Goal: Information Seeking & Learning: Learn about a topic

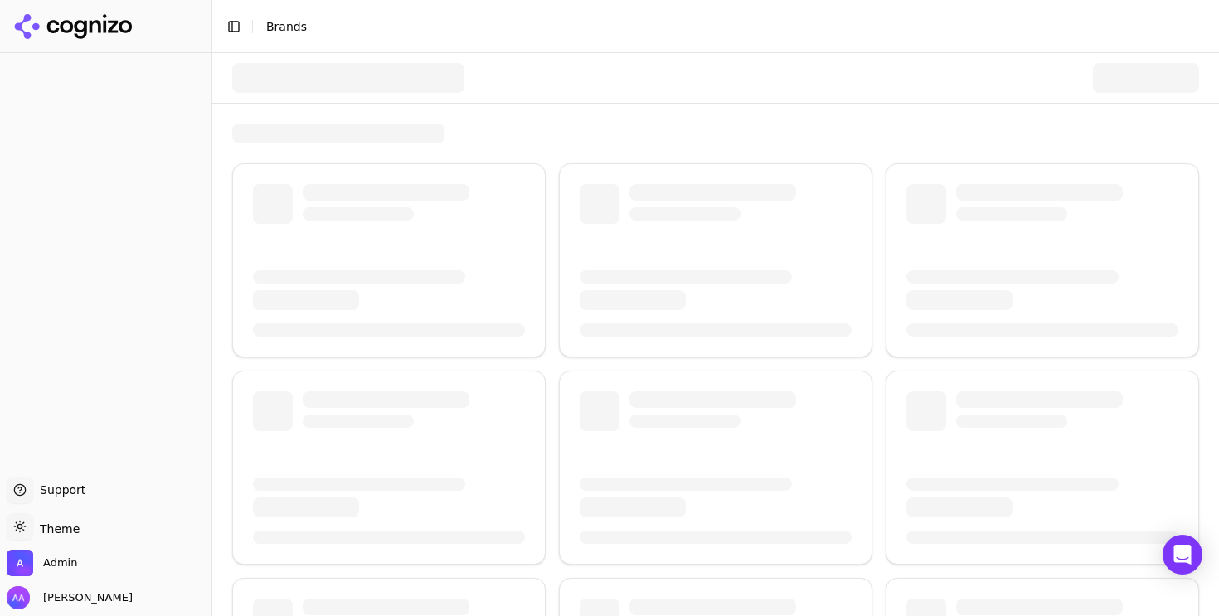
click at [417, 105] on div at bounding box center [715, 516] width 1007 height 927
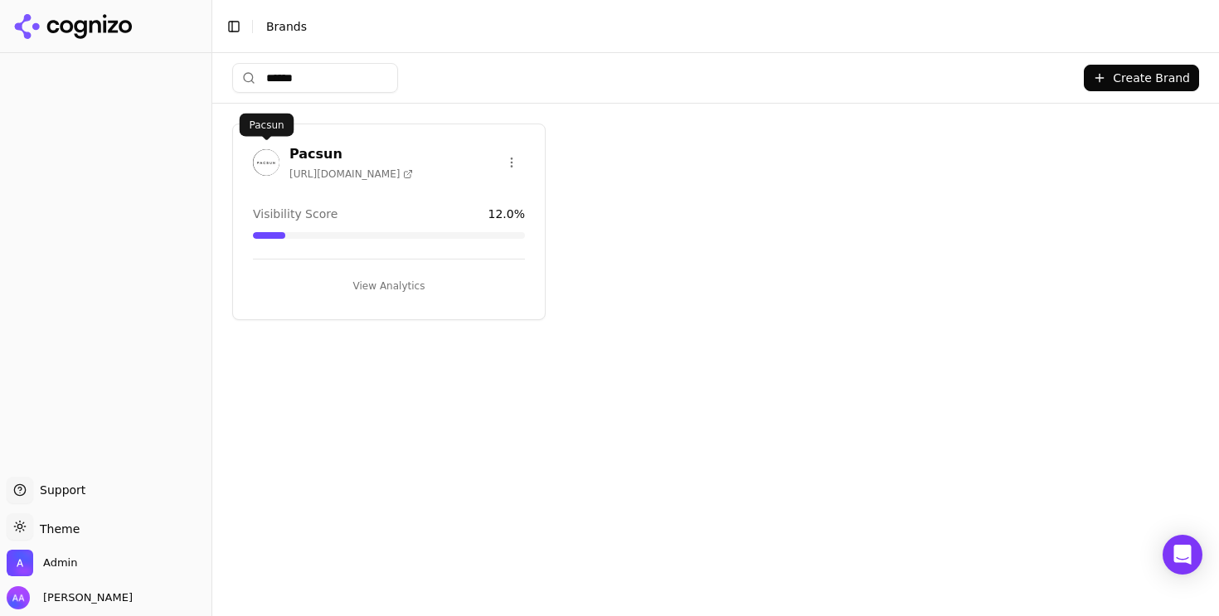
type input "******"
click at [259, 154] on img at bounding box center [266, 162] width 27 height 27
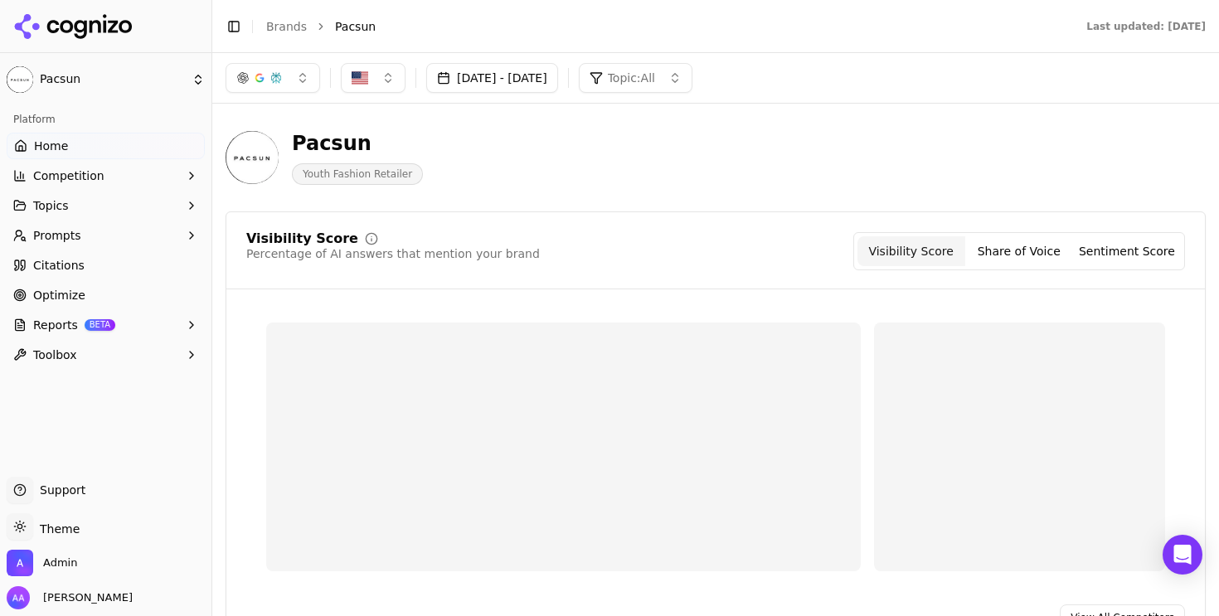
click at [67, 234] on span "Prompts" at bounding box center [57, 235] width 48 height 17
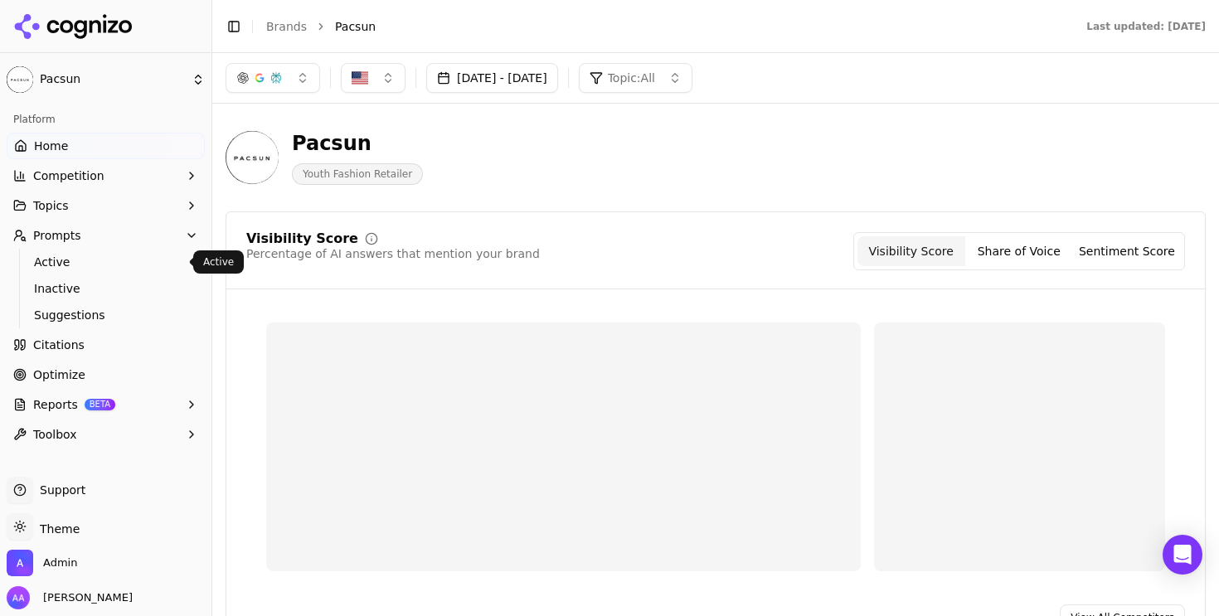
click at [85, 270] on link "Active" at bounding box center [106, 262] width 158 height 23
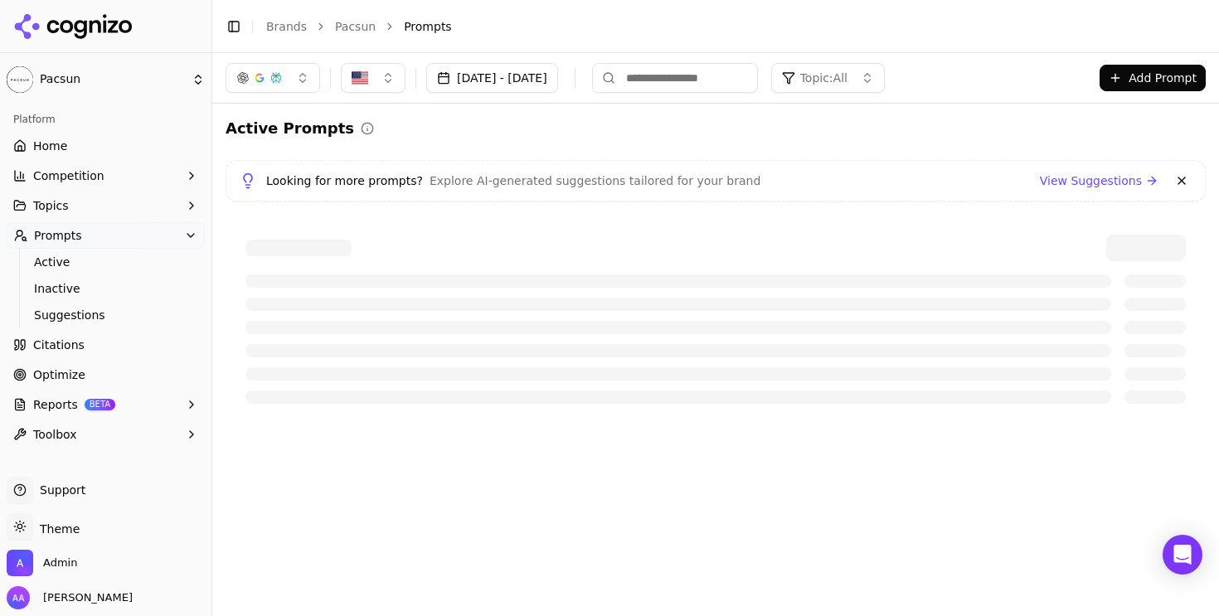
click at [1183, 183] on button at bounding box center [1182, 181] width 20 height 20
click at [122, 153] on link "Home" at bounding box center [106, 146] width 198 height 27
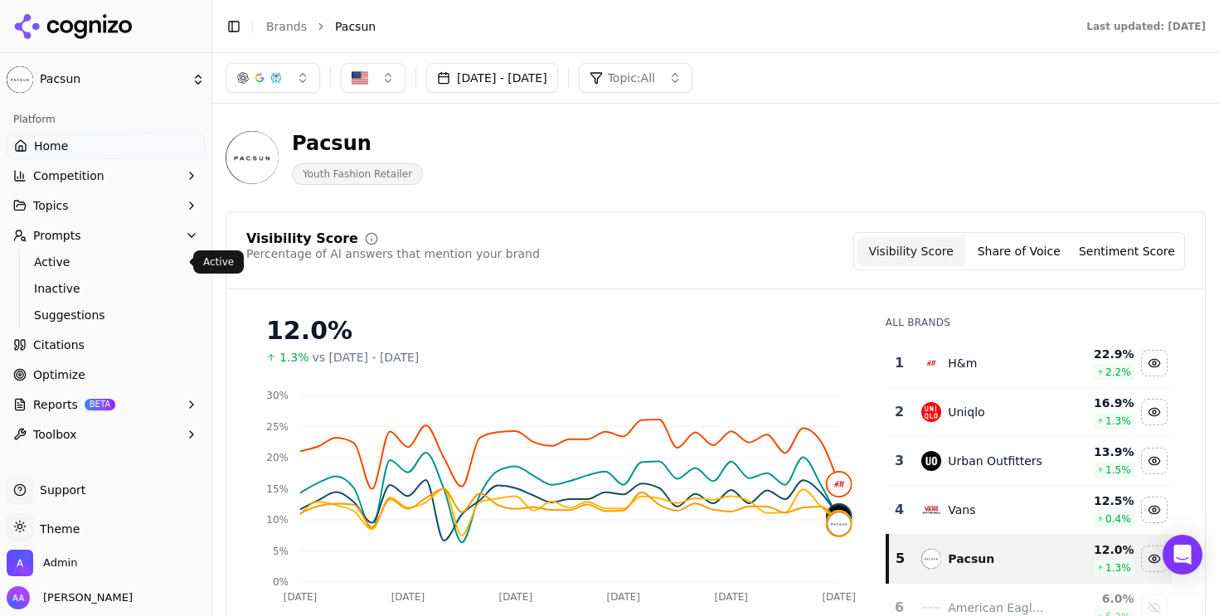
click at [110, 261] on span "Active" at bounding box center [106, 262] width 144 height 17
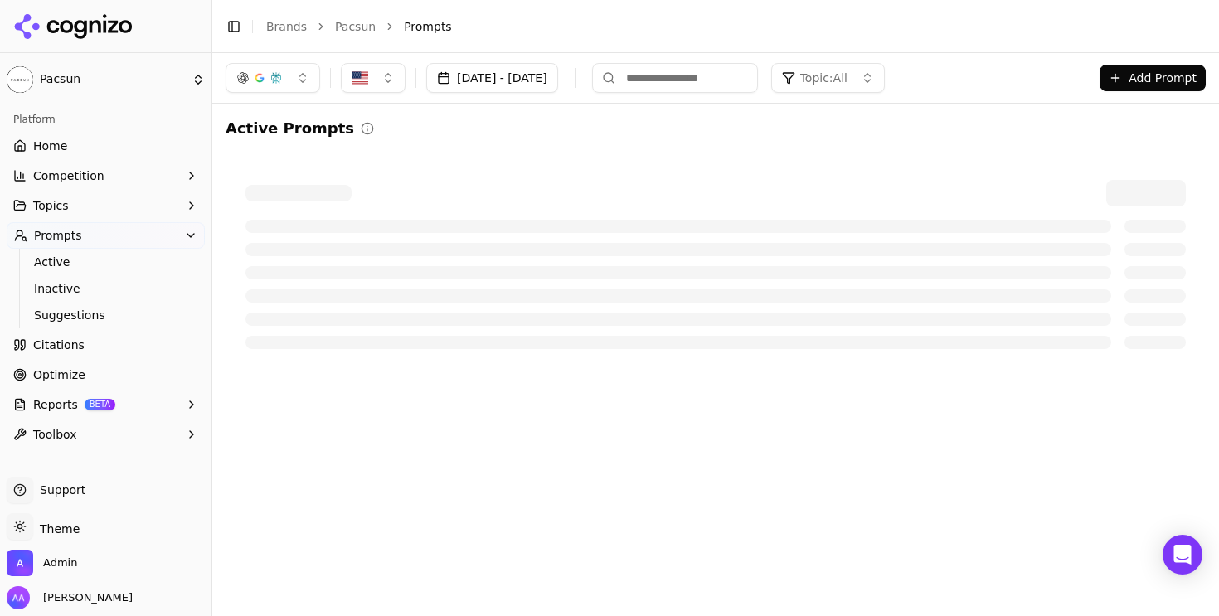
click at [60, 207] on span "Topics" at bounding box center [51, 205] width 36 height 17
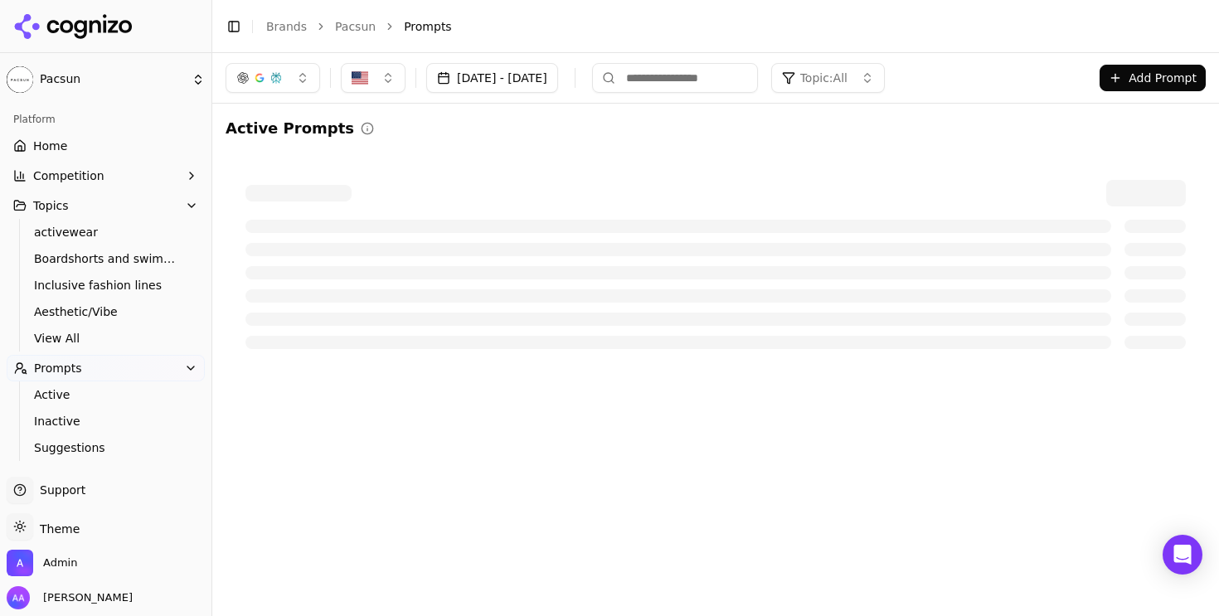
click at [77, 328] on link "View All" at bounding box center [106, 338] width 158 height 23
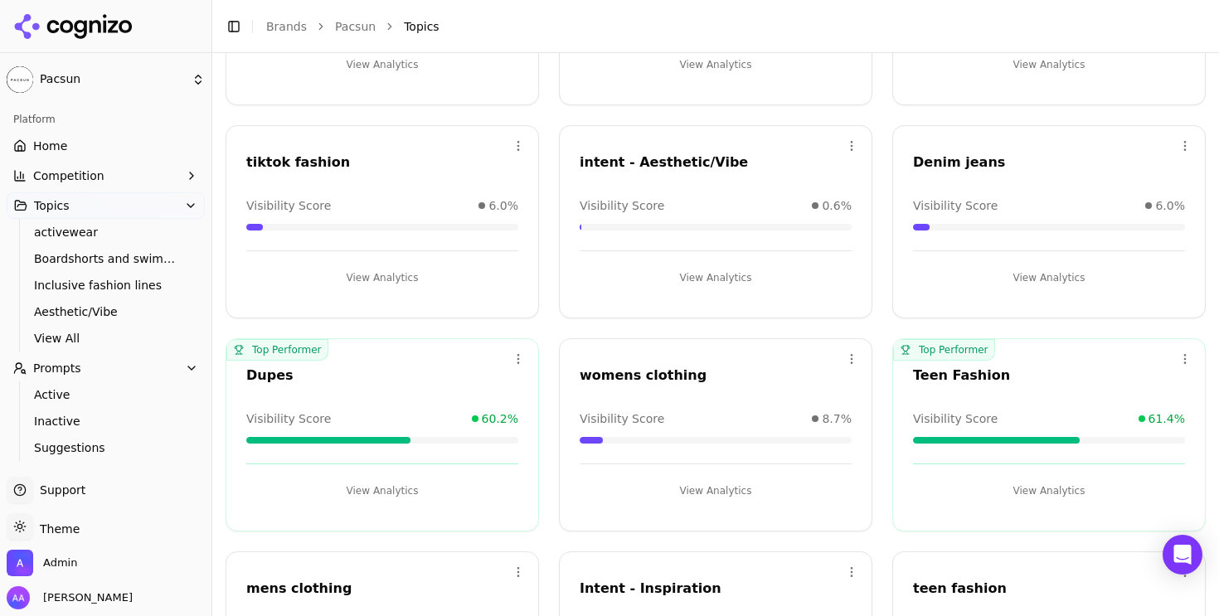
scroll to position [117, 0]
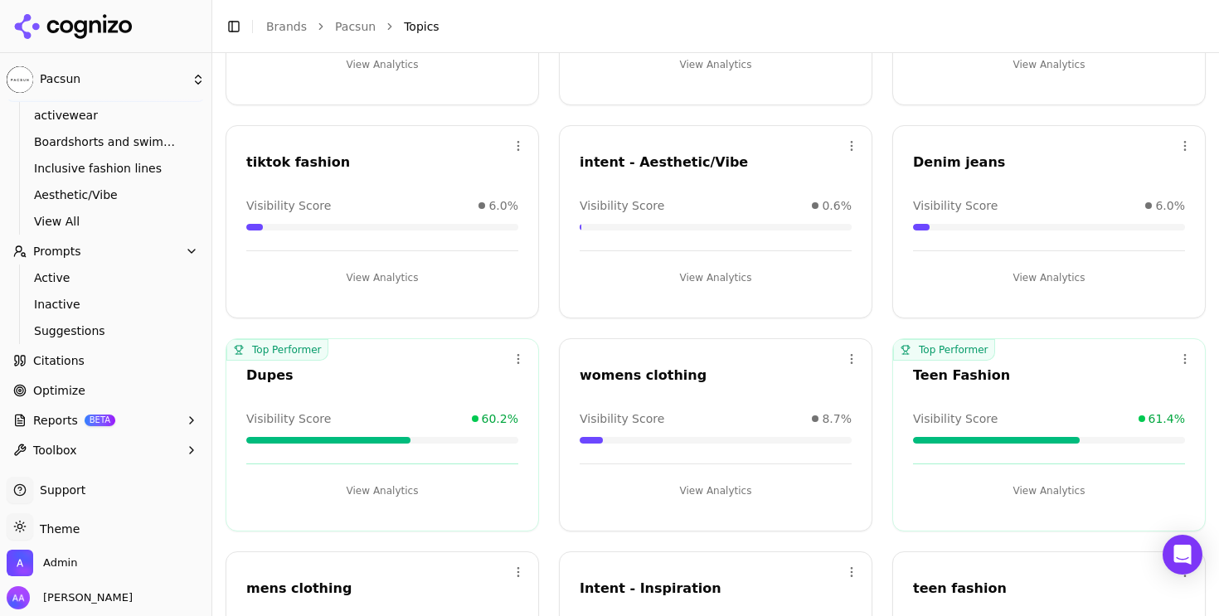
click at [88, 397] on link "Optimize" at bounding box center [106, 390] width 198 height 27
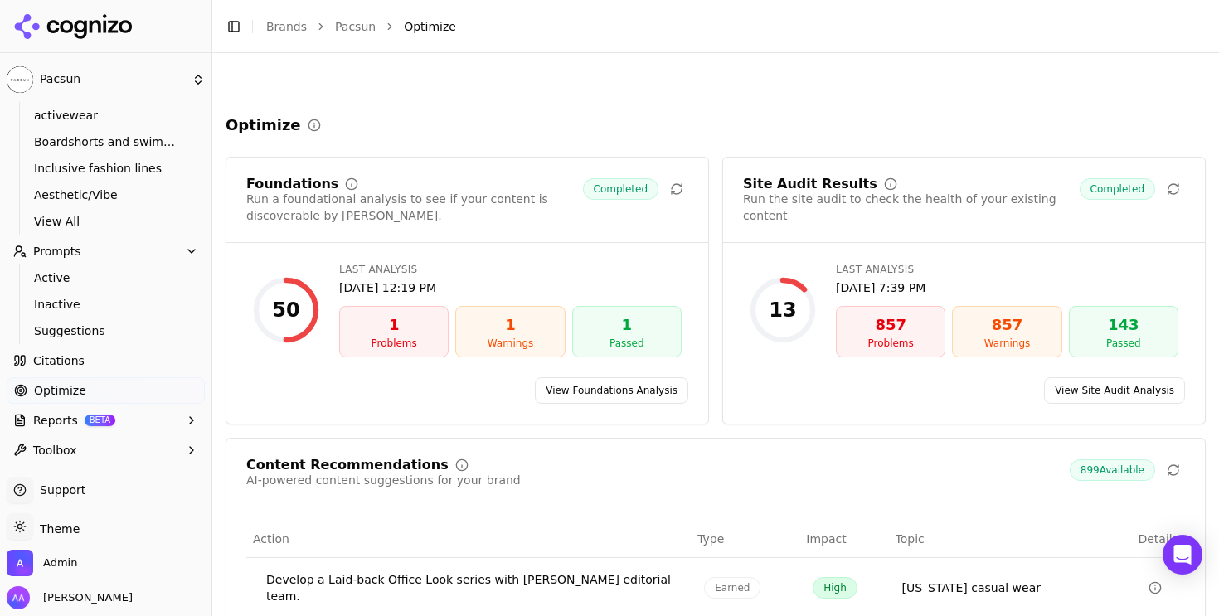
scroll to position [285, 0]
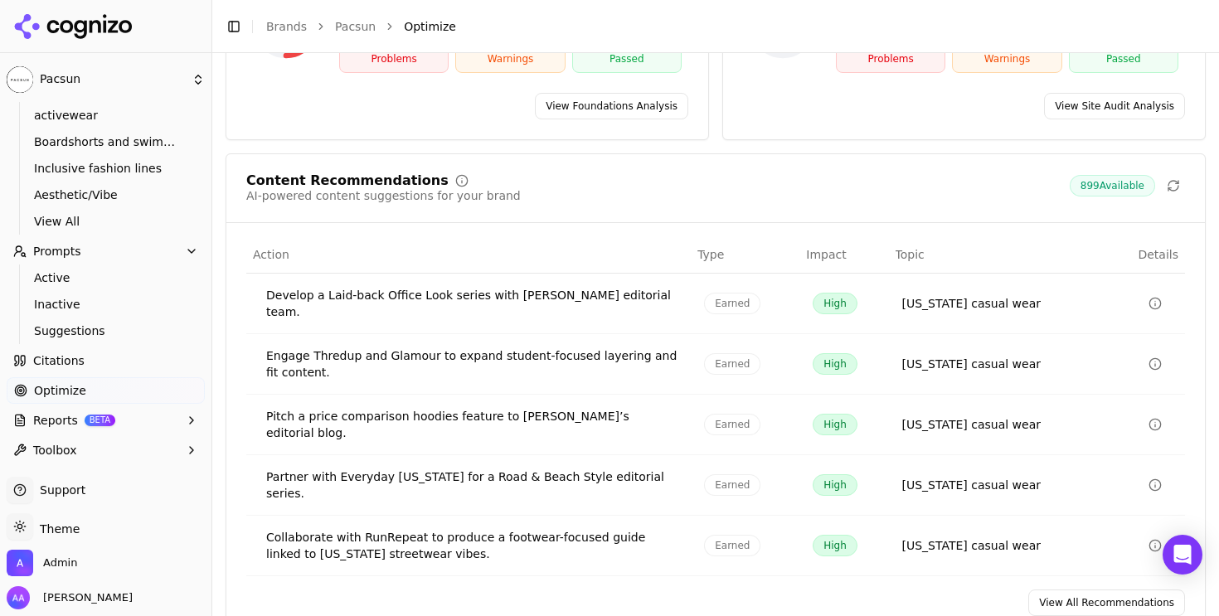
click at [1052, 590] on link "View All Recommendations" at bounding box center [1107, 603] width 157 height 27
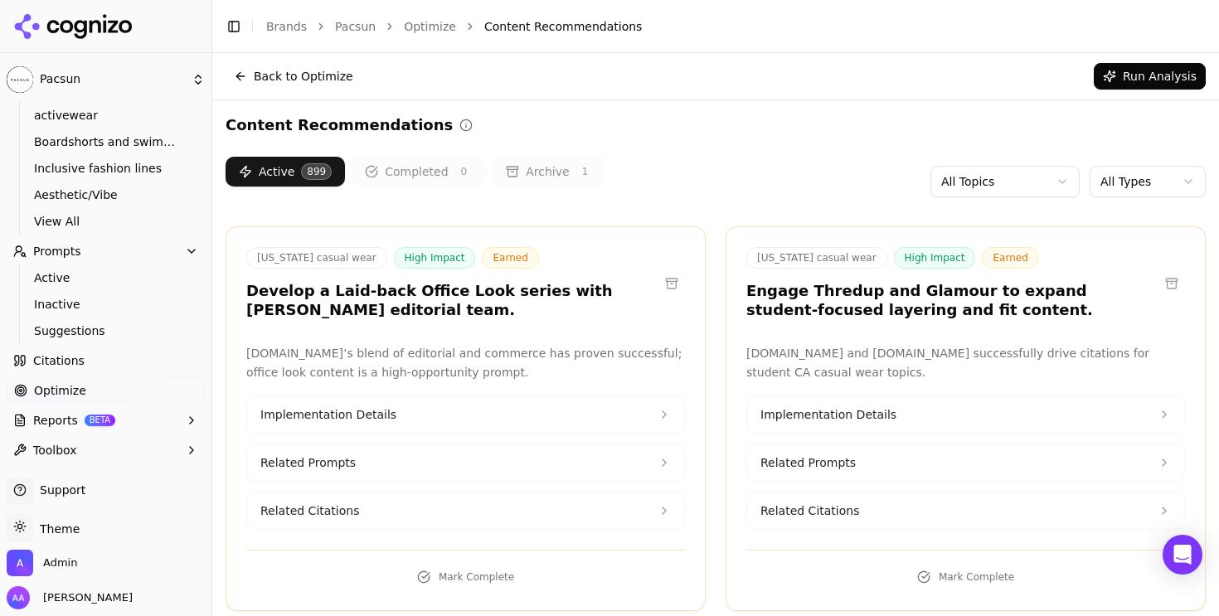
click at [1118, 182] on html "Pacsun Platform Home Competition Topics activewear Boardshorts and swimwear Inc…" at bounding box center [609, 308] width 1219 height 616
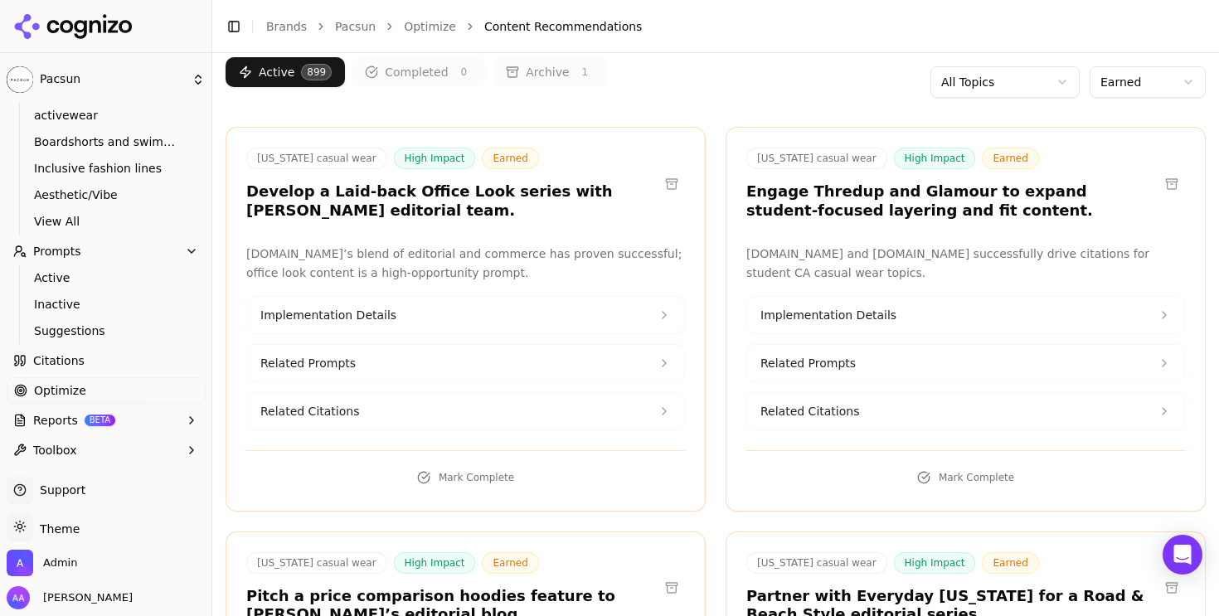
scroll to position [101, 0]
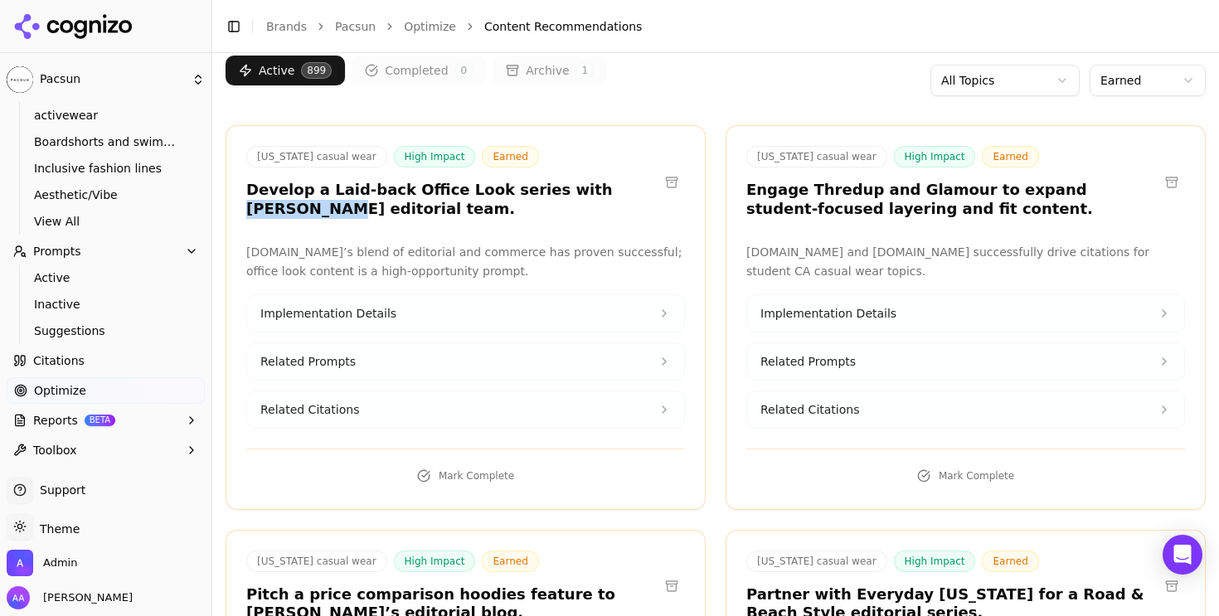
drag, startPoint x: 555, startPoint y: 187, endPoint x: 640, endPoint y: 195, distance: 84.9
click at [640, 195] on h3 "Develop a Laid-back Office Look series with Jenni Kayne’s editorial team." at bounding box center [452, 199] width 412 height 37
copy h3 "Jenni Kayne"
click at [683, 176] on button at bounding box center [672, 182] width 27 height 27
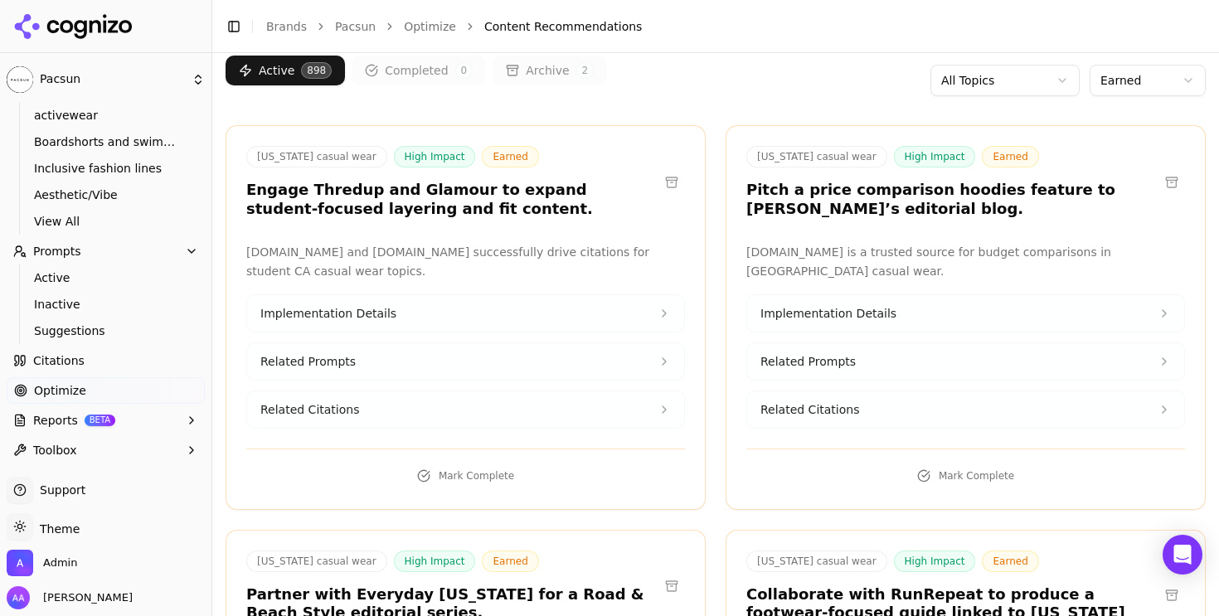
click at [676, 181] on button at bounding box center [672, 182] width 27 height 27
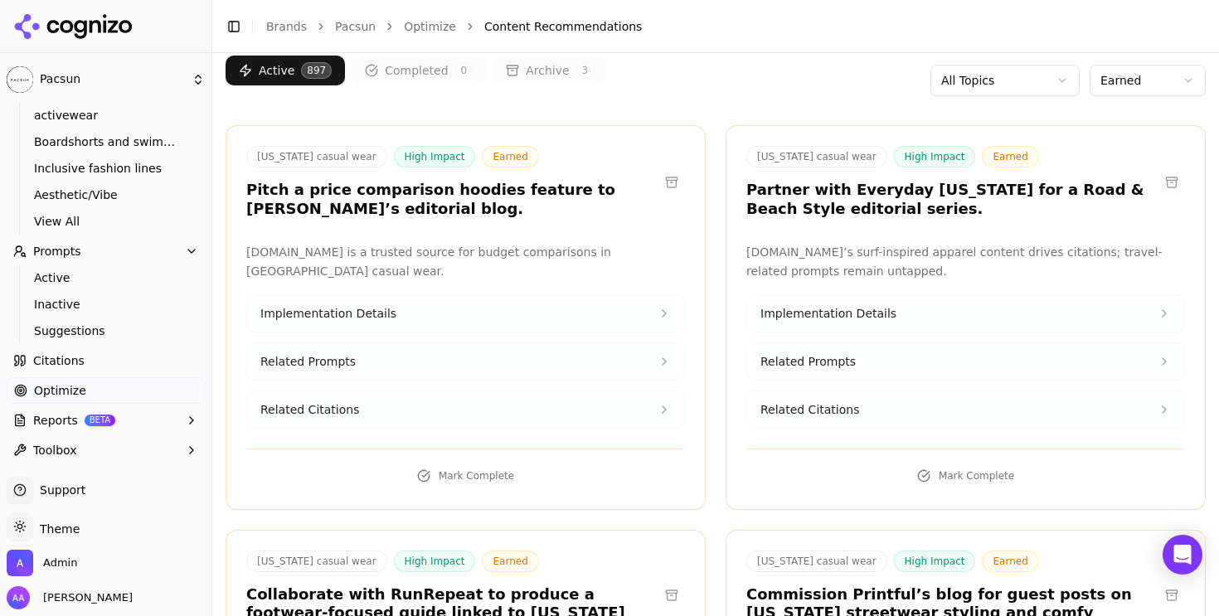
click at [669, 182] on button at bounding box center [672, 182] width 27 height 27
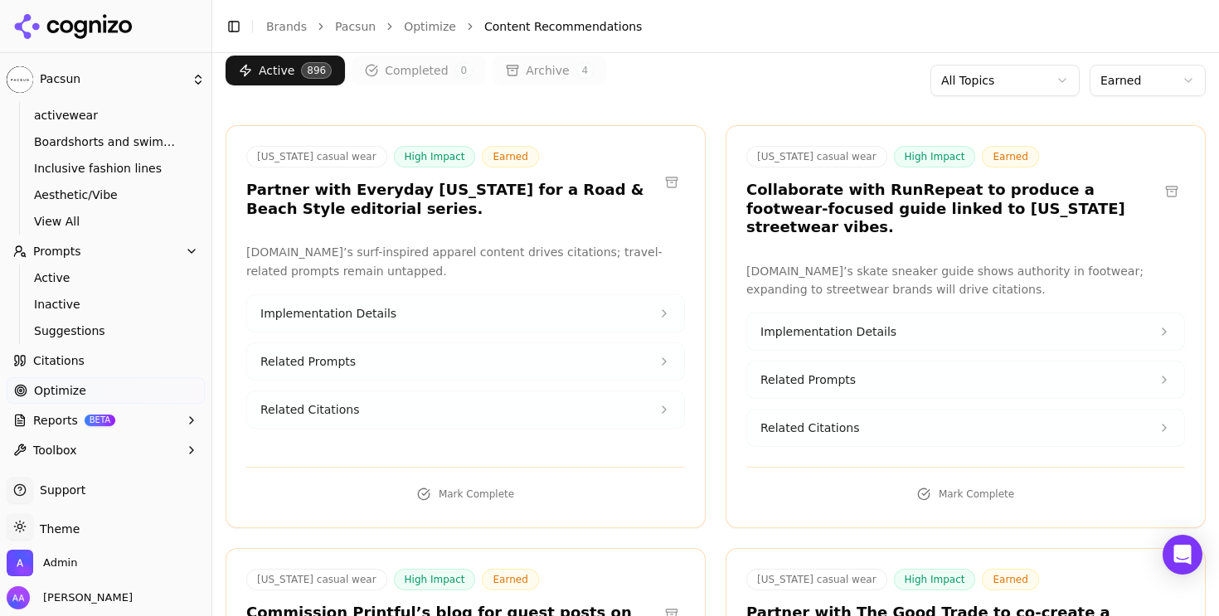
click at [970, 209] on h3 "Collaborate with RunRepeat to produce a footwear-focused guide linked to Califo…" at bounding box center [953, 209] width 412 height 56
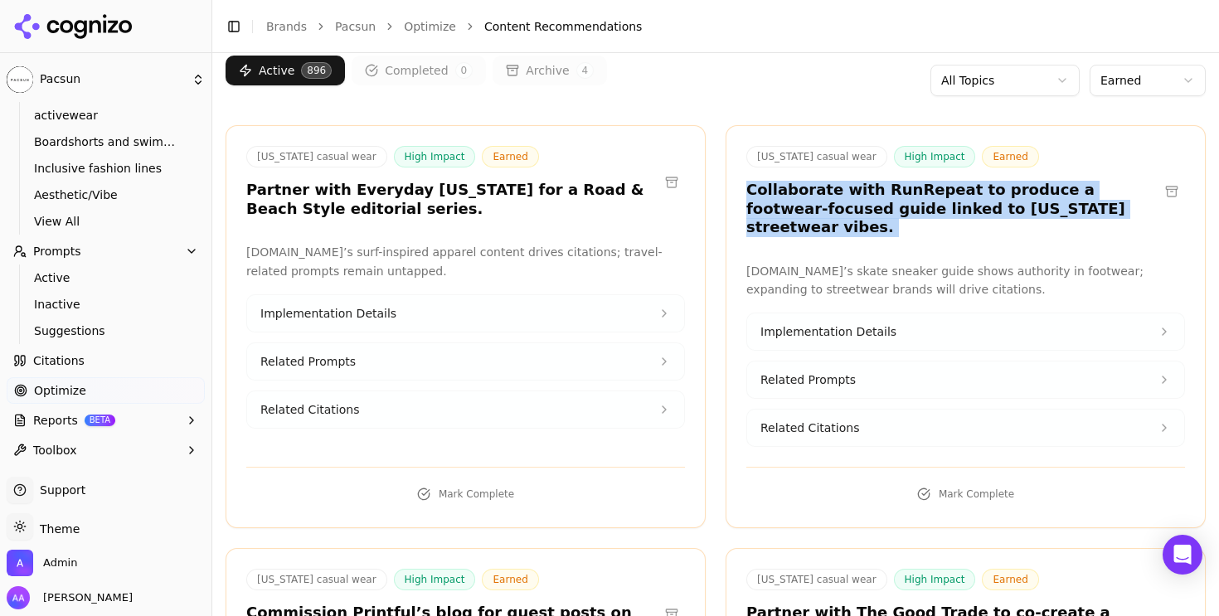
click at [970, 209] on h3 "Collaborate with RunRepeat to produce a footwear-focused guide linked to Califo…" at bounding box center [953, 209] width 412 height 56
click at [995, 209] on h3 "Collaborate with RunRepeat to produce a footwear-focused guide linked to Califo…" at bounding box center [953, 209] width 412 height 56
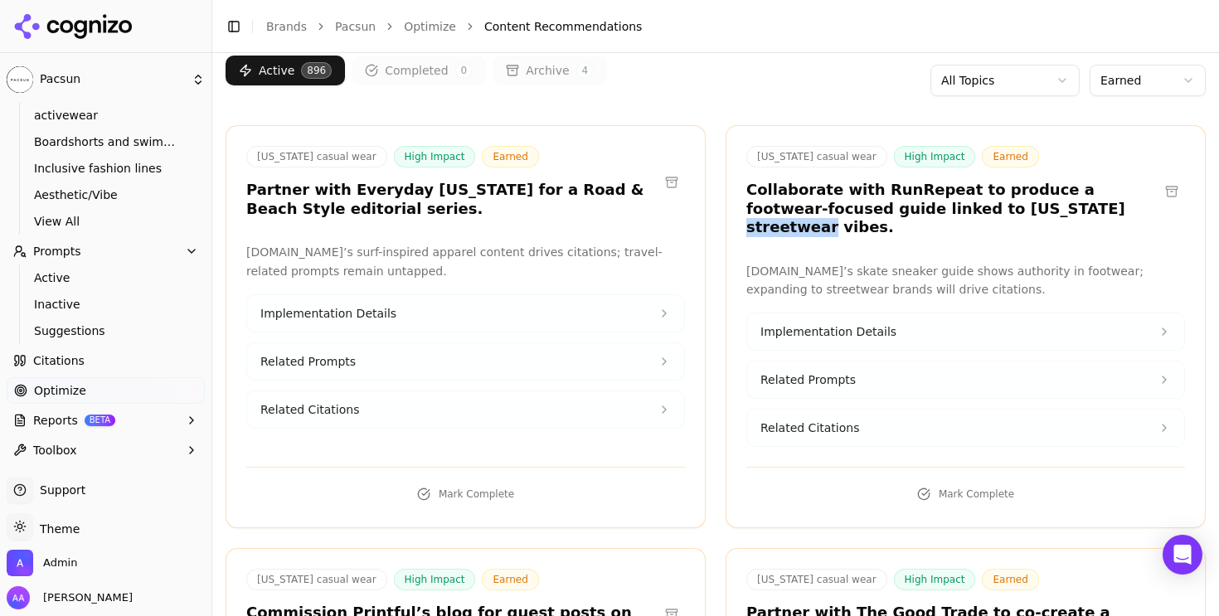
click at [995, 209] on h3 "Collaborate with RunRepeat to produce a footwear-focused guide linked to Califo…" at bounding box center [953, 209] width 412 height 56
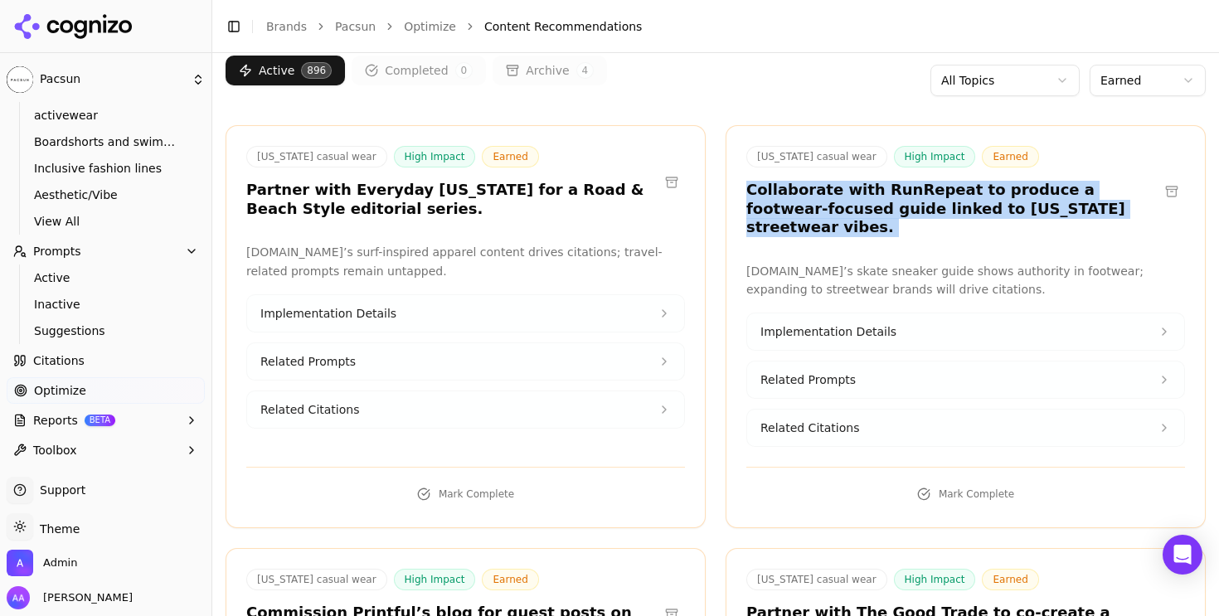
click at [995, 209] on h3 "Collaborate with RunRepeat to produce a footwear-focused guide linked to Califo…" at bounding box center [953, 209] width 412 height 56
click at [1014, 216] on h3 "Collaborate with RunRepeat to produce a footwear-focused guide linked to Califo…" at bounding box center [953, 209] width 412 height 56
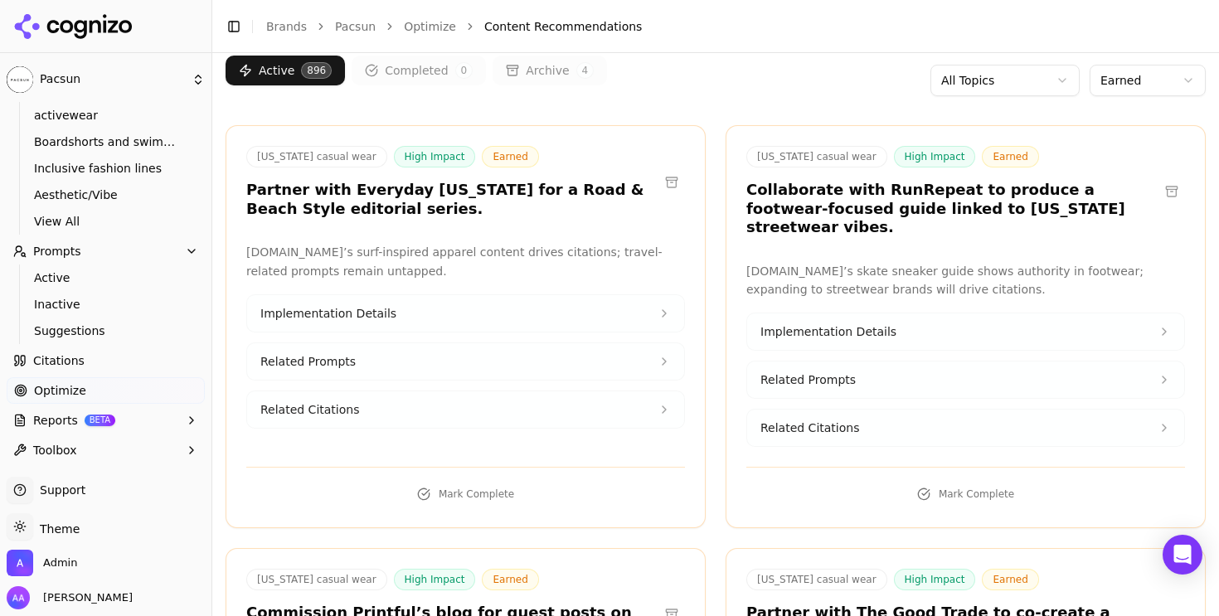
click at [1020, 216] on h3 "Collaborate with RunRepeat to produce a footwear-focused guide linked to Califo…" at bounding box center [953, 209] width 412 height 56
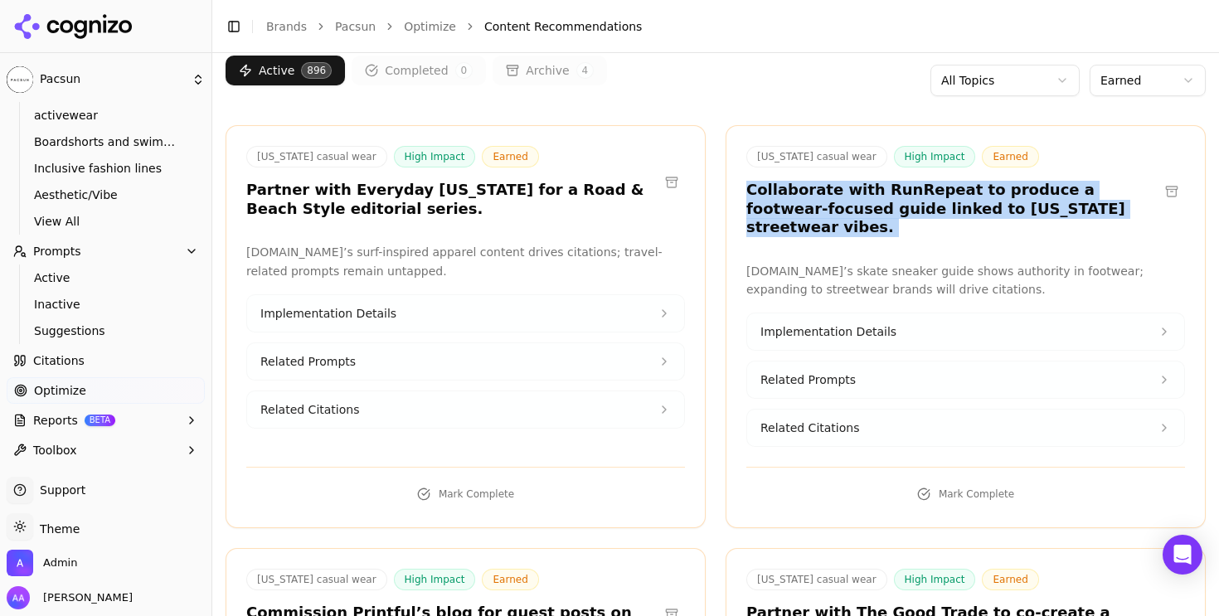
click at [1020, 216] on h3 "Collaborate with RunRepeat to produce a footwear-focused guide linked to Califo…" at bounding box center [953, 209] width 412 height 56
click at [944, 213] on h3 "Collaborate with RunRepeat to produce a footwear-focused guide linked to Califo…" at bounding box center [953, 209] width 412 height 56
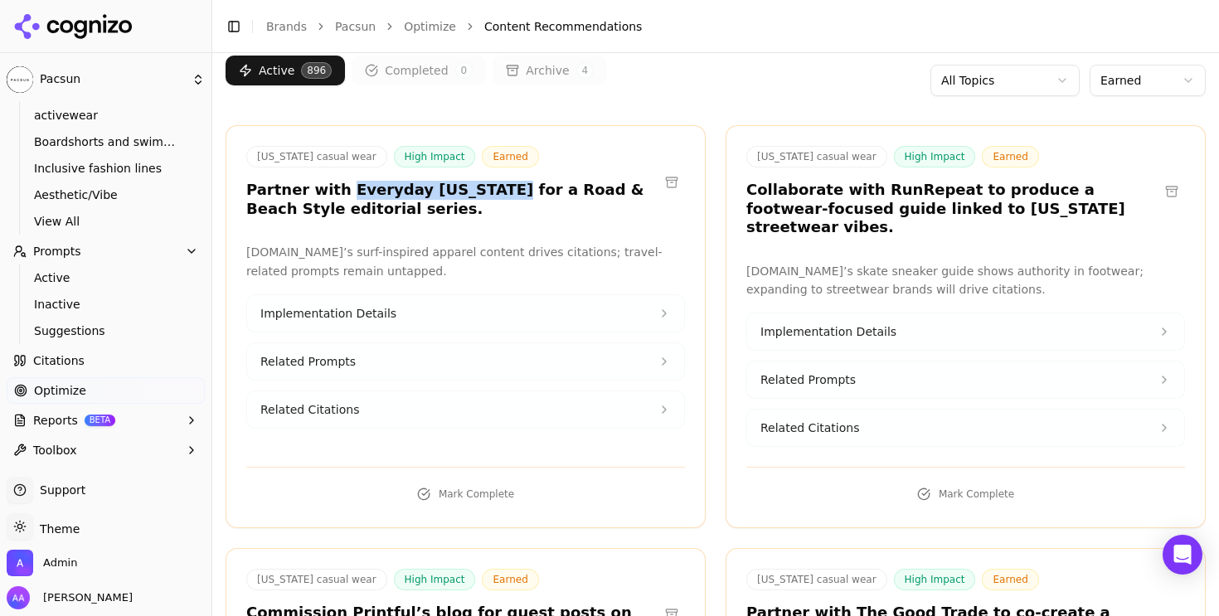
drag, startPoint x: 470, startPoint y: 190, endPoint x: 337, endPoint y: 193, distance: 132.8
click at [335, 192] on h3 "Partner with Everyday California for a Road & Beach Style editorial series." at bounding box center [452, 199] width 412 height 37
copy h3 "Everyday California"
click at [679, 186] on button at bounding box center [672, 182] width 27 height 27
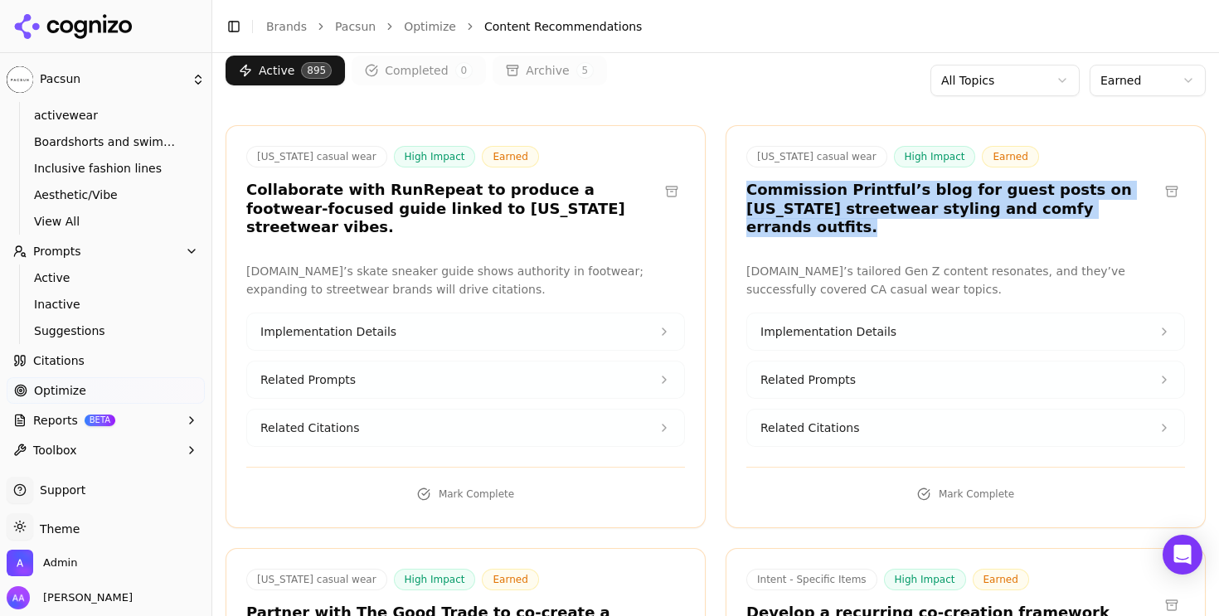
drag, startPoint x: 749, startPoint y: 187, endPoint x: 1068, endPoint y: 218, distance: 320.8
click at [1068, 218] on div "California casual wear High Impact Earned Commission Printful’s blog for guest …" at bounding box center [966, 194] width 479 height 96
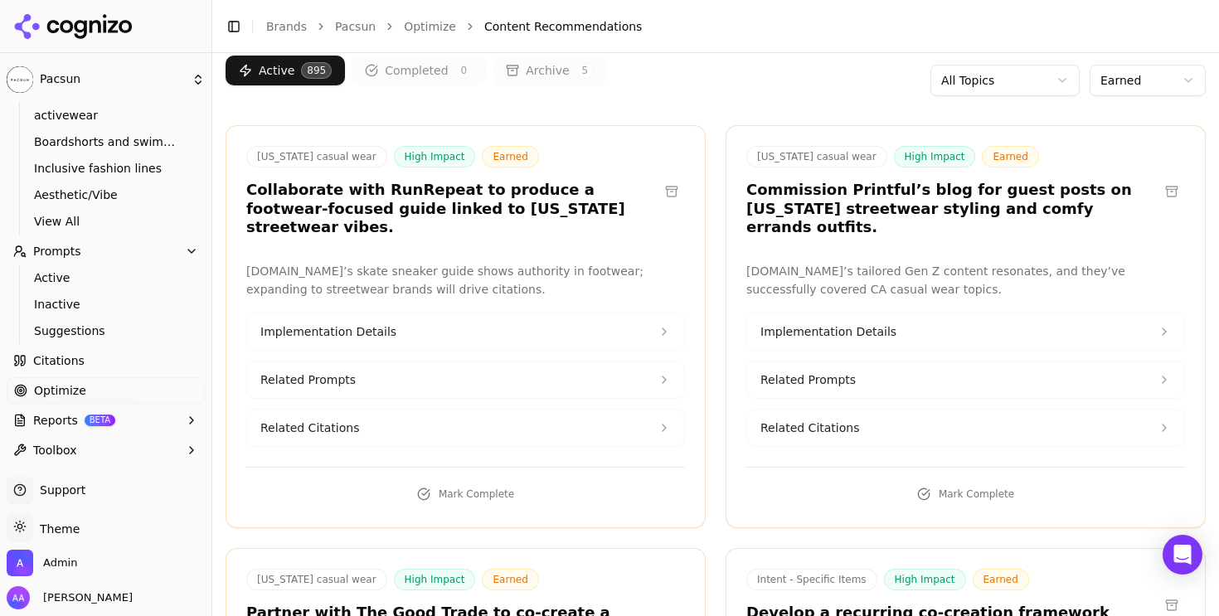
click at [1082, 217] on h3 "Commission Printful’s blog for guest posts on California streetwear styling and…" at bounding box center [953, 209] width 412 height 56
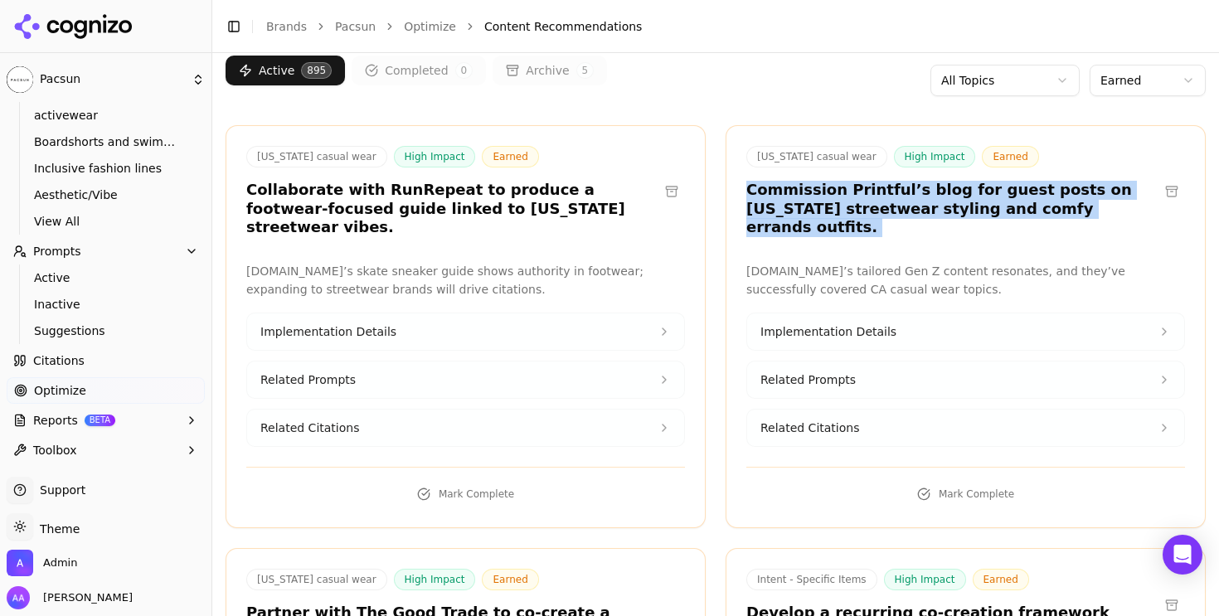
click at [1082, 217] on h3 "Commission Printful’s blog for guest posts on California streetwear styling and…" at bounding box center [953, 209] width 412 height 56
click at [1091, 240] on div "California casual wear High Impact Earned Commission Printful’s blog for guest …" at bounding box center [966, 326] width 480 height 403
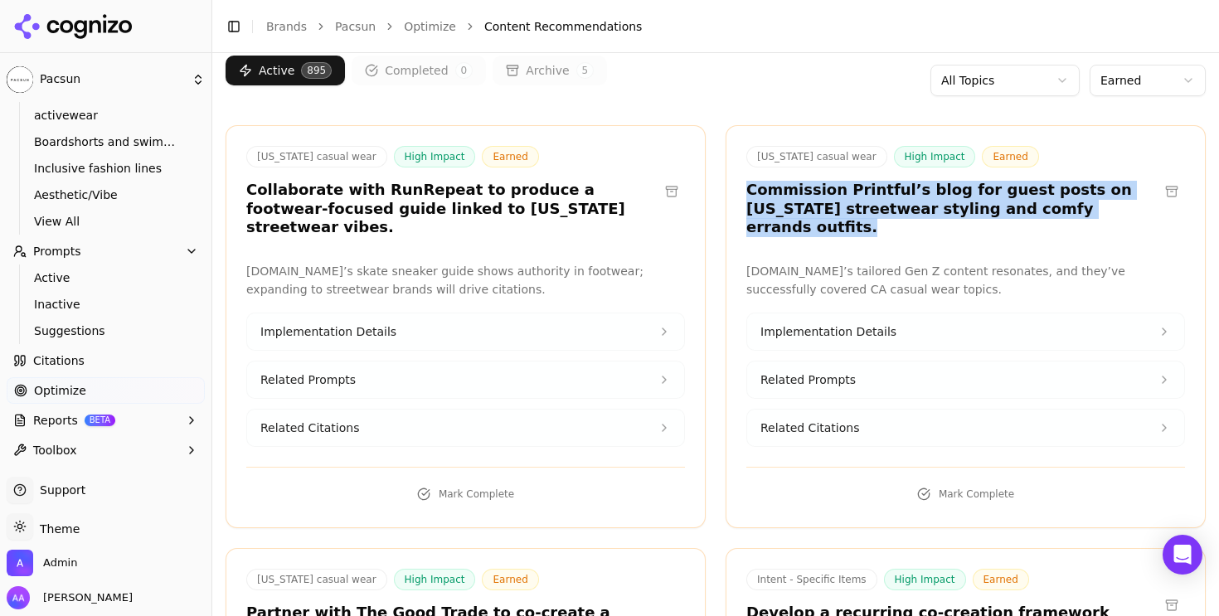
drag, startPoint x: 1093, startPoint y: 231, endPoint x: 738, endPoint y: 179, distance: 358.1
click at [737, 179] on div "California casual wear High Impact Earned Commission Printful’s blog for guest …" at bounding box center [966, 326] width 480 height 403
click at [738, 179] on div "California casual wear High Impact Earned Commission Printful’s blog for guest …" at bounding box center [966, 194] width 479 height 96
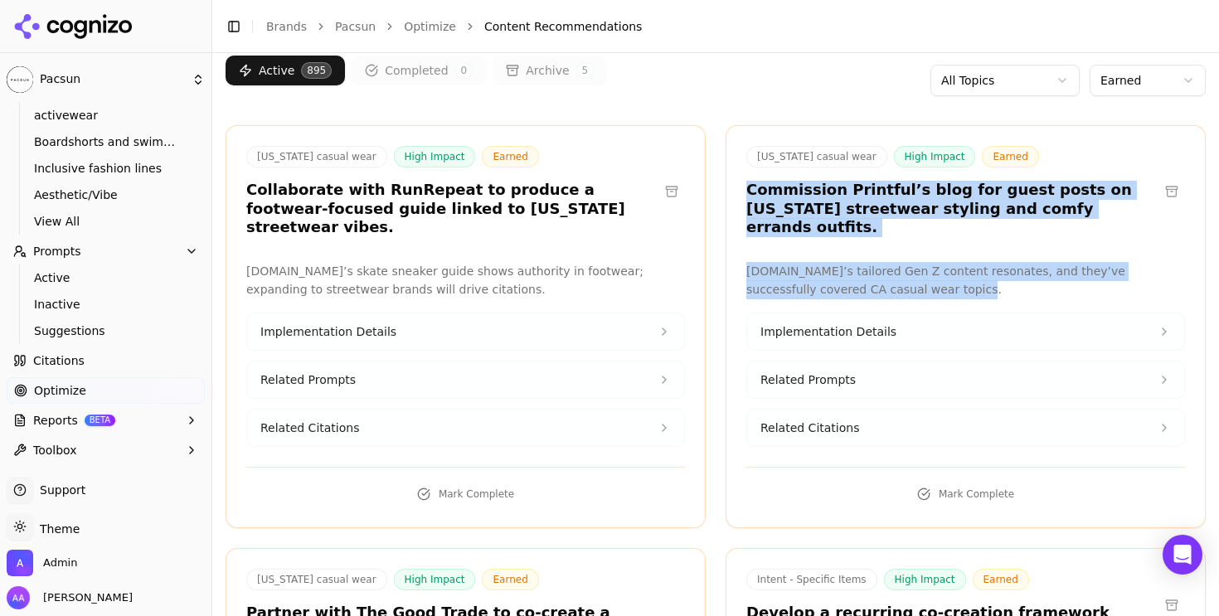
drag, startPoint x: 747, startPoint y: 187, endPoint x: 892, endPoint y: 271, distance: 168.0
click at [892, 271] on div "California casual wear High Impact Earned Commission Printful’s blog for guest …" at bounding box center [966, 326] width 480 height 403
click at [892, 271] on p "printful.com’s tailored Gen Z content resonates, and they’ve successfully cover…" at bounding box center [966, 281] width 439 height 38
drag, startPoint x: 906, startPoint y: 271, endPoint x: 737, endPoint y: 196, distance: 184.5
click at [737, 196] on div "California casual wear High Impact Earned Commission Printful’s blog for guest …" at bounding box center [966, 326] width 480 height 403
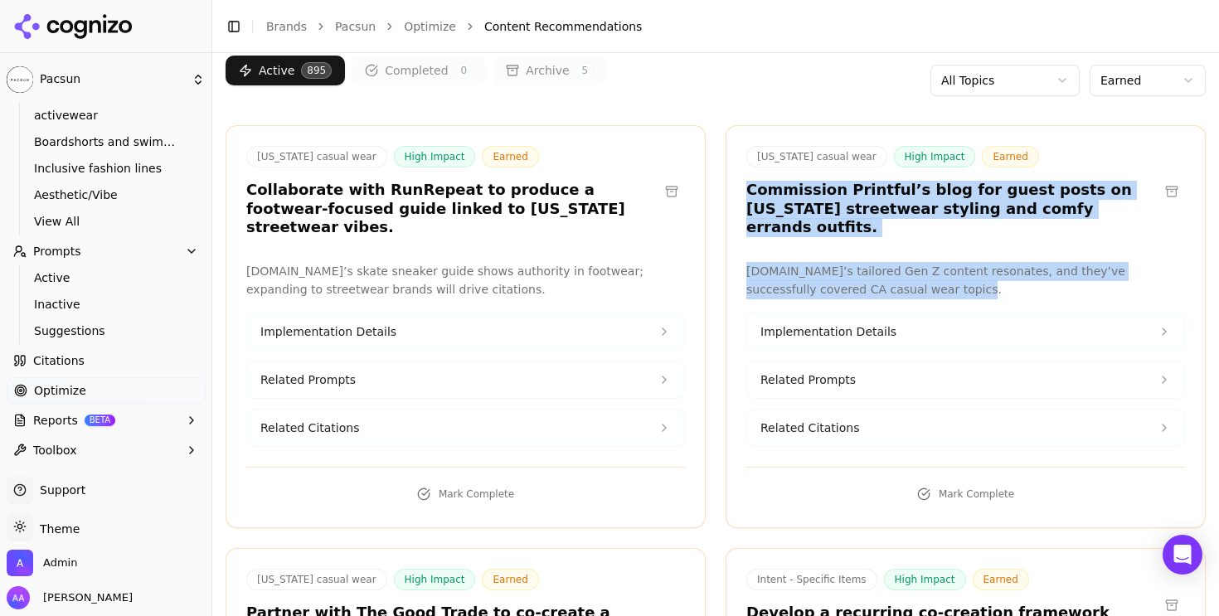
click at [759, 209] on h3 "Commission Printful’s blog for guest posts on California streetwear styling and…" at bounding box center [953, 209] width 412 height 56
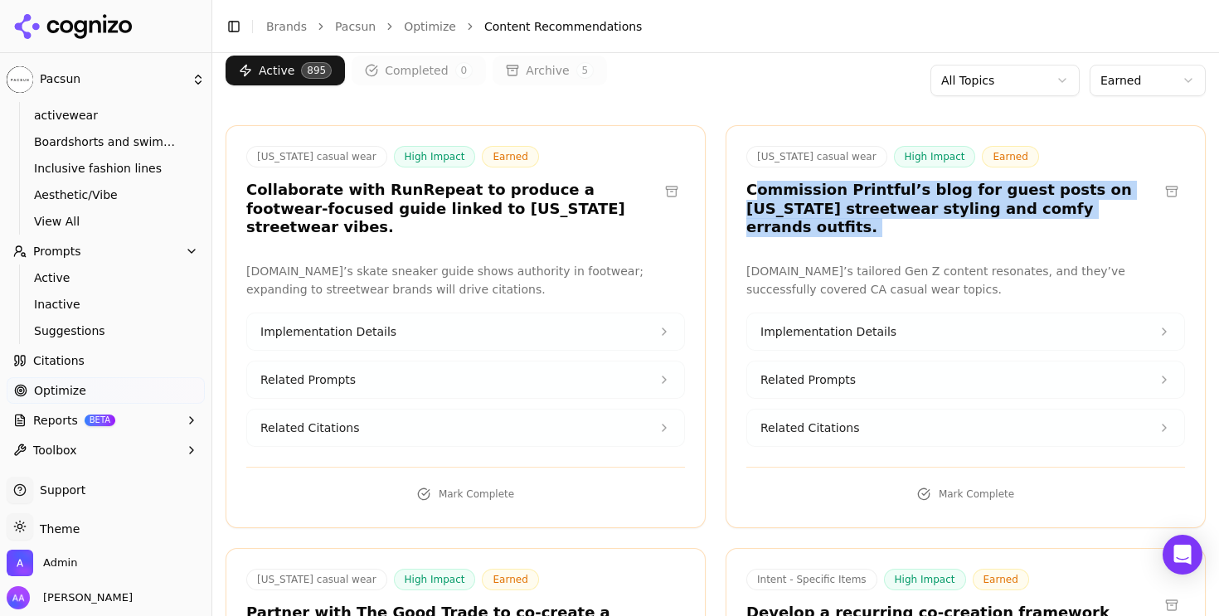
drag, startPoint x: 756, startPoint y: 196, endPoint x: 880, endPoint y: 239, distance: 131.7
click at [880, 239] on div "California casual wear High Impact Earned Commission Printful’s blog for guest …" at bounding box center [966, 326] width 480 height 403
click at [890, 236] on div "California casual wear High Impact Earned Commission Printful’s blog for guest …" at bounding box center [966, 326] width 480 height 403
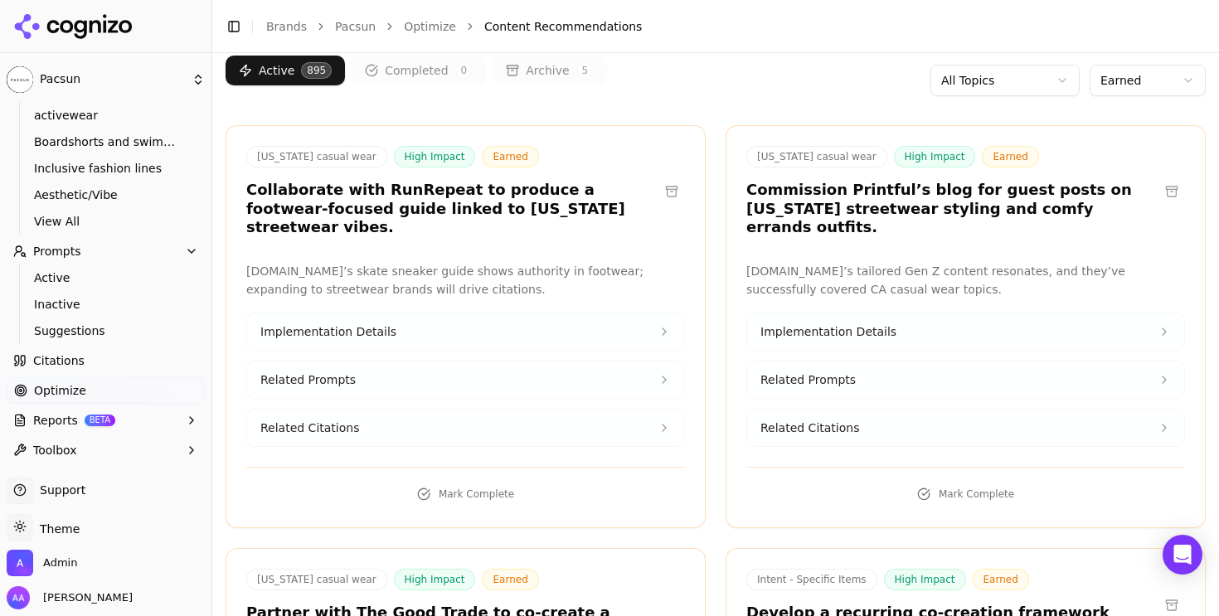
click at [868, 201] on h3 "Commission Printful’s blog for guest posts on California streetwear styling and…" at bounding box center [953, 209] width 412 height 56
click at [866, 197] on h3 "Commission Printful’s blog for guest posts on California streetwear styling and…" at bounding box center [953, 209] width 412 height 56
copy h3 "Printful’s"
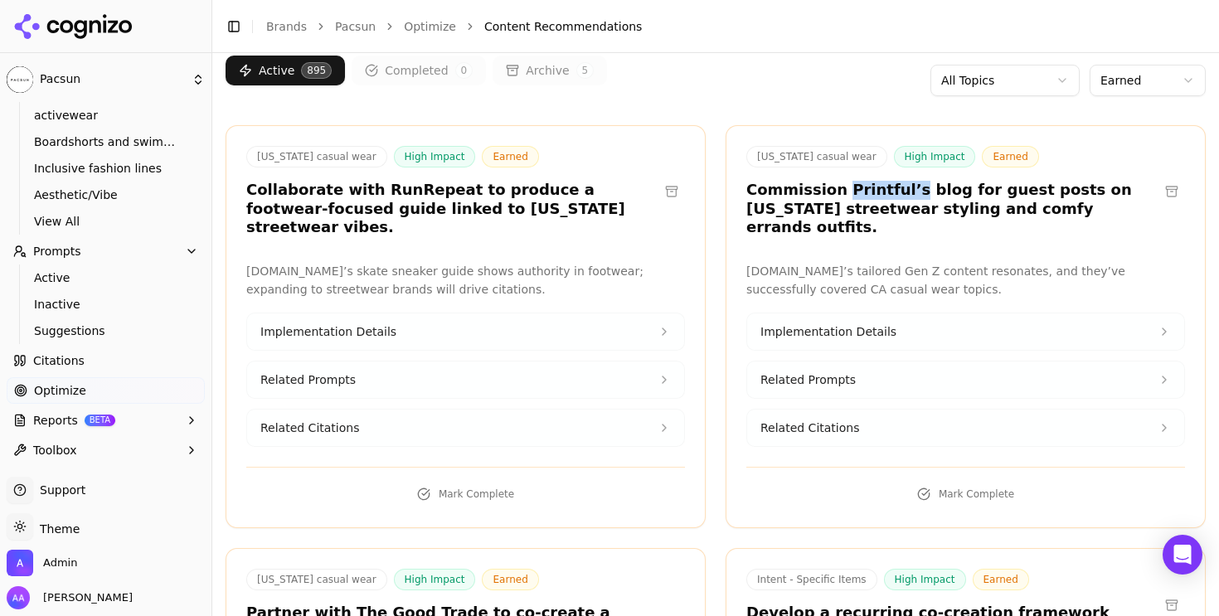
click at [872, 410] on button "Related Citations" at bounding box center [965, 428] width 437 height 37
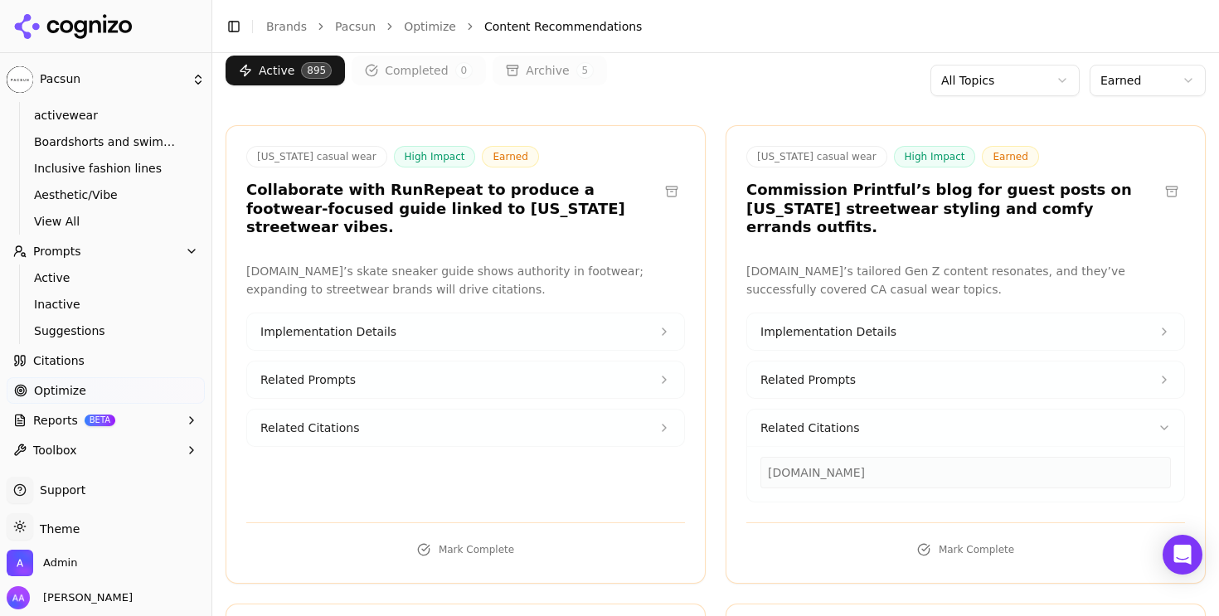
click at [846, 457] on div "printful.com" at bounding box center [966, 473] width 411 height 32
copy div "printful.com"
click at [1166, 182] on button at bounding box center [1172, 191] width 27 height 27
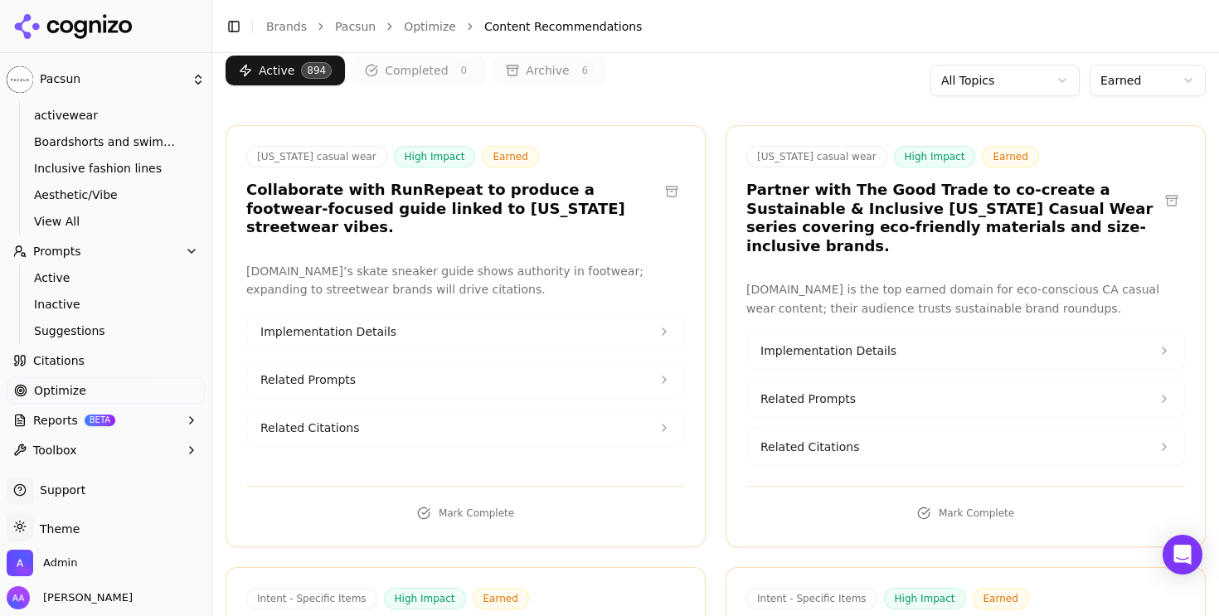
click at [852, 216] on h3 "Partner with The Good Trade to co-create a Sustainable & Inclusive California C…" at bounding box center [953, 218] width 412 height 75
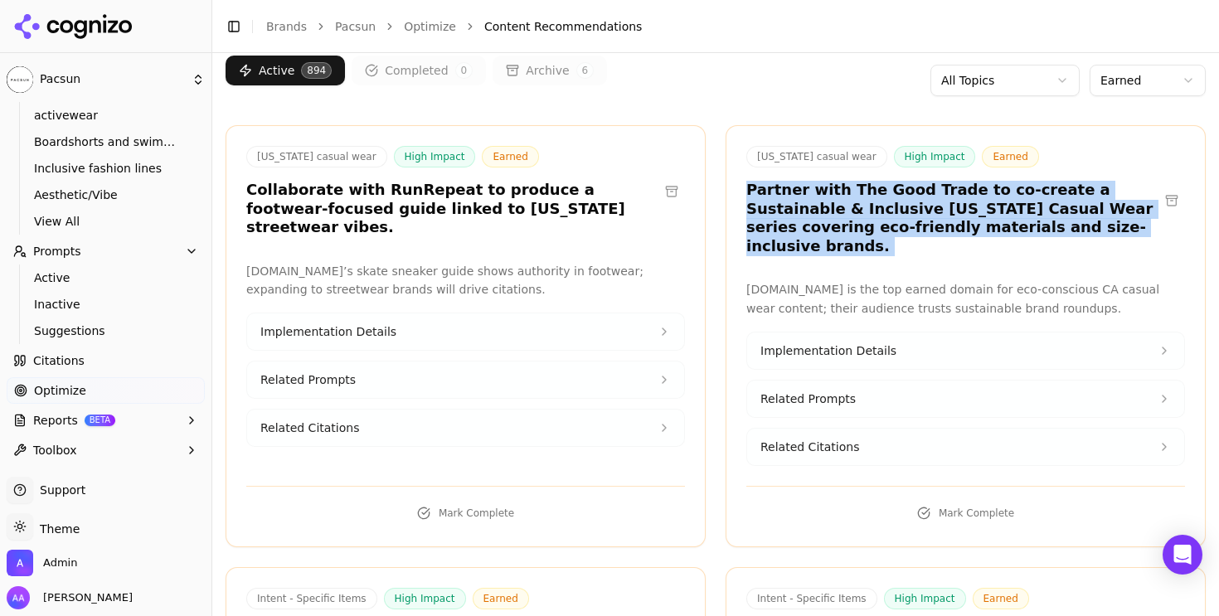
click at [852, 216] on h3 "Partner with The Good Trade to co-create a Sustainable & Inclusive California C…" at bounding box center [953, 218] width 412 height 75
click at [922, 223] on h3 "Partner with The Good Trade to co-create a Sustainable & Inclusive California C…" at bounding box center [953, 218] width 412 height 75
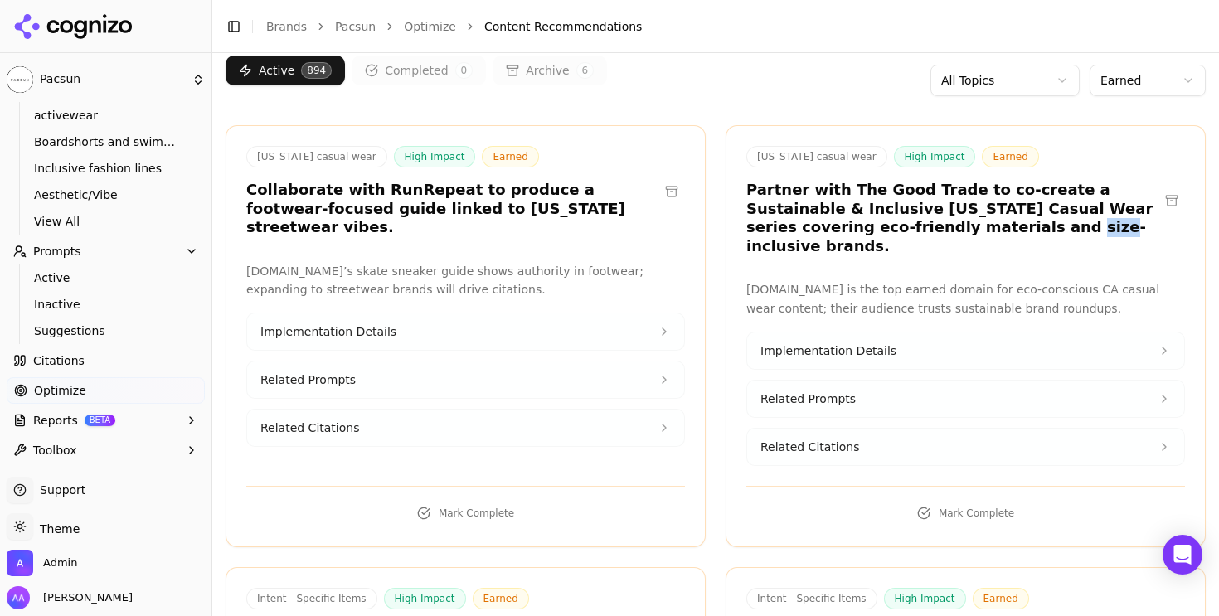
click at [922, 223] on h3 "Partner with The Good Trade to co-create a Sustainable & Inclusive California C…" at bounding box center [953, 218] width 412 height 75
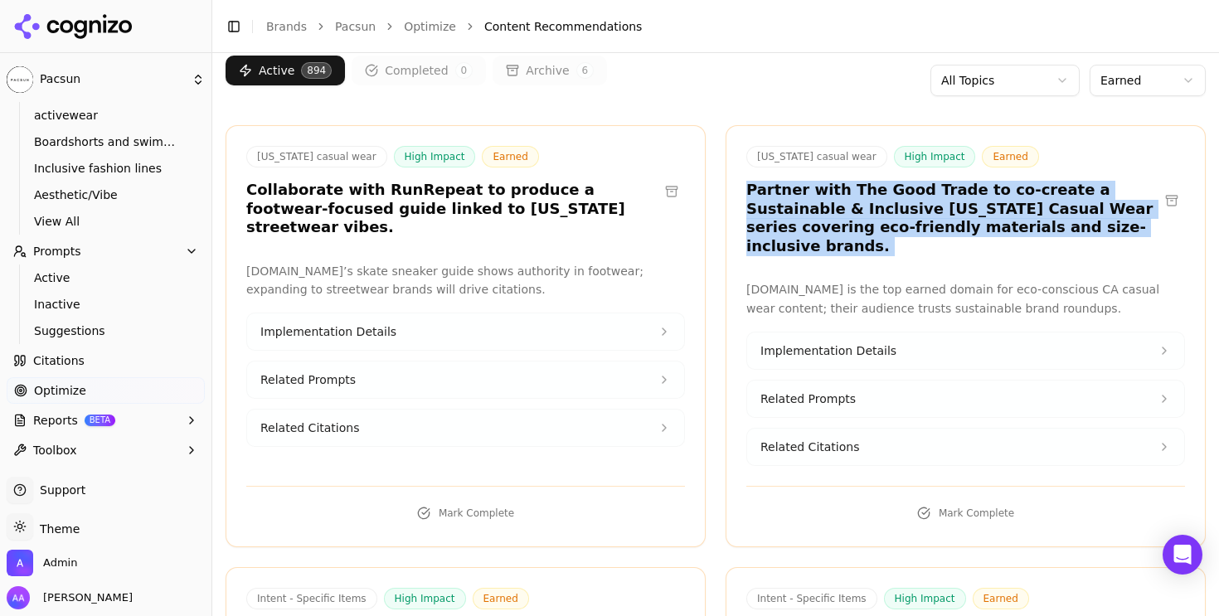
click at [922, 223] on h3 "Partner with The Good Trade to co-create a Sustainable & Inclusive California C…" at bounding box center [953, 218] width 412 height 75
click at [969, 234] on h3 "Partner with The Good Trade to co-create a Sustainable & Inclusive California C…" at bounding box center [953, 218] width 412 height 75
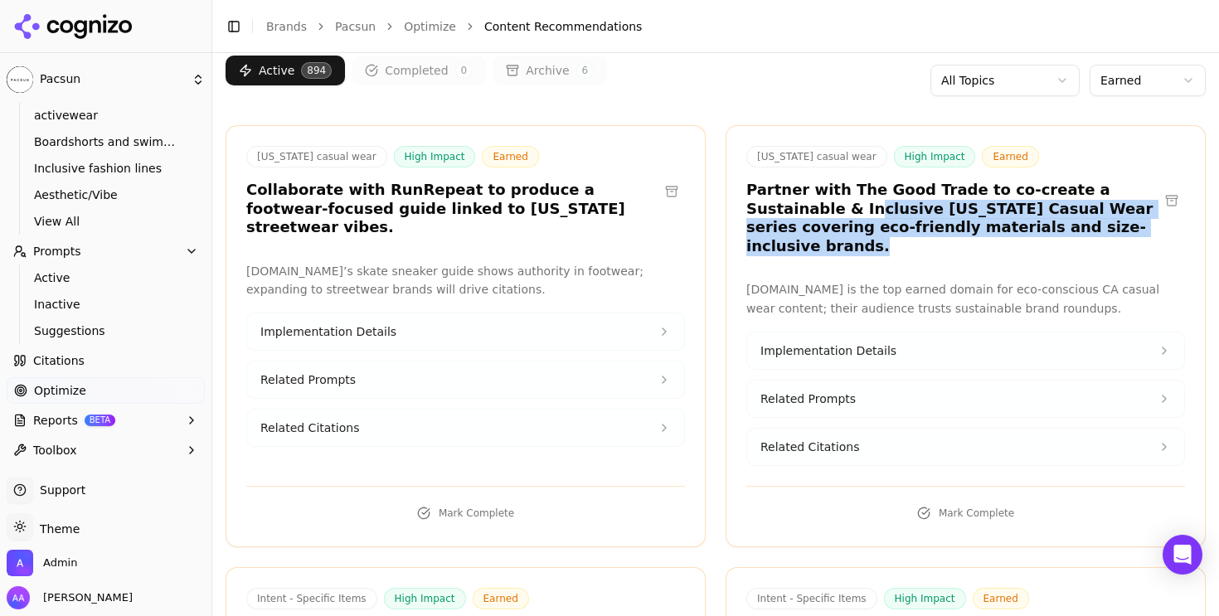
drag, startPoint x: 1060, startPoint y: 234, endPoint x: 762, endPoint y: 207, distance: 299.9
click at [762, 207] on h3 "Partner with The Good Trade to co-create a Sustainable & Inclusive California C…" at bounding box center [953, 218] width 412 height 75
click at [806, 223] on h3 "Partner with The Good Trade to co-create a Sustainable & Inclusive California C…" at bounding box center [953, 218] width 412 height 75
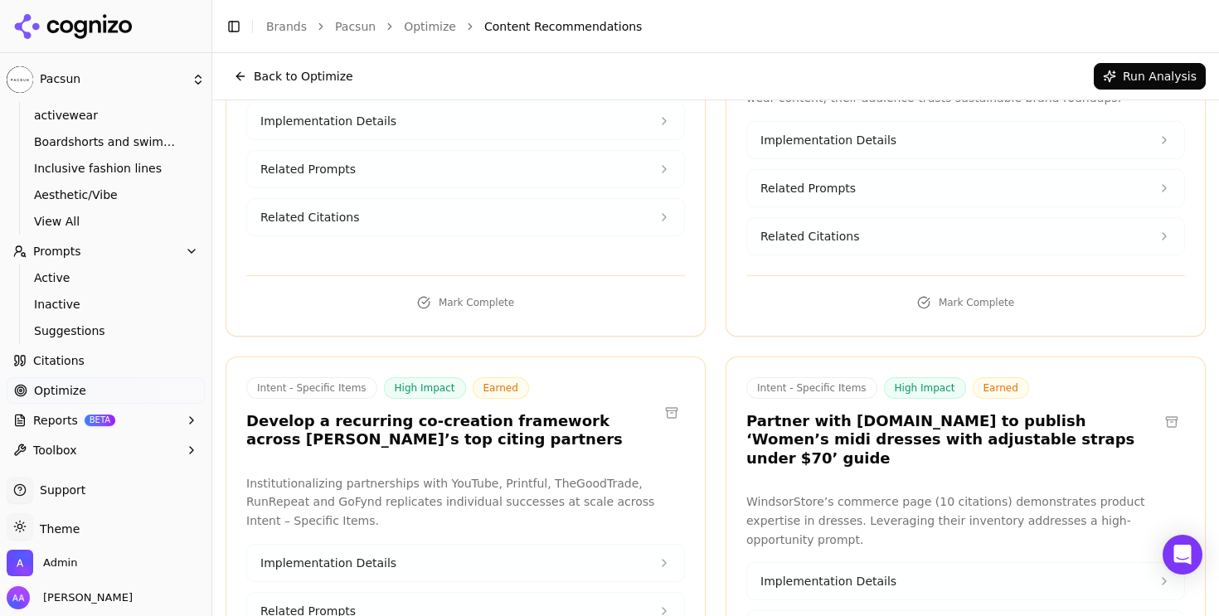
scroll to position [0, 0]
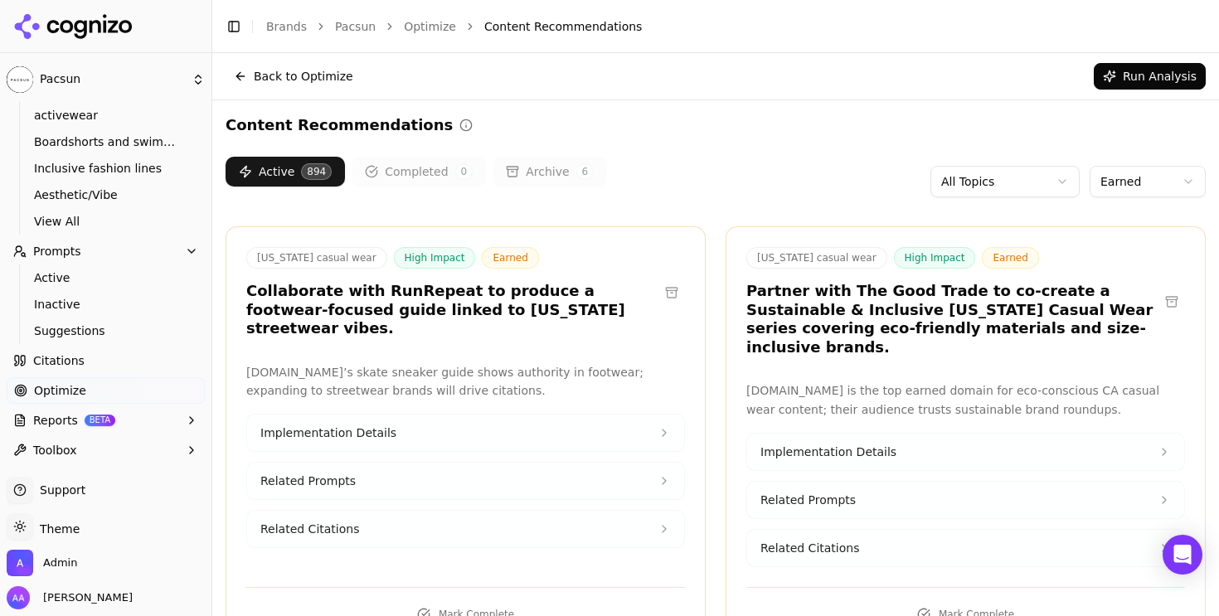
click at [1114, 192] on html "Pacsun Platform Home Competition Topics activewear Boardshorts and swimwear Inc…" at bounding box center [609, 308] width 1219 height 616
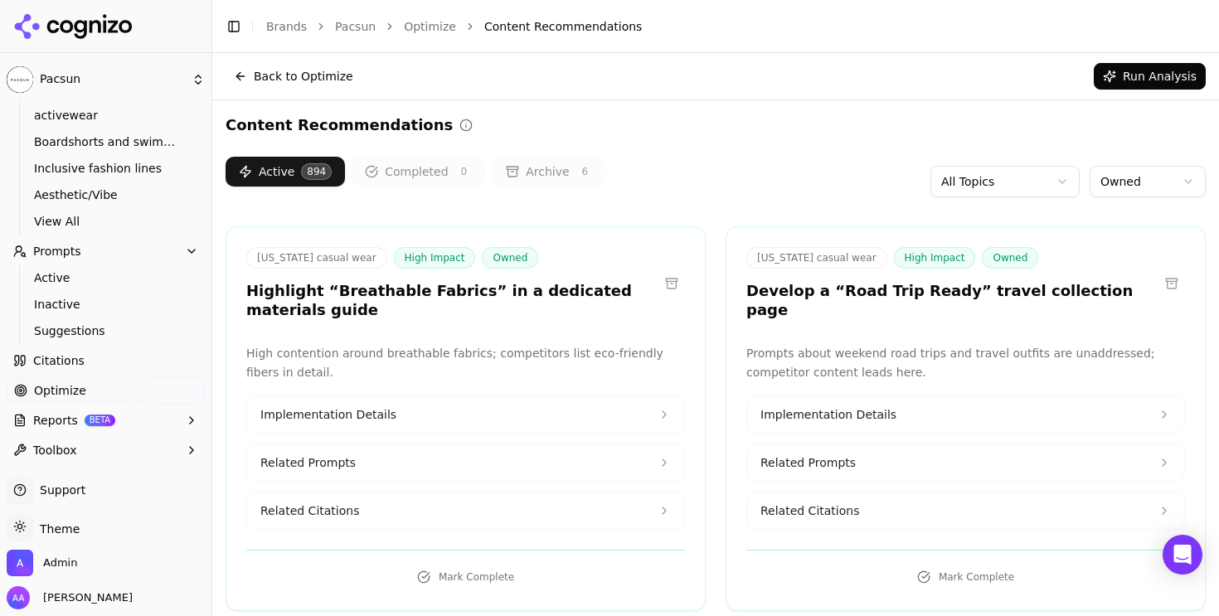
click at [1147, 197] on div "Active 894 Completed 0 Archive 6 All Topics Owned" at bounding box center [716, 182] width 981 height 50
click at [1143, 172] on html "Pacsun Platform Home Competition Topics activewear Boardshorts and swimwear Inc…" at bounding box center [609, 308] width 1219 height 616
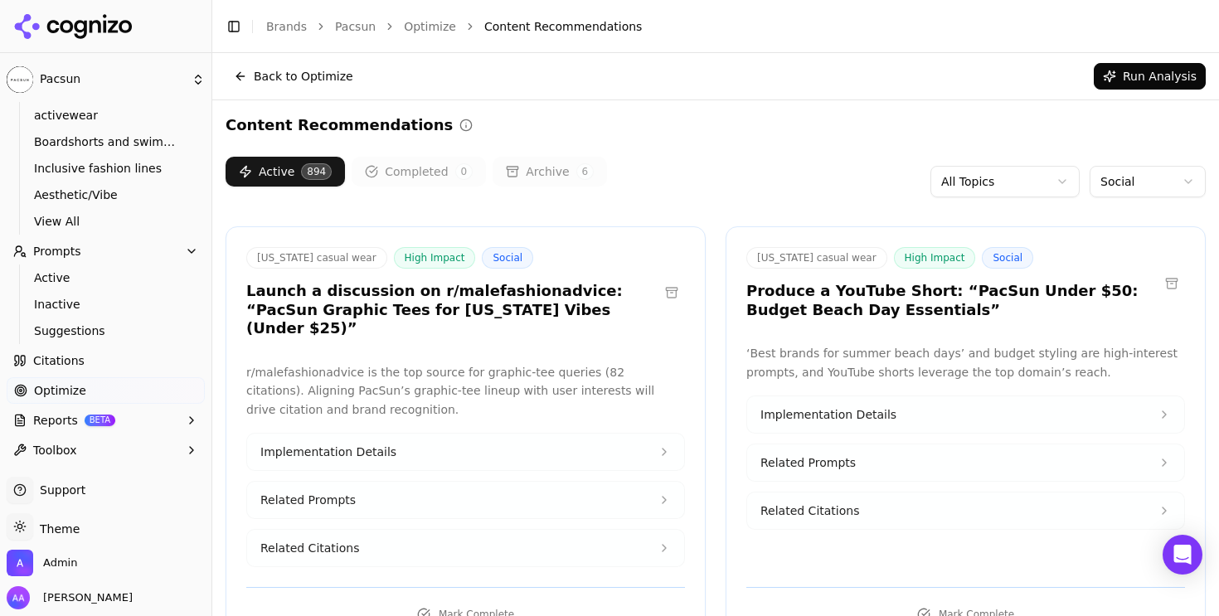
click at [465, 288] on h3 "Launch a discussion on r/malefashionadvice: “PacSun Graphic Tees for California…" at bounding box center [452, 310] width 412 height 56
click at [440, 309] on h3 "Launch a discussion on r/malefashionadvice: “PacSun Graphic Tees for California…" at bounding box center [452, 310] width 412 height 56
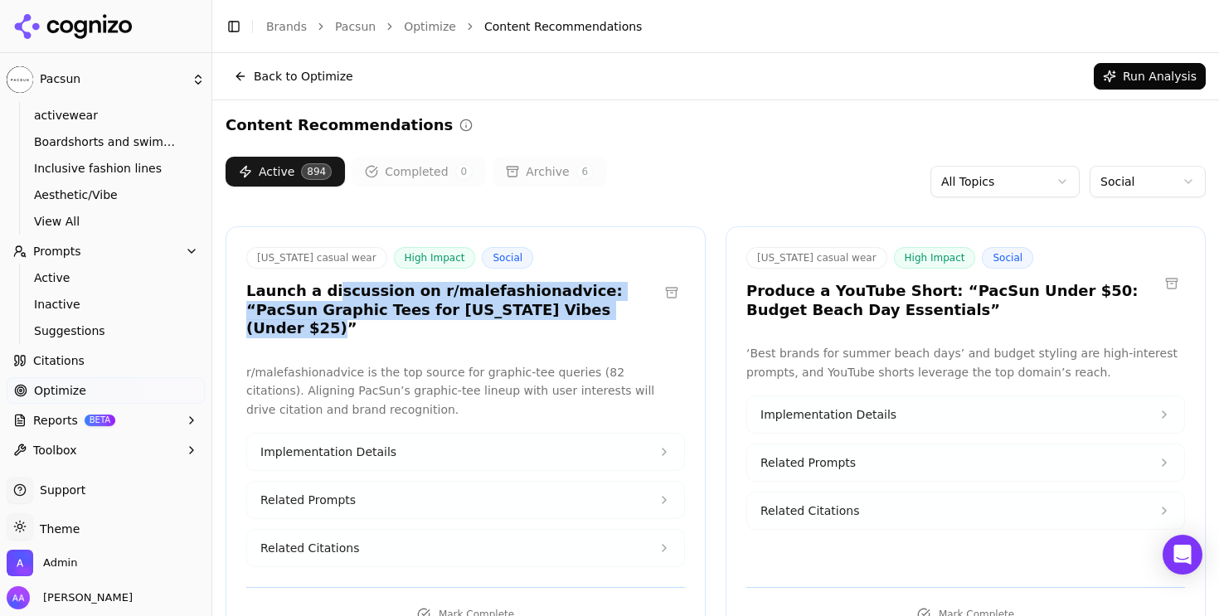
drag, startPoint x: 562, startPoint y: 313, endPoint x: 324, endPoint y: 283, distance: 240.8
click at [324, 283] on h3 "Launch a discussion on r/malefashionadvice: “PacSun Graphic Tees for California…" at bounding box center [452, 310] width 412 height 56
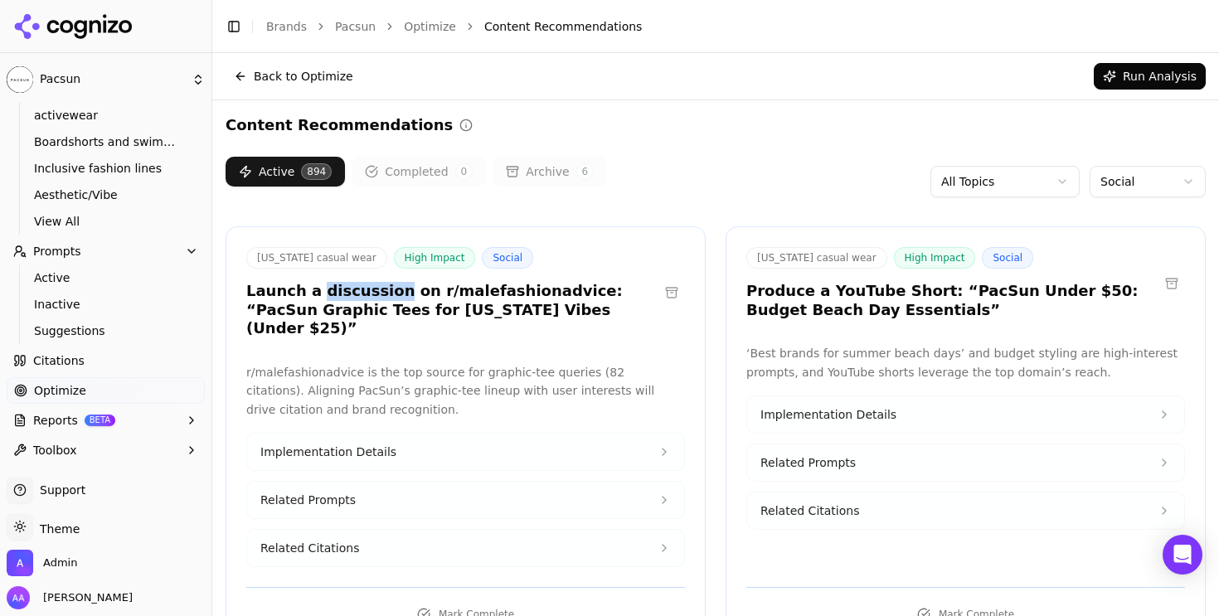
click at [324, 283] on h3 "Launch a discussion on r/malefashionadvice: “PacSun Graphic Tees for California…" at bounding box center [452, 310] width 412 height 56
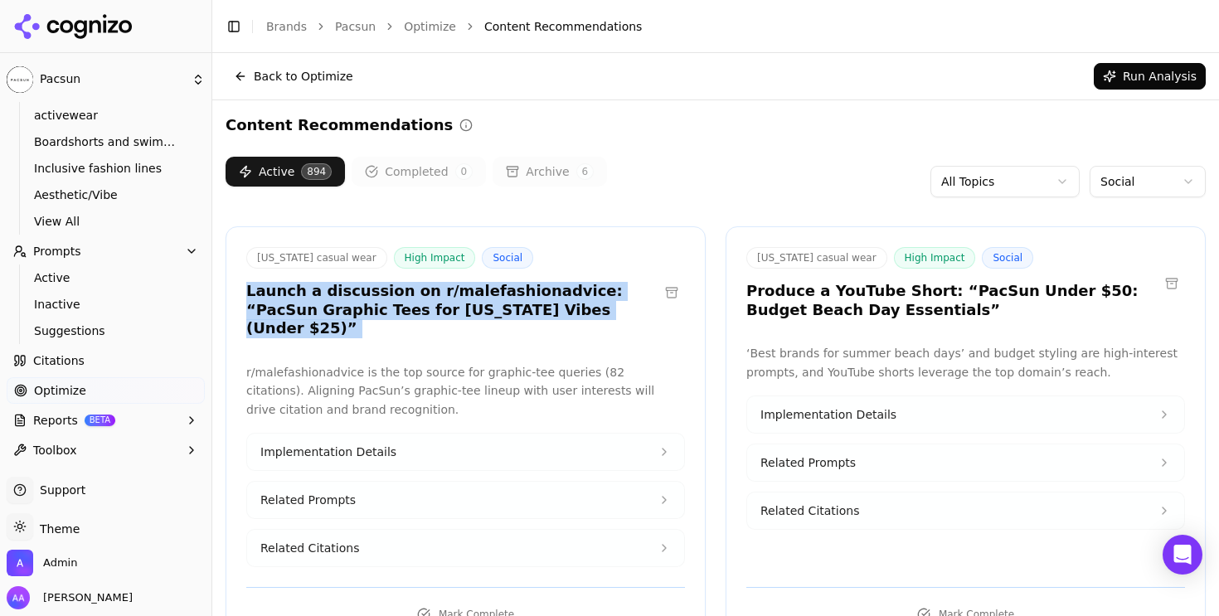
click at [324, 283] on h3 "Launch a discussion on r/malefashionadvice: “PacSun Graphic Tees for California…" at bounding box center [452, 310] width 412 height 56
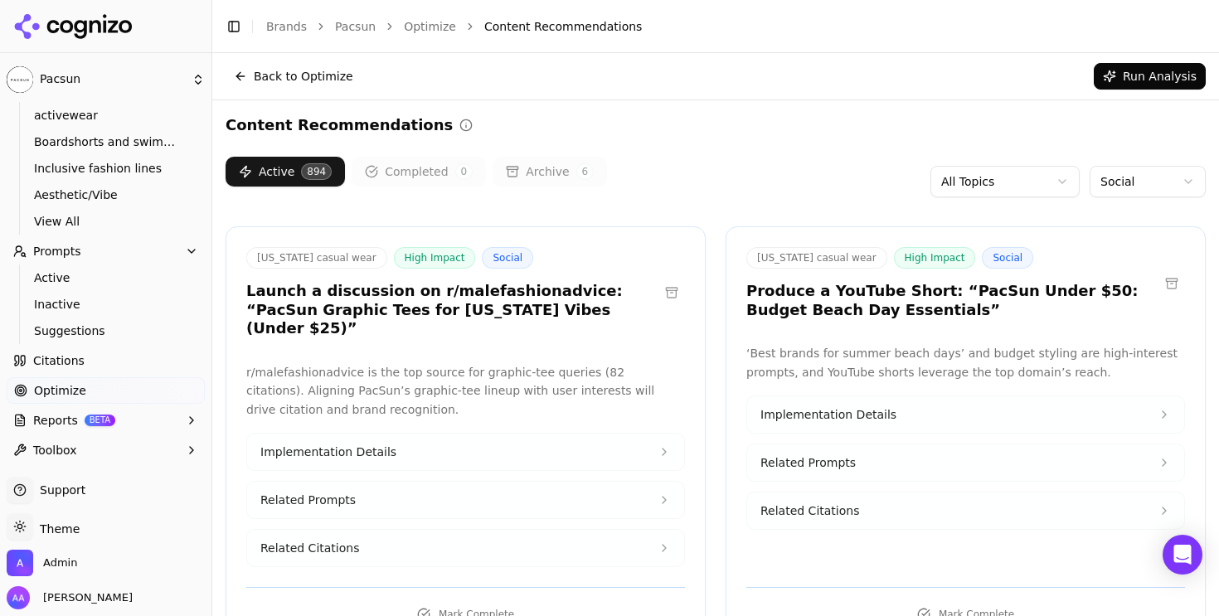
click at [901, 300] on h3 "Produce a YouTube Short: “PacSun Under $50: Budget Beach Day Essentials”" at bounding box center [953, 300] width 412 height 37
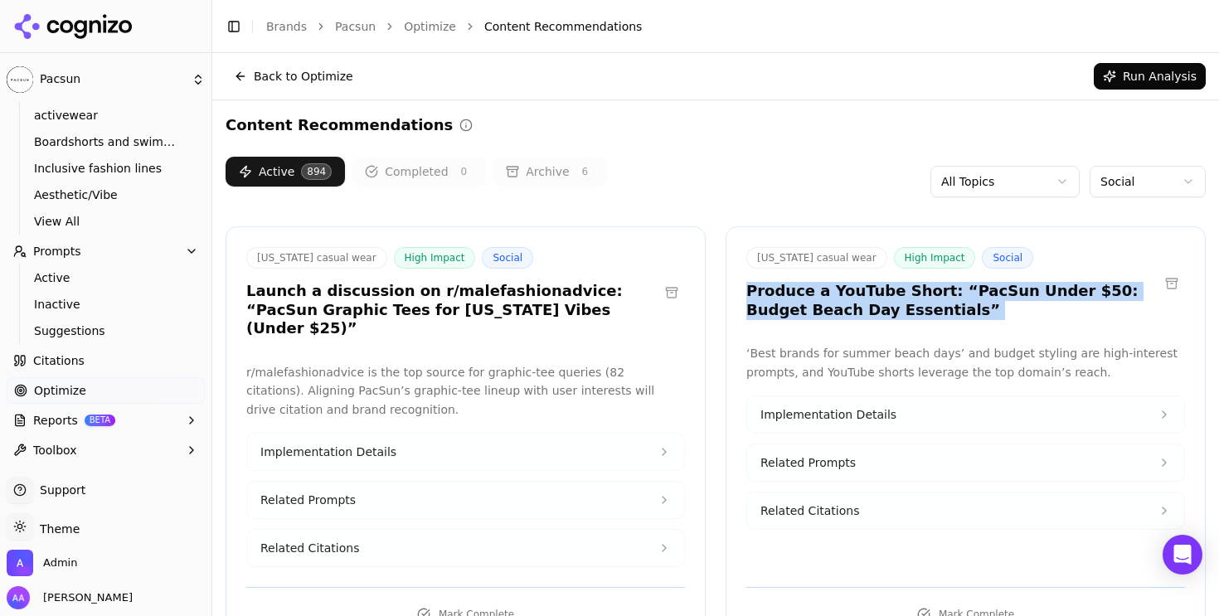
click at [901, 300] on h3 "Produce a YouTube Short: “PacSun Under $50: Budget Beach Day Essentials”" at bounding box center [953, 300] width 412 height 37
click at [948, 324] on div "California casual wear High Impact Social Produce a YouTube Short: “PacSun Unde…" at bounding box center [966, 285] width 479 height 77
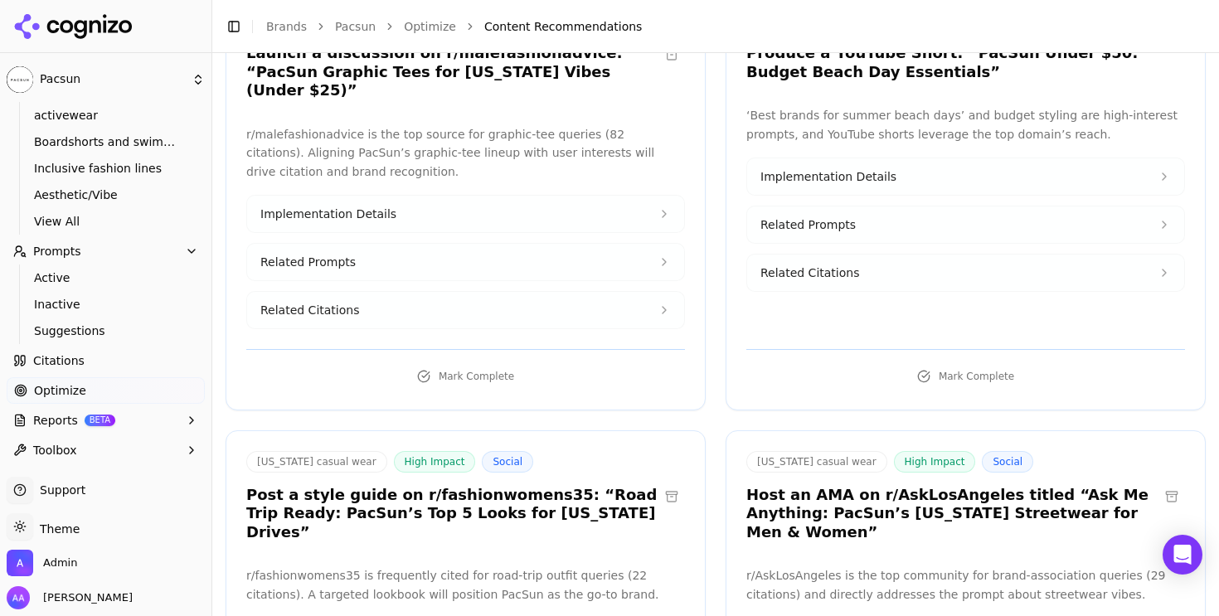
scroll to position [240, 0]
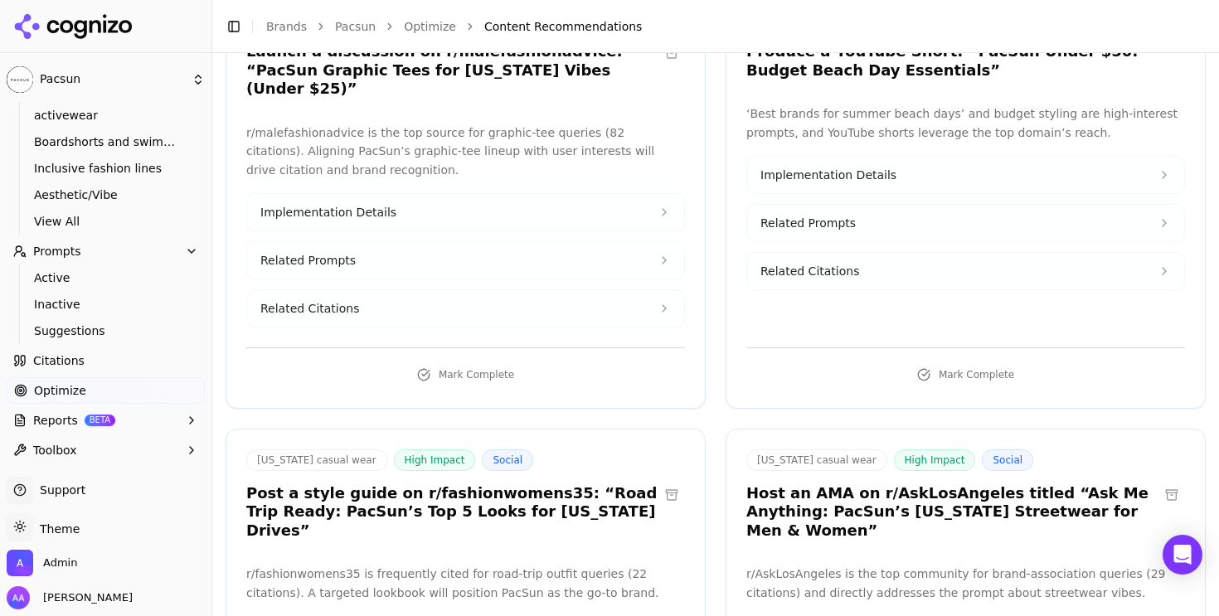
click at [847, 282] on button "Related Citations" at bounding box center [965, 271] width 437 height 37
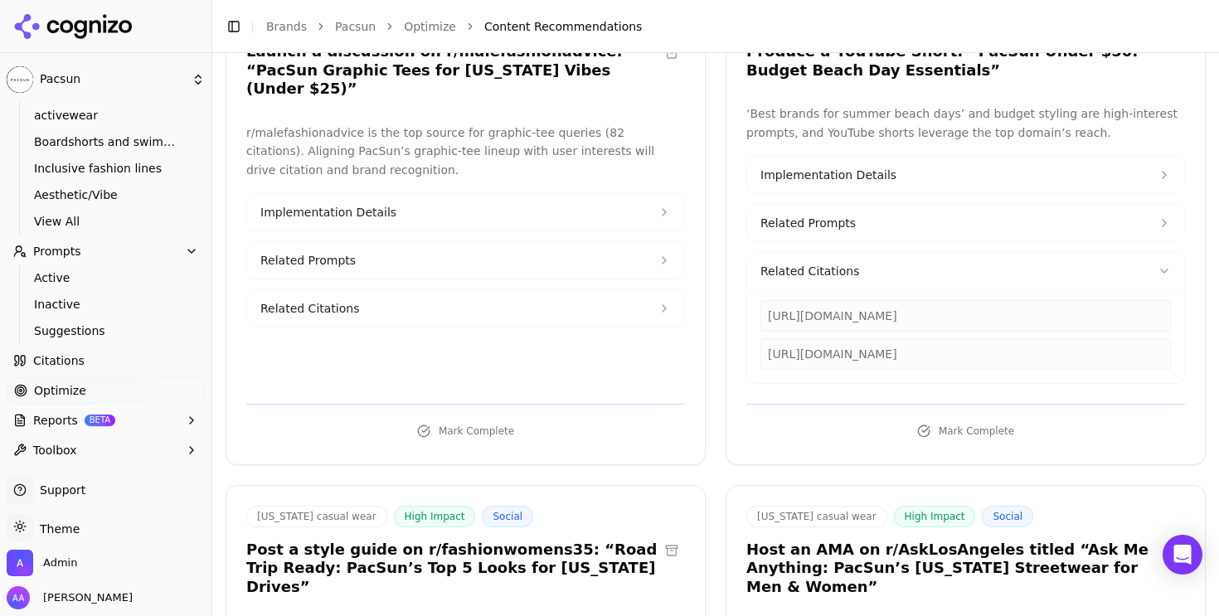
click at [860, 357] on div "https://reddit.com/r/AskLosAngeles/comments/18zvkzy/looking_to_buy_clothing_tha…" at bounding box center [966, 354] width 411 height 32
copy div "https://reddit.com/r/AskLosAngeles/comments/18zvkzy/looking_to_buy_clothing_tha…"
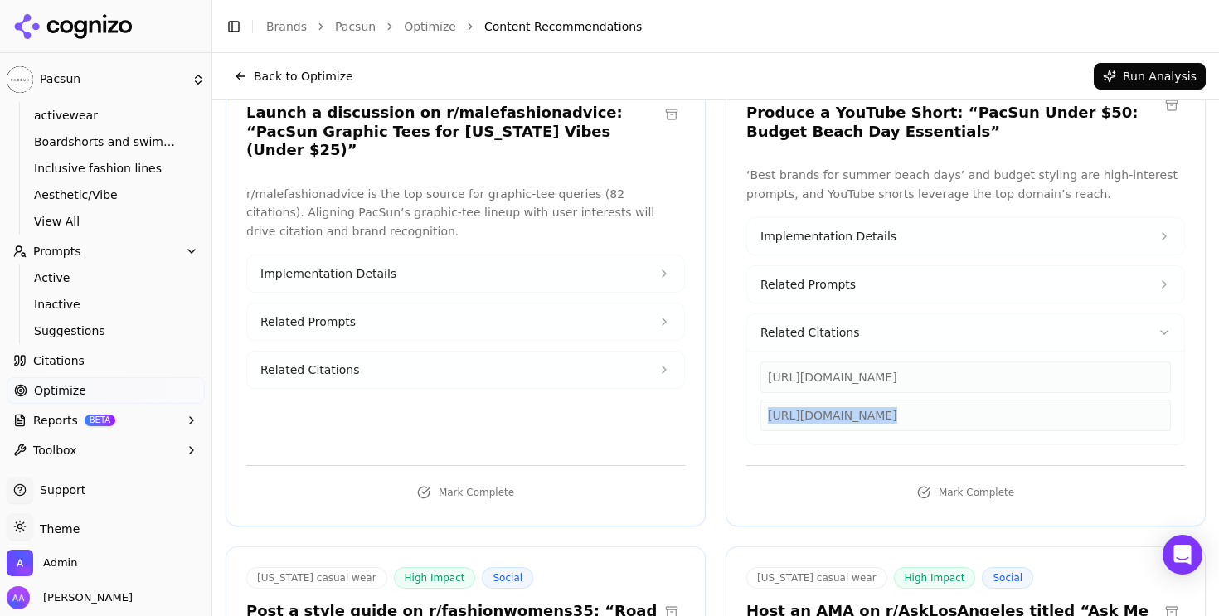
scroll to position [157, 0]
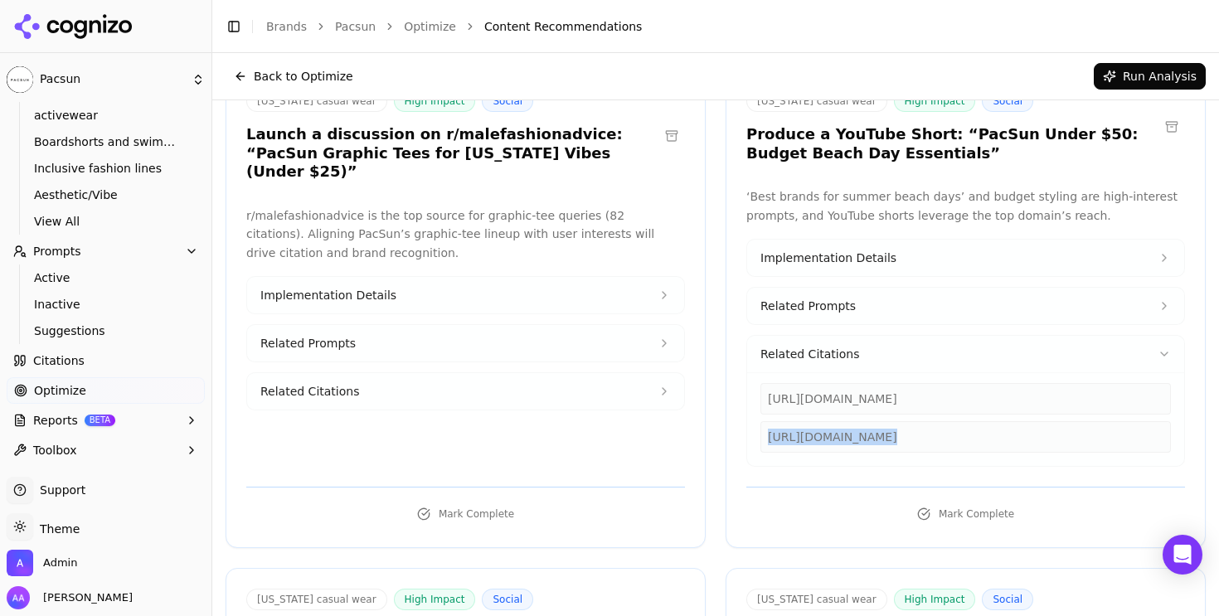
click at [834, 343] on button "Related Citations" at bounding box center [965, 354] width 437 height 37
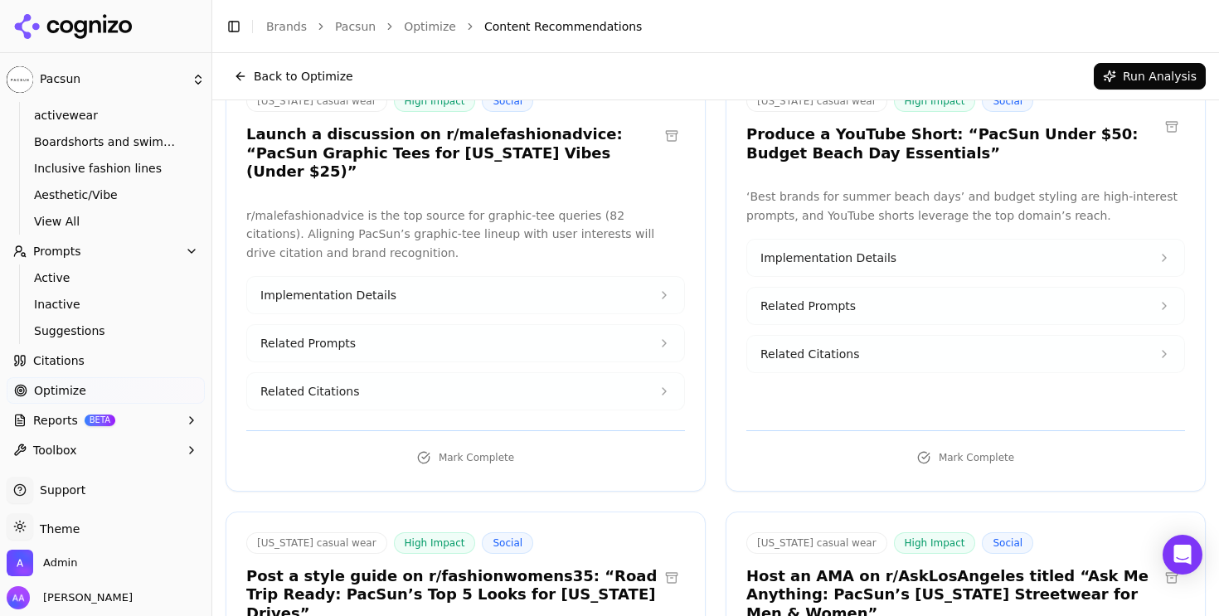
click at [479, 375] on button "Related Citations" at bounding box center [465, 391] width 437 height 37
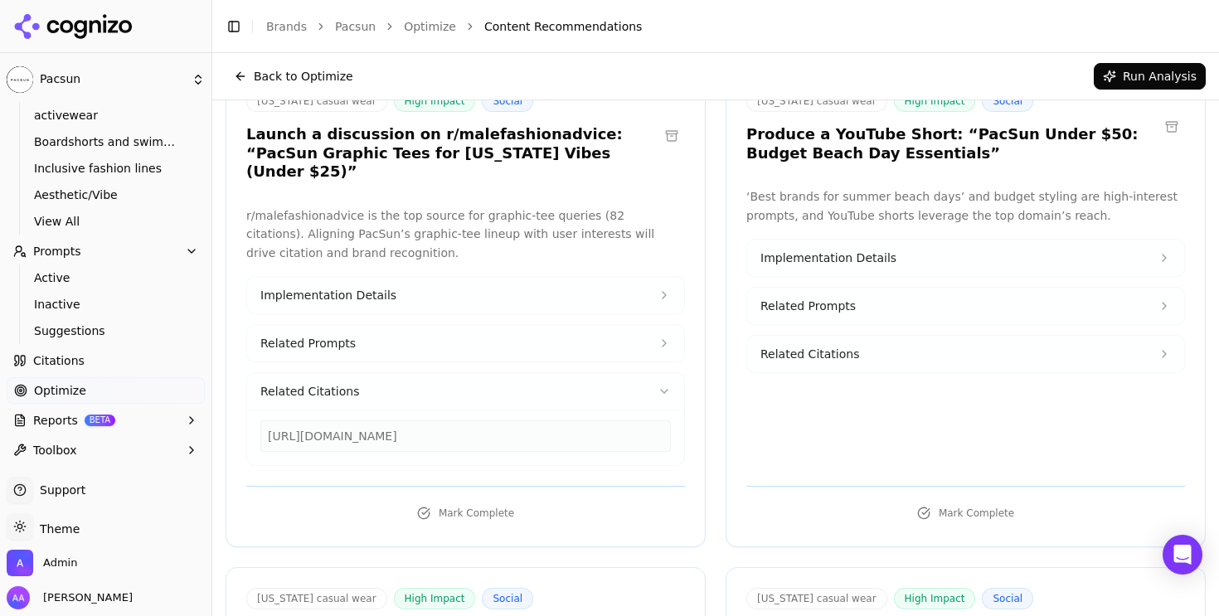
click at [461, 421] on div "https://reddit.com/r/malefashionadvice/comments/1imk9q8/where_can_i_find_good_g…" at bounding box center [465, 437] width 411 height 32
copy div "https://reddit.com/r/malefashionadvice/comments/1imk9q8/where_can_i_find_good_g…"
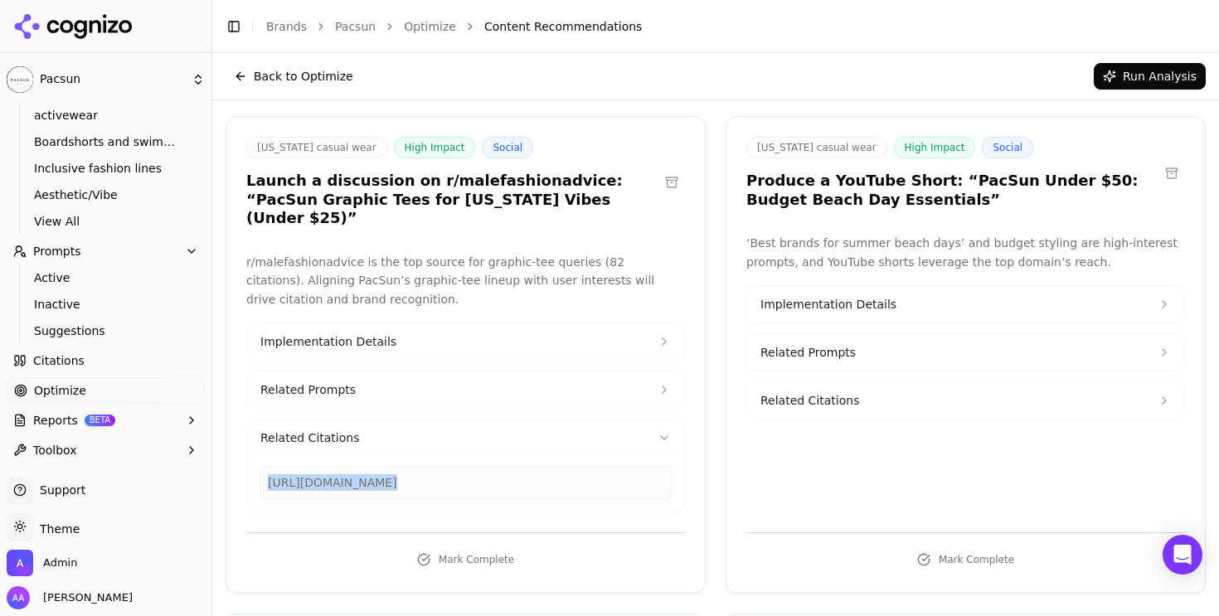
scroll to position [41, 0]
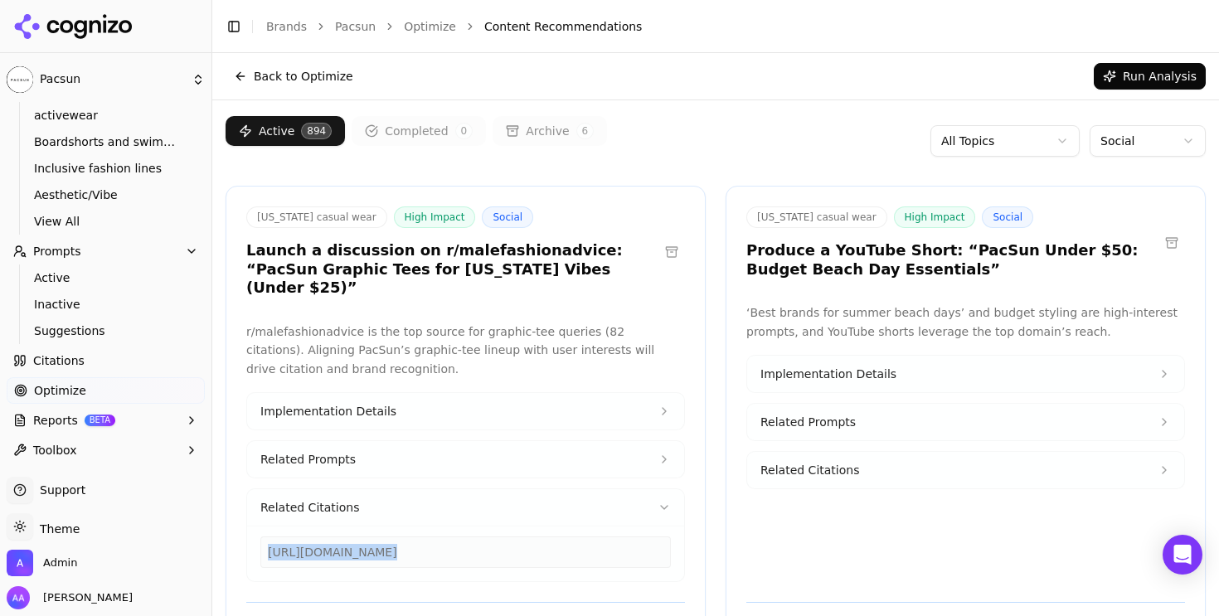
click at [436, 498] on button "Related Citations" at bounding box center [465, 507] width 437 height 37
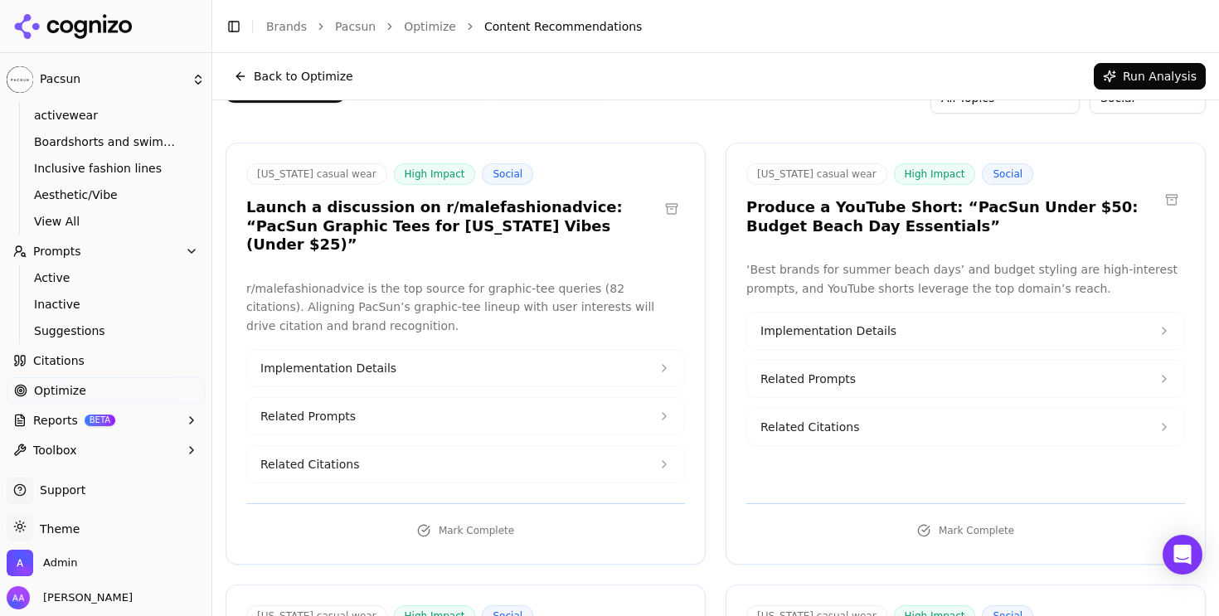
scroll to position [69, 0]
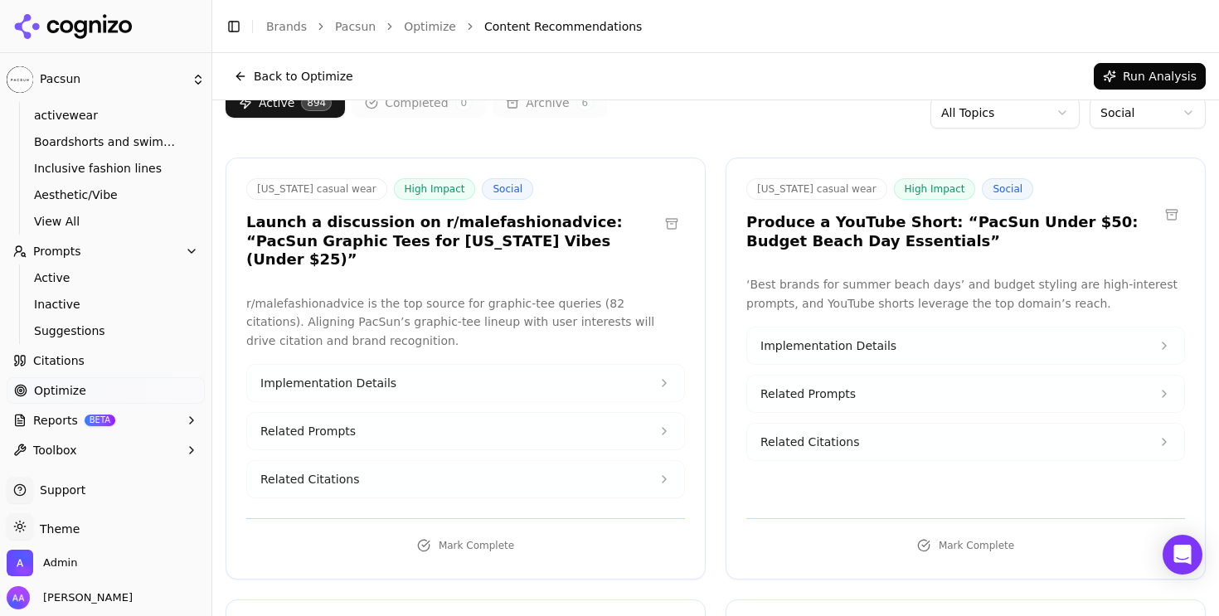
click at [1119, 124] on body "Pacsun Platform Home Competition Topics activewear Boardshorts and swimwear Inc…" at bounding box center [609, 308] width 1219 height 616
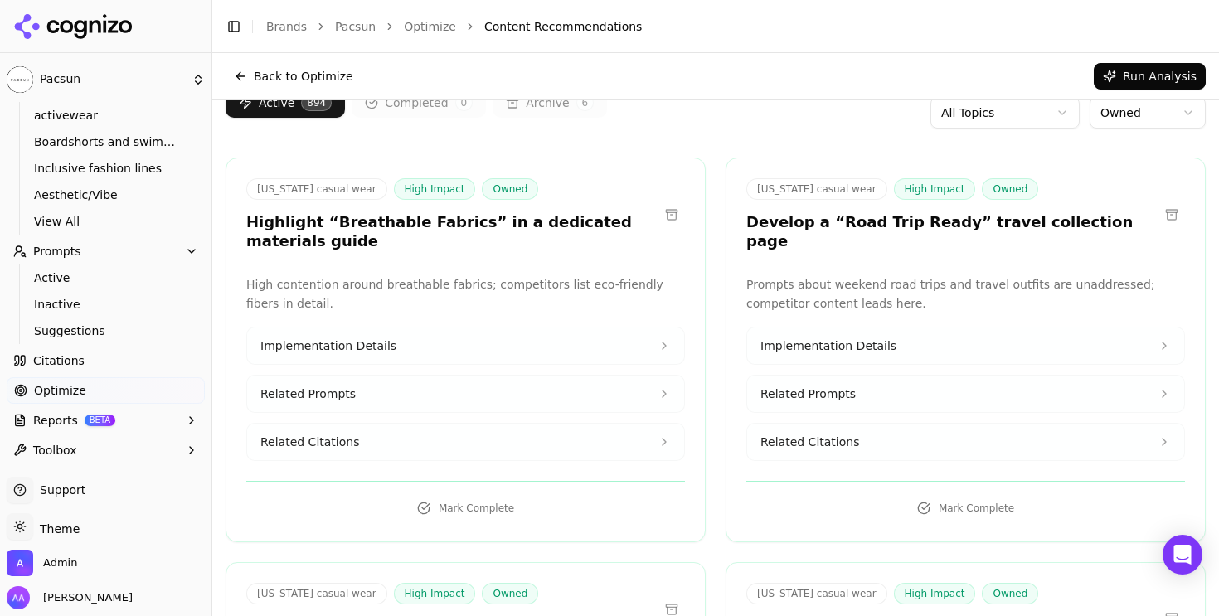
click at [255, 223] on h3 "Highlight “Breathable Fabrics” in a dedicated materials guide" at bounding box center [452, 231] width 412 height 37
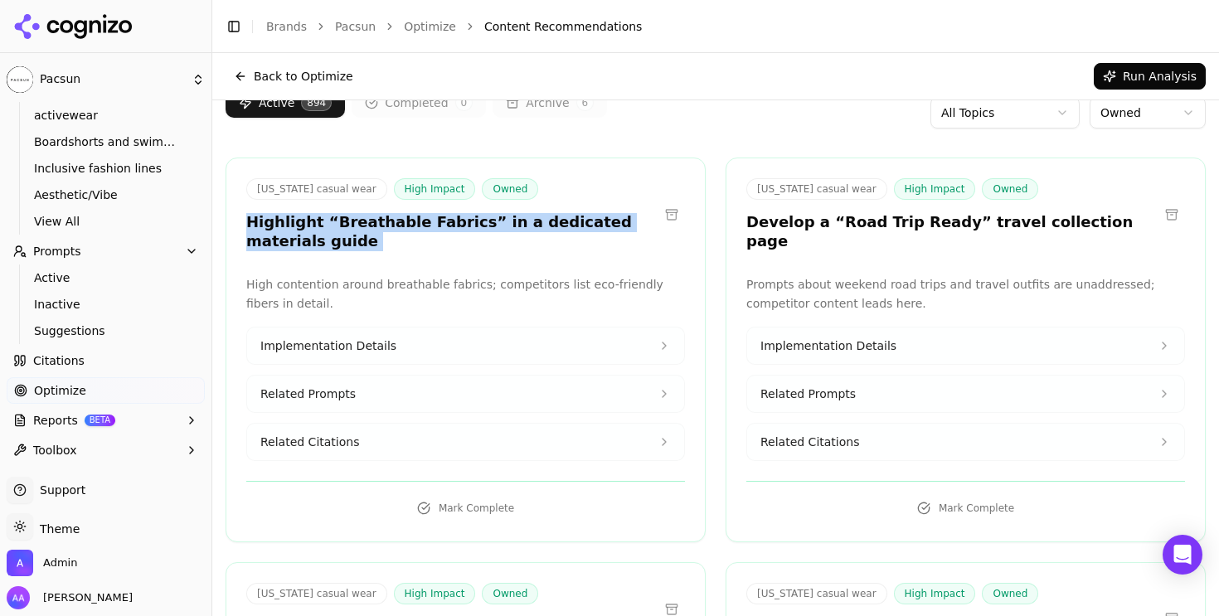
click at [255, 223] on h3 "Highlight “Breathable Fabrics” in a dedicated materials guide" at bounding box center [452, 231] width 412 height 37
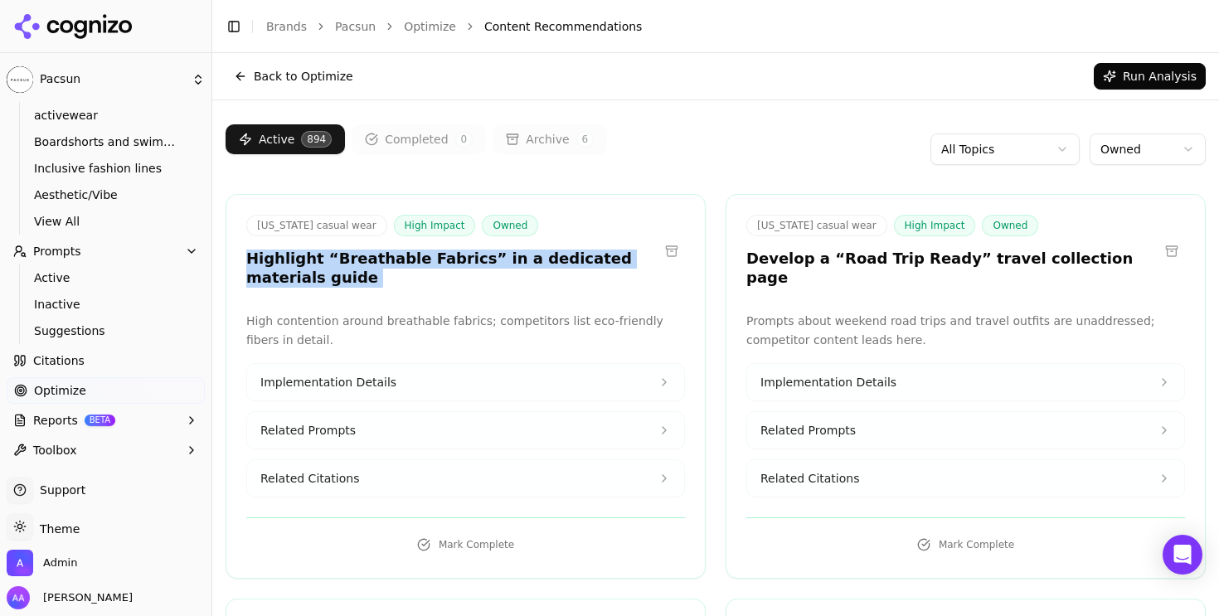
scroll to position [0, 0]
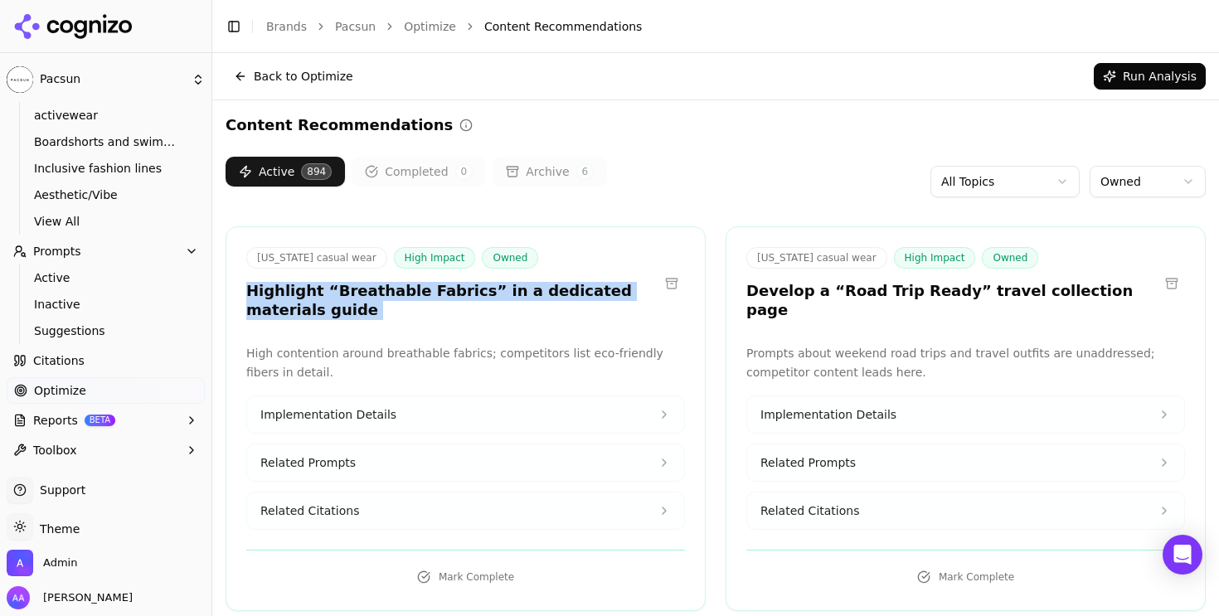
click at [1150, 173] on html "Pacsun Platform Home Competition Topics activewear Boardshorts and swimwear Inc…" at bounding box center [609, 308] width 1219 height 616
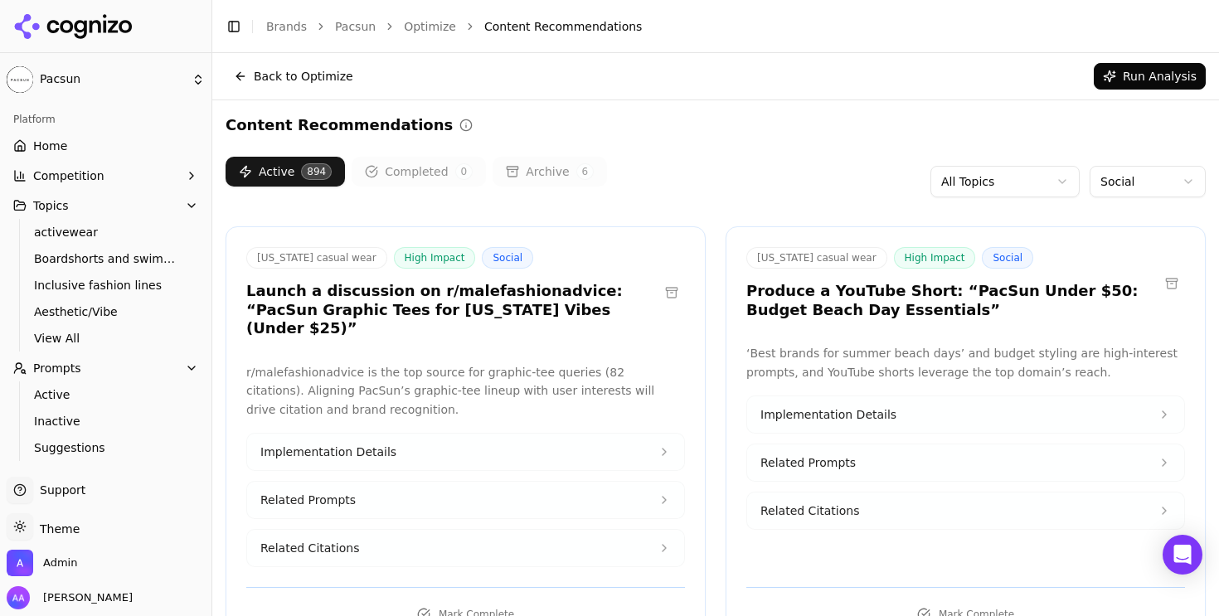
scroll to position [117, 0]
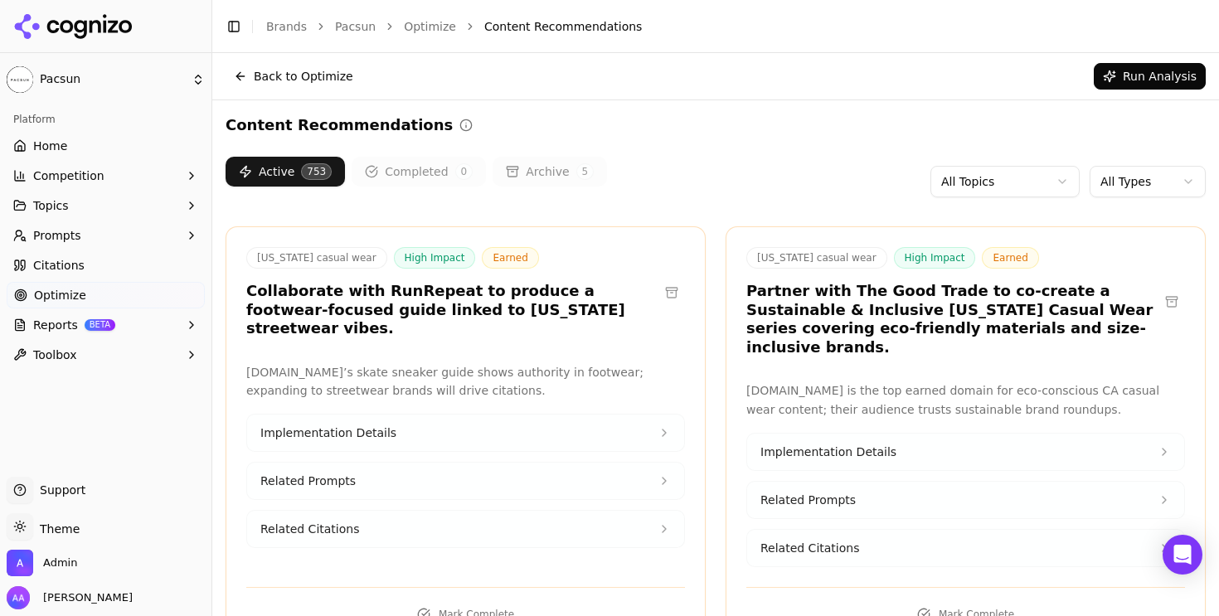
click at [668, 160] on div "Active 753 Completed 0 Archive 5 All Topics All Types" at bounding box center [716, 182] width 981 height 50
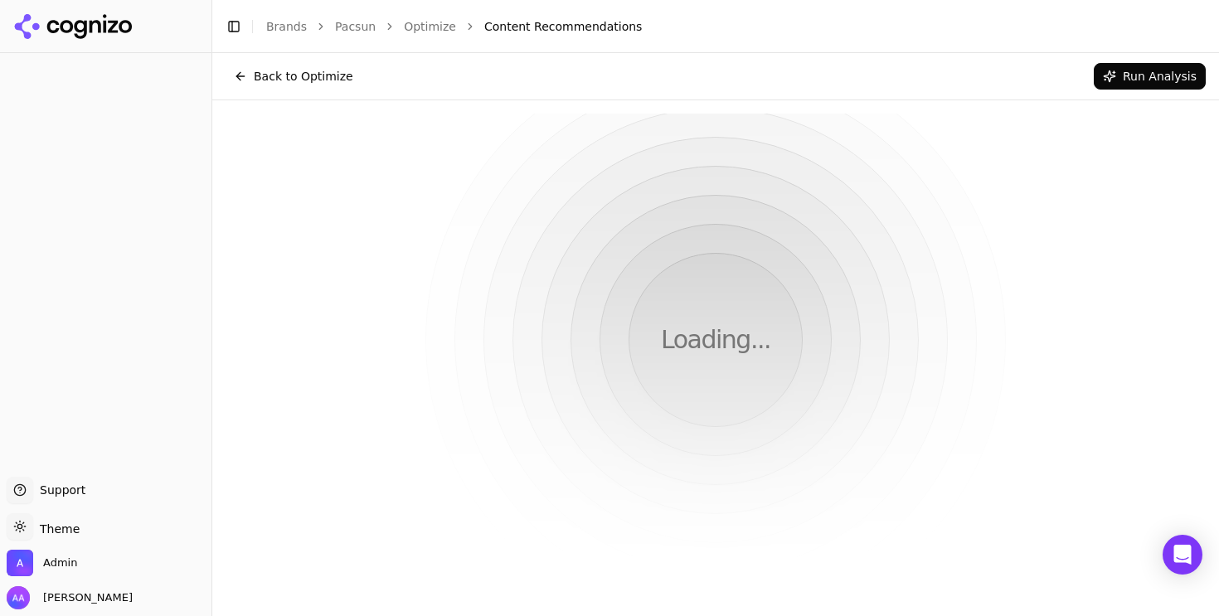
click at [226, 19] on button "Toggle Sidebar" at bounding box center [233, 26] width 23 height 23
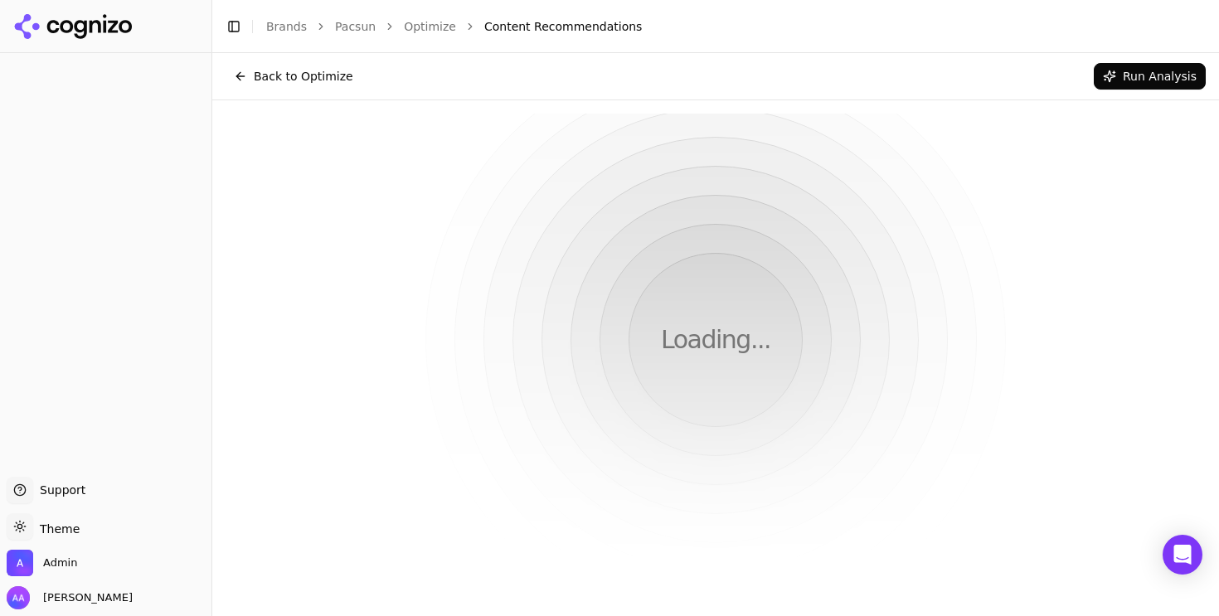
click at [235, 32] on button "Toggle Sidebar" at bounding box center [233, 26] width 23 height 23
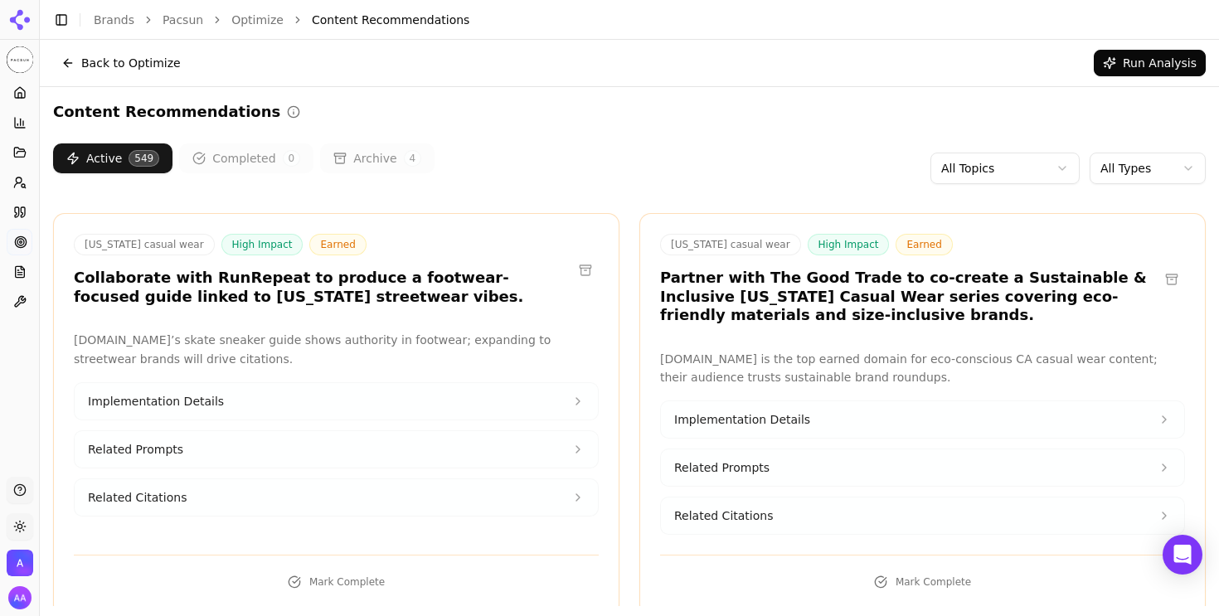
click at [1134, 156] on html "Pacsun Platform Home Competition Topics Prompts Citations Optimize Reports Tool…" at bounding box center [609, 308] width 1219 height 616
click at [1136, 166] on html "Pacsun Platform Home Competition Topics Prompts Citations Optimize Reports Tool…" at bounding box center [609, 308] width 1219 height 616
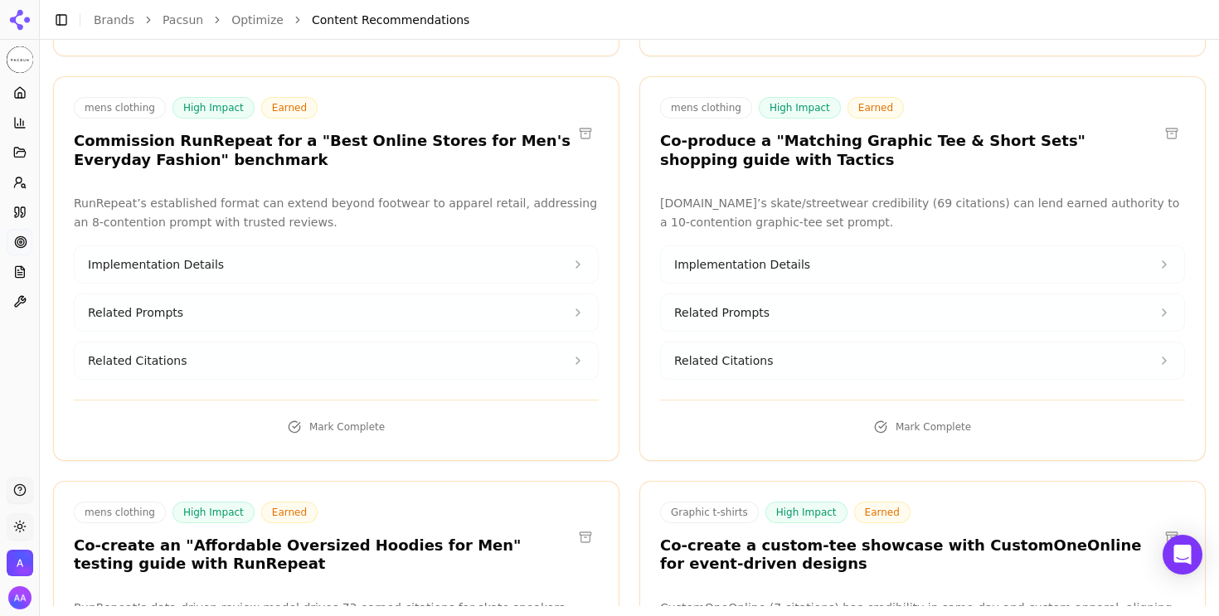
scroll to position [70541, 0]
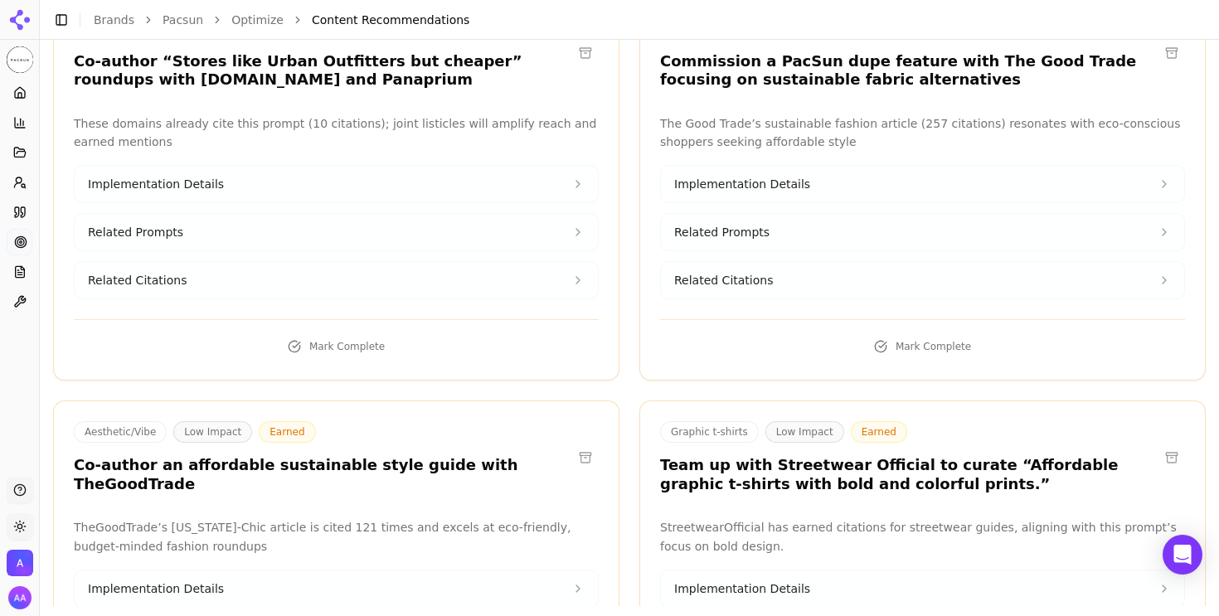
copy h3 "Tactics"
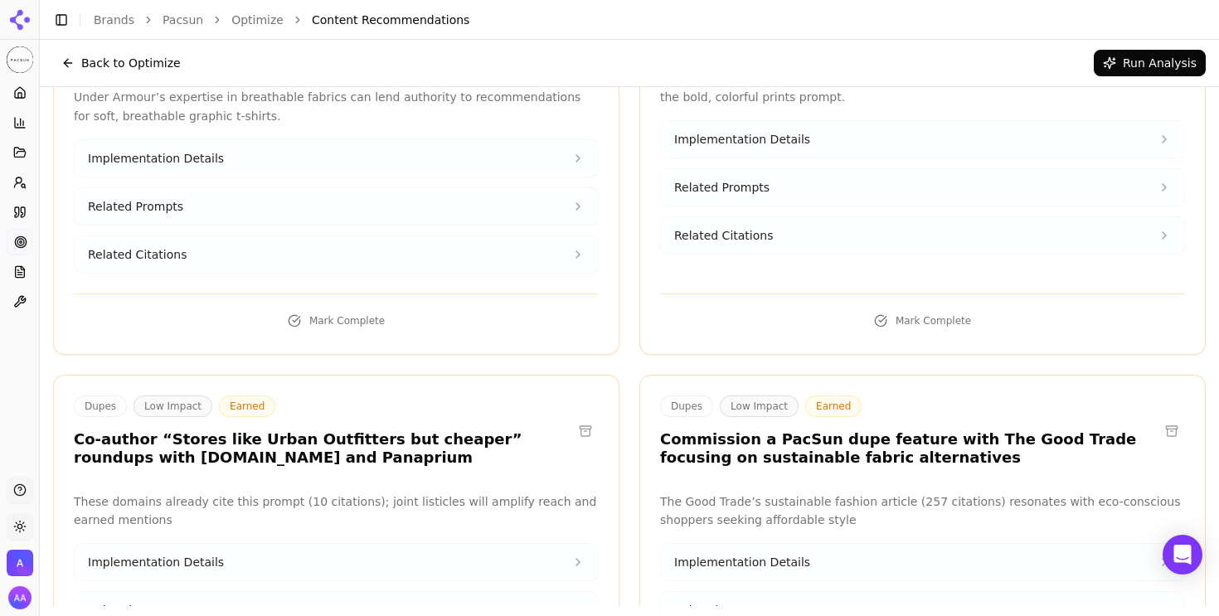
scroll to position [70157, 0]
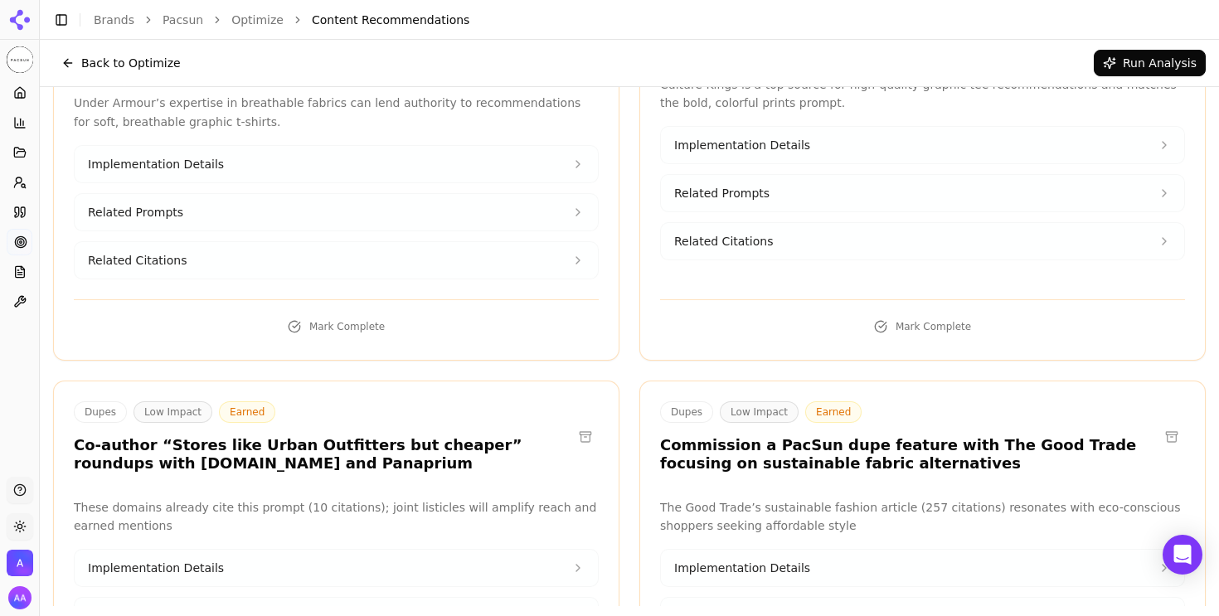
copy h3 "iamandco"
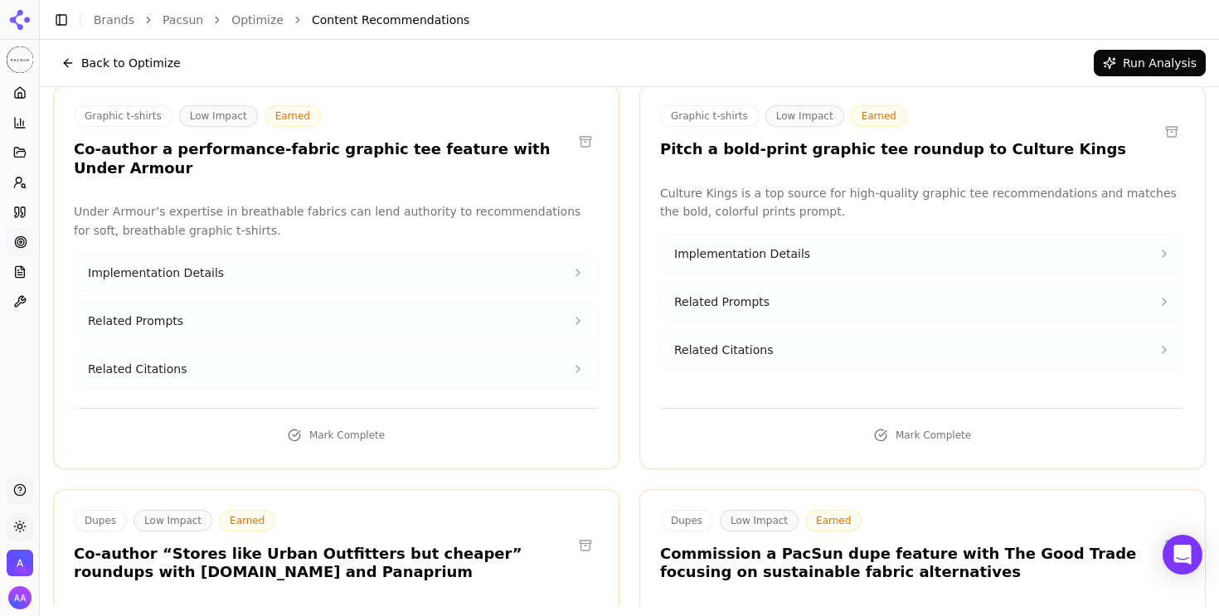
scroll to position [70033, 0]
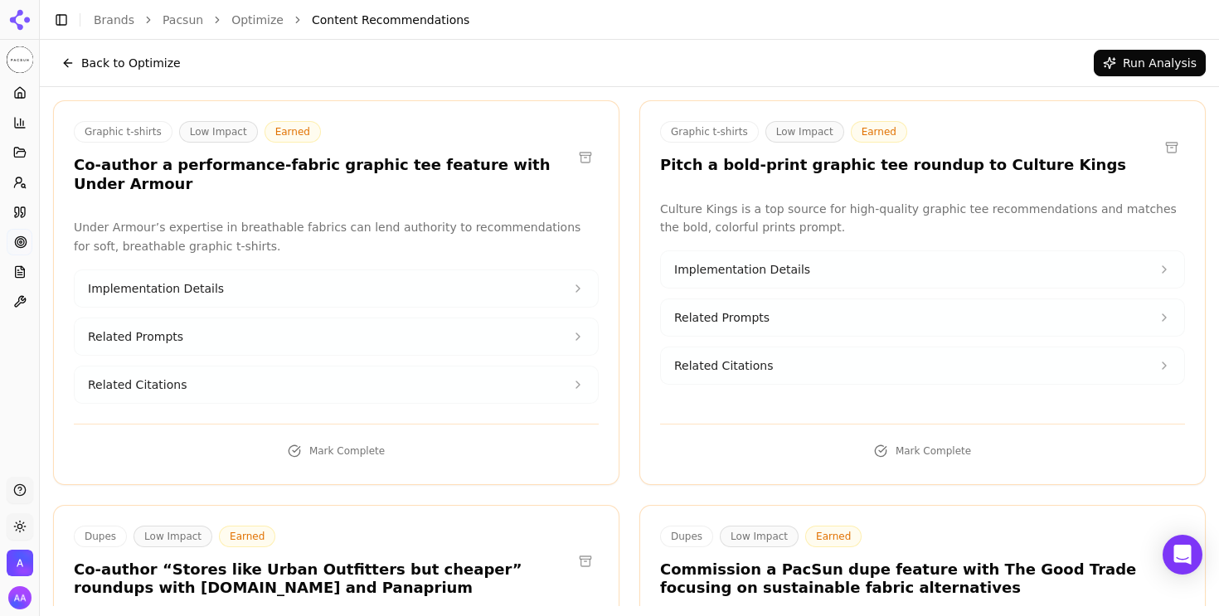
copy h3 "iamandco"
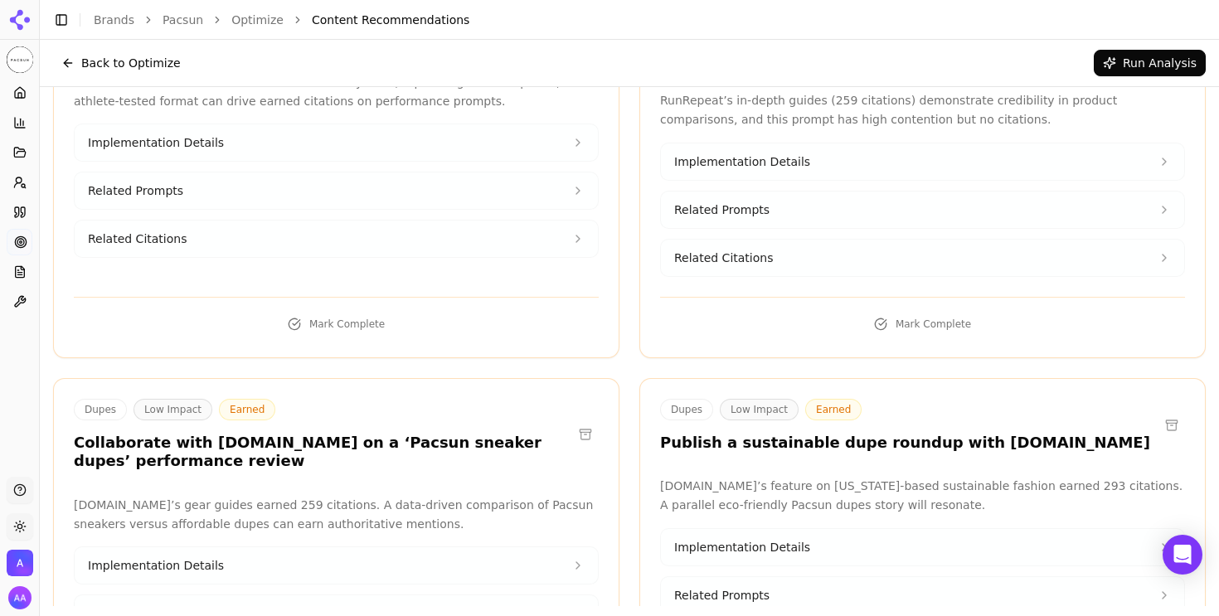
scroll to position [68520, 0]
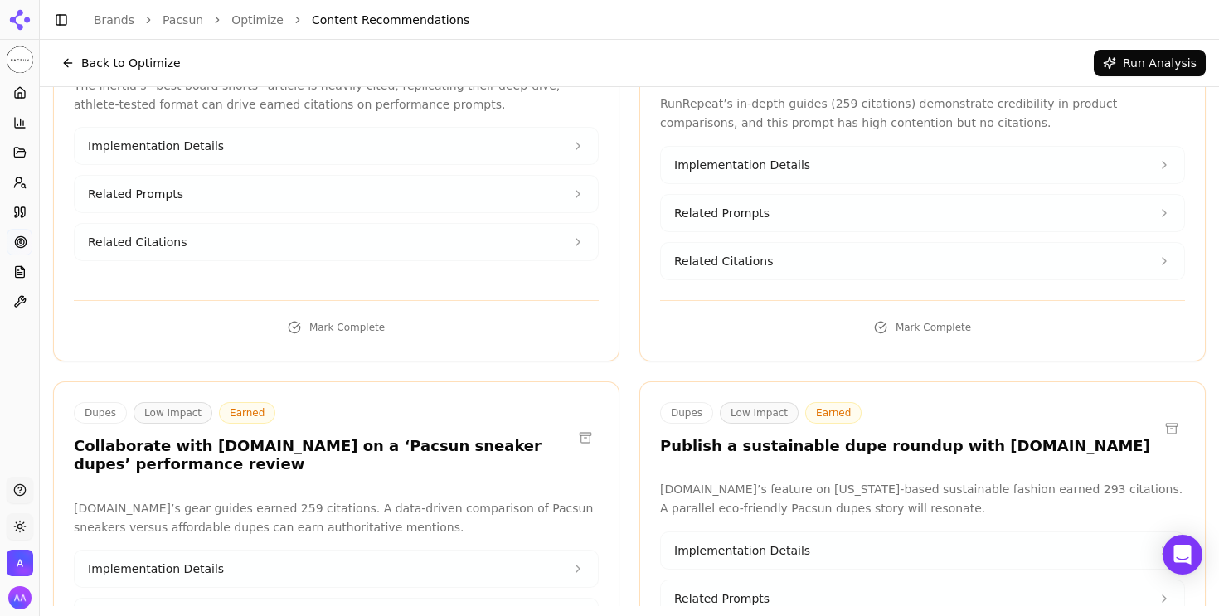
drag, startPoint x: 951, startPoint y: 274, endPoint x: 1054, endPoint y: 274, distance: 103.7
copy h3 "Culture Kings"
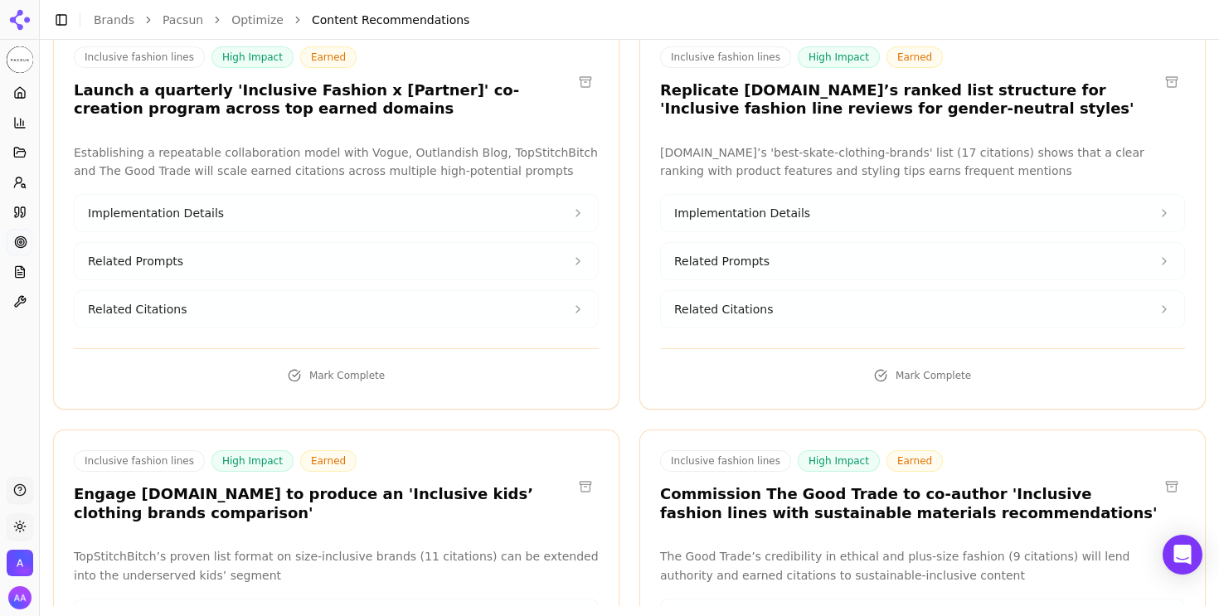
scroll to position [61948, 0]
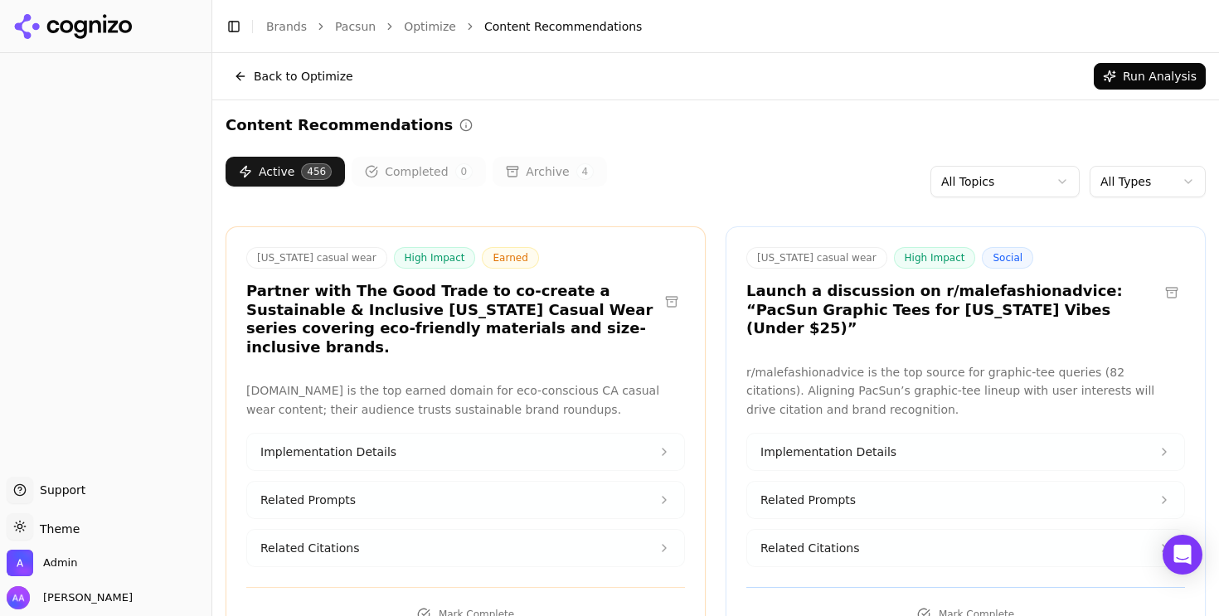
click at [230, 26] on button "Toggle Sidebar" at bounding box center [233, 26] width 23 height 23
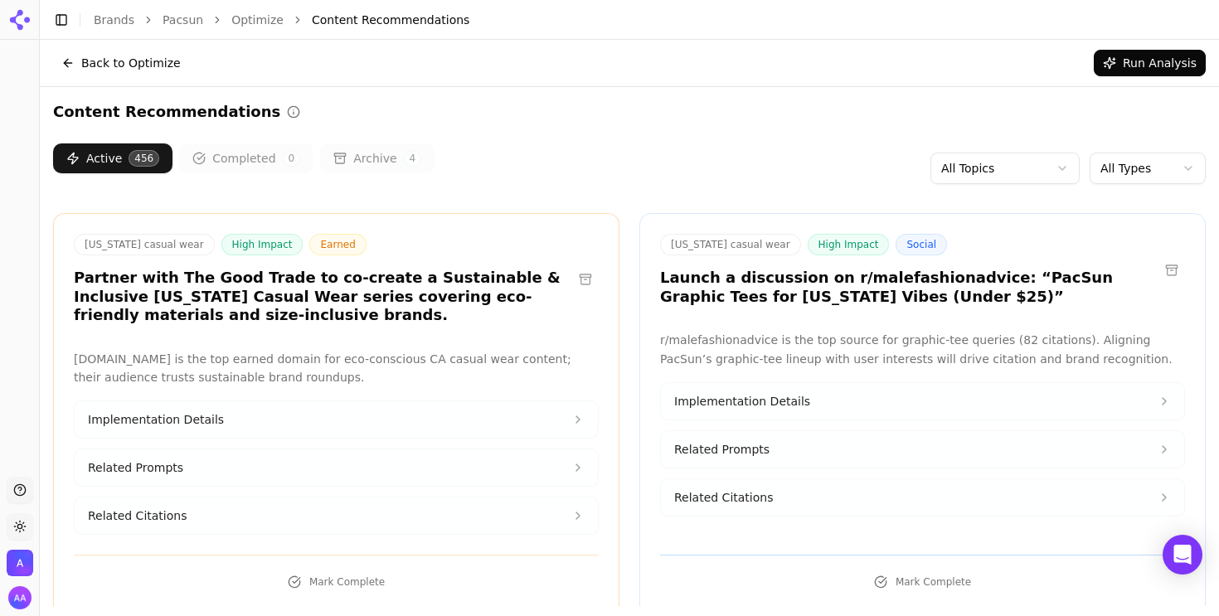
click at [1139, 158] on html "Support Toggle theme Admin Toggle Sidebar Brands Pacsun Optimize Content Recomm…" at bounding box center [609, 308] width 1219 height 616
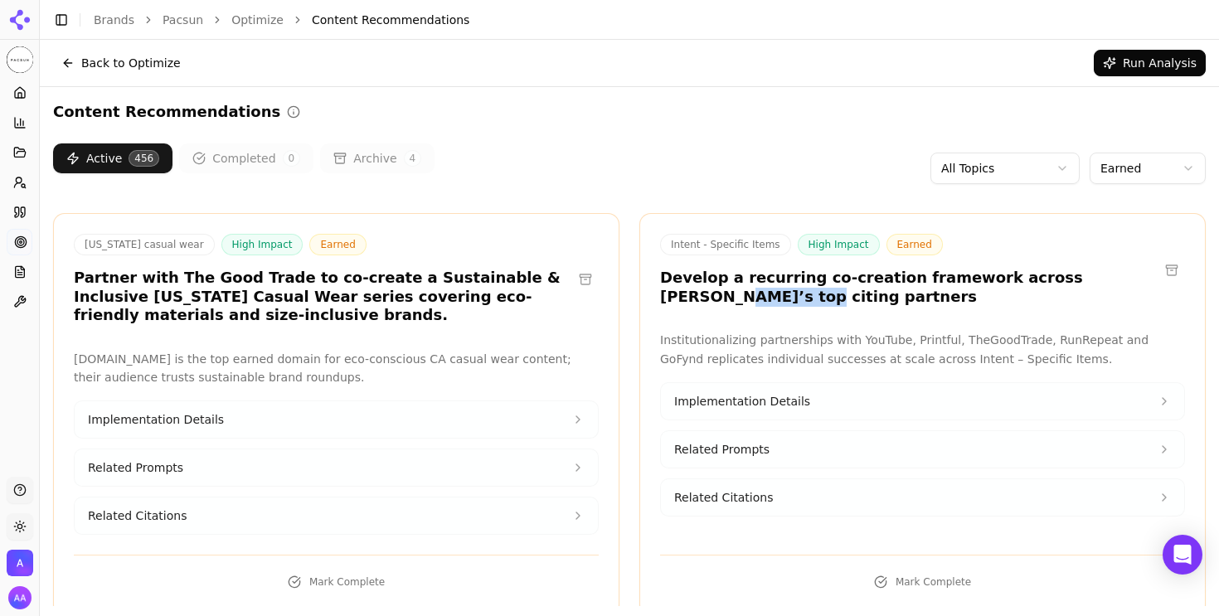
drag, startPoint x: 1082, startPoint y: 281, endPoint x: 1146, endPoint y: 280, distance: 64.7
click at [1146, 280] on h3 "Develop a recurring co-creation framework across PacSun’s top citing partners" at bounding box center [909, 287] width 499 height 37
copy h3 "top citing"
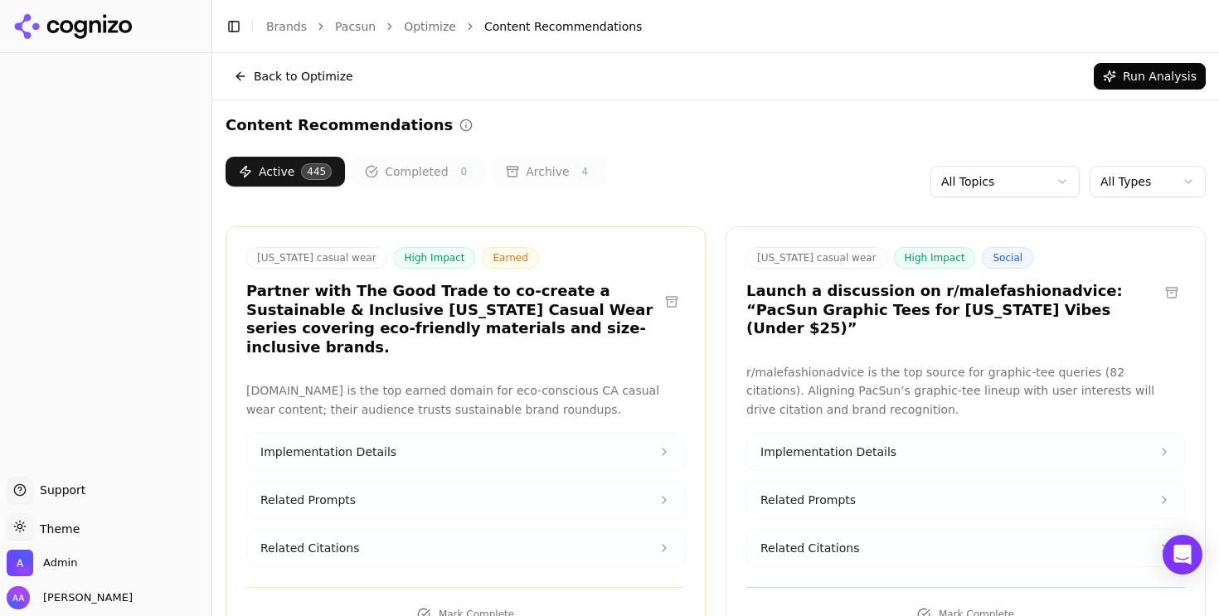
click at [231, 38] on header "Toggle Sidebar Brands Pacsun Optimize Content Recommendations" at bounding box center [715, 26] width 1007 height 53
click at [231, 27] on button "Toggle Sidebar" at bounding box center [233, 26] width 23 height 23
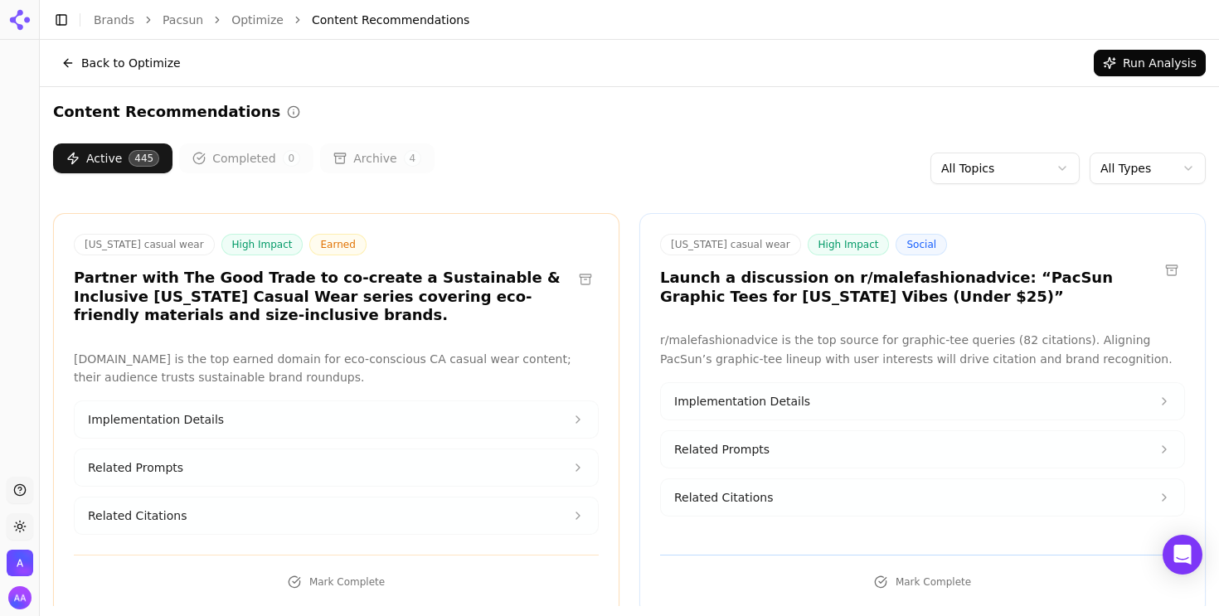
click at [1148, 168] on html "Support Toggle theme Admin Toggle Sidebar Brands Pacsun Optimize Content Recomm…" at bounding box center [609, 308] width 1219 height 616
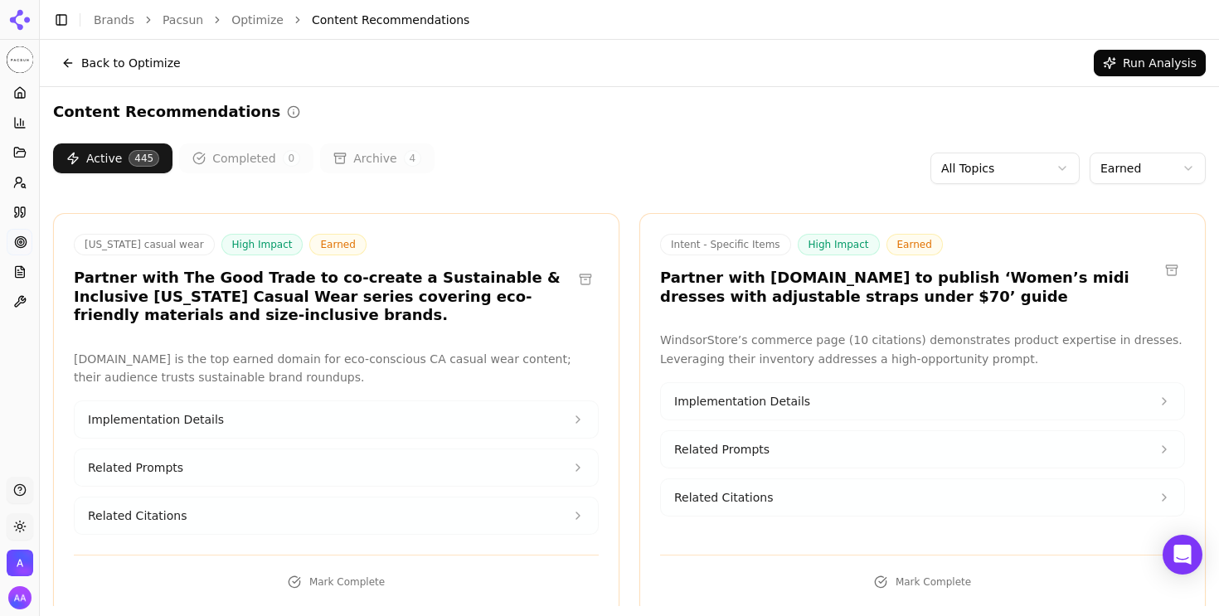
click at [798, 279] on h3 "Partner with [DOMAIN_NAME] to publish ‘Women’s midi dresses with adjustable str…" at bounding box center [909, 287] width 499 height 37
copy h3 "WindsorStore"
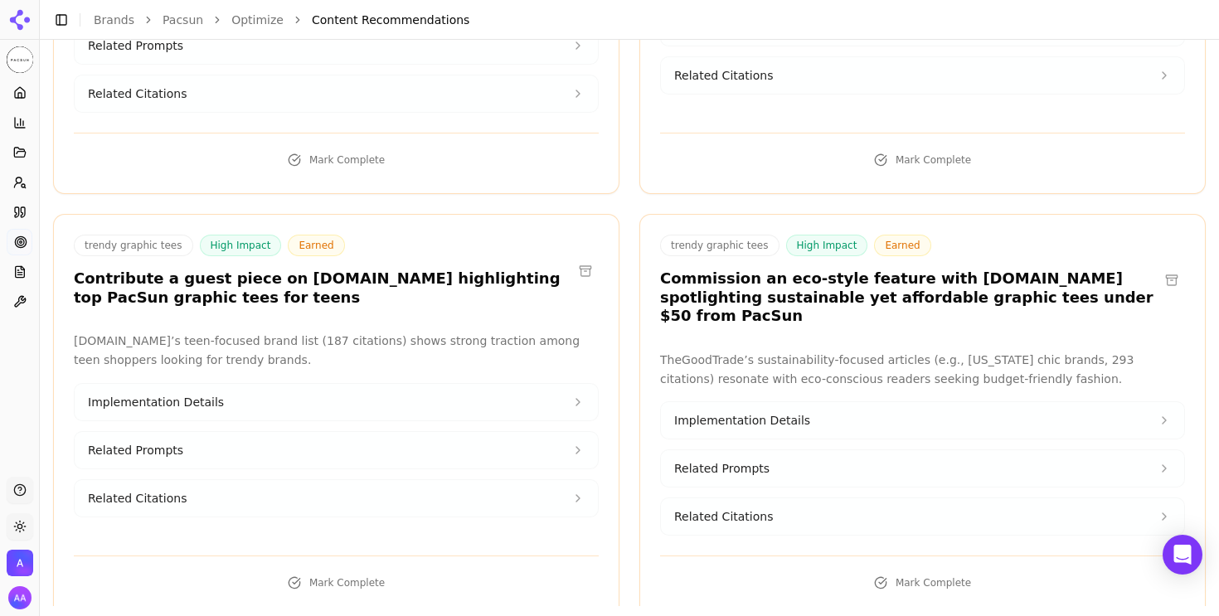
scroll to position [1755, 0]
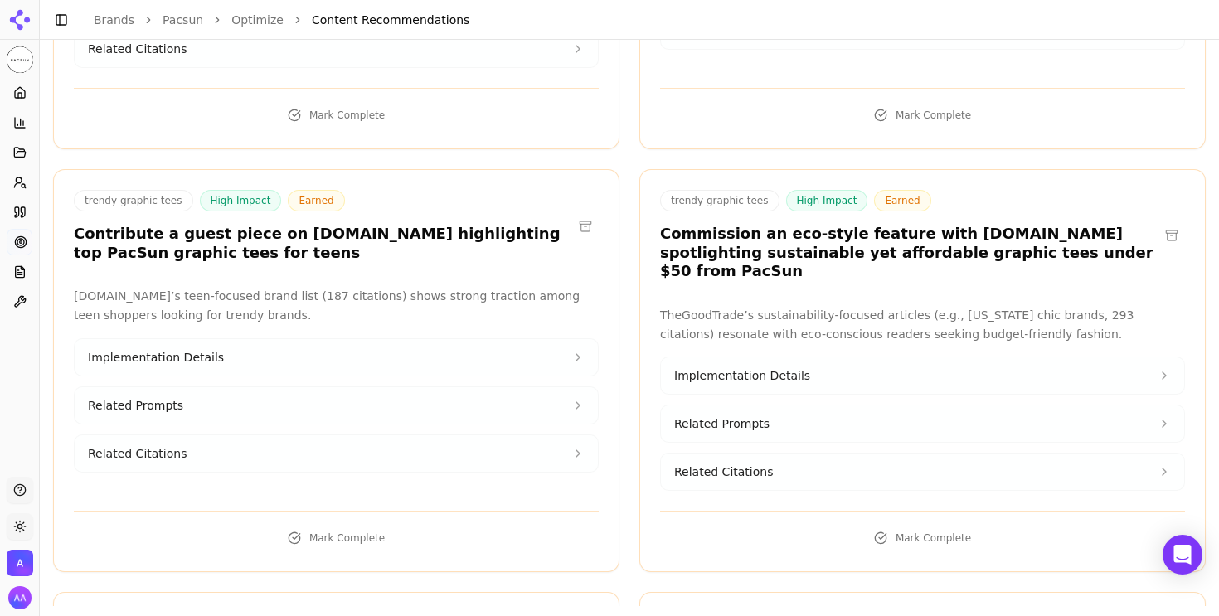
click at [304, 225] on h3 "Contribute a guest piece on [DOMAIN_NAME] highlighting top PacSun graphic tees …" at bounding box center [323, 243] width 499 height 37
copy h3 "Thredup"
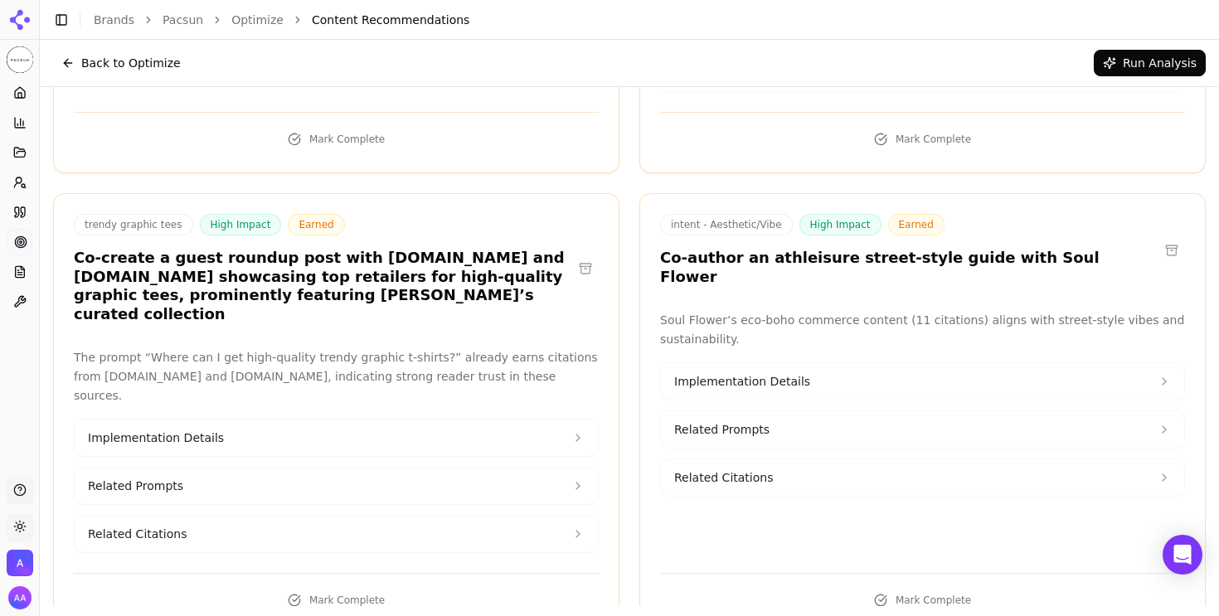
scroll to position [2148, 0]
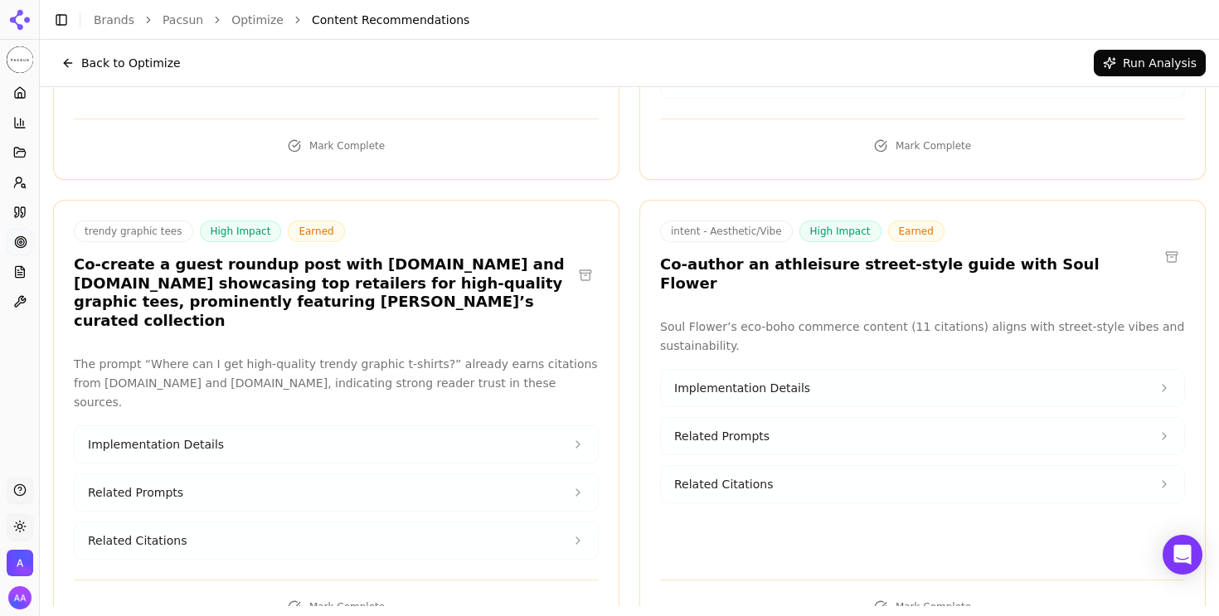
click at [504, 256] on h3 "Co-create a guest roundup post with [DOMAIN_NAME] and [DOMAIN_NAME] showcasing …" at bounding box center [323, 293] width 499 height 75
copy h3 "Uniqlo"
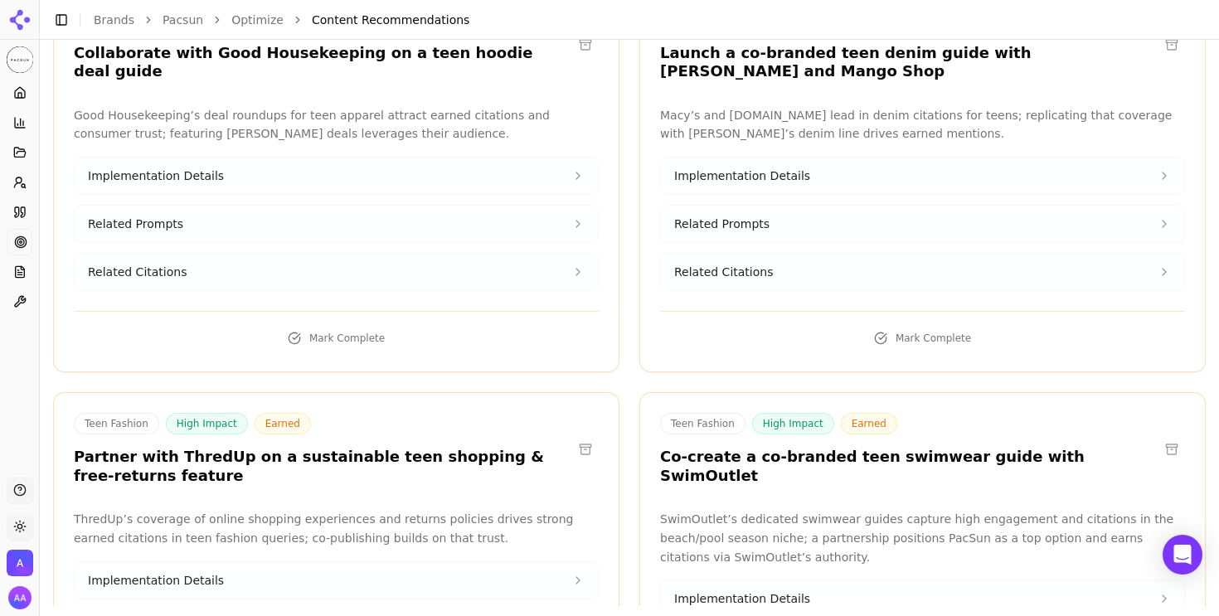
scroll to position [3655, 0]
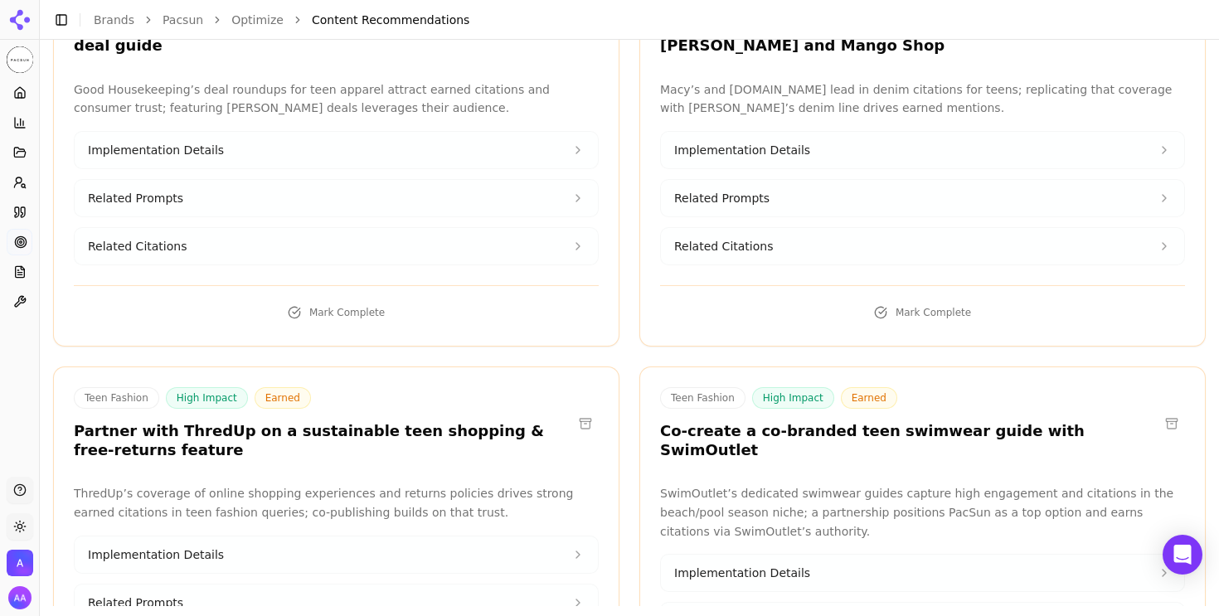
click at [1029, 422] on h3 "Co-create a co-branded teen swimwear guide with SwimOutlet" at bounding box center [909, 440] width 499 height 37
copy h3 "SwimOutlet"
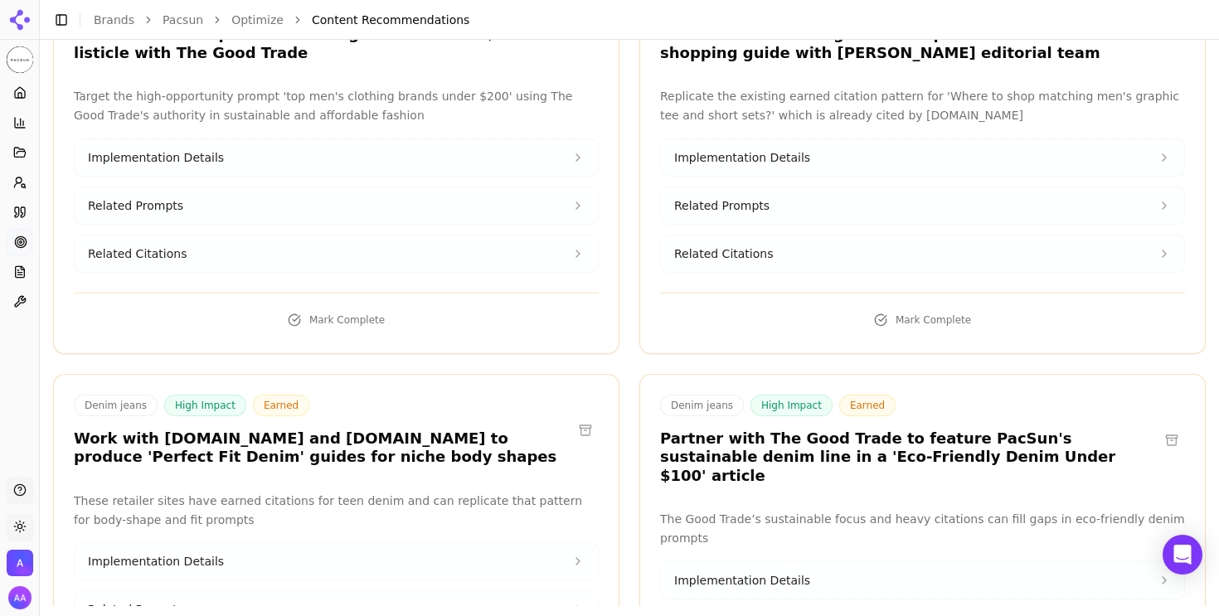
scroll to position [5707, 0]
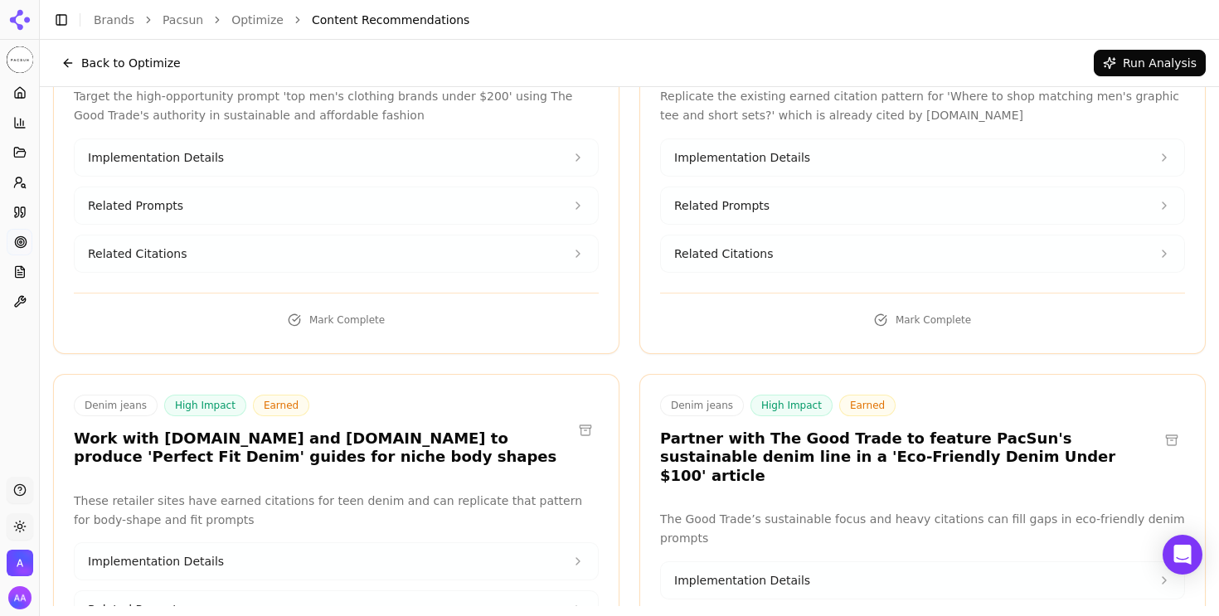
drag, startPoint x: 412, startPoint y: 230, endPoint x: 174, endPoint y: 212, distance: 238.8
click at [173, 430] on h3 "Work with [DOMAIN_NAME] and [DOMAIN_NAME] to produce 'Perfect Fit Denim' guides…" at bounding box center [323, 448] width 499 height 37
click at [174, 430] on h3 "Work with [DOMAIN_NAME] and [DOMAIN_NAME] to produce 'Perfect Fit Denim' guides…" at bounding box center [323, 448] width 499 height 37
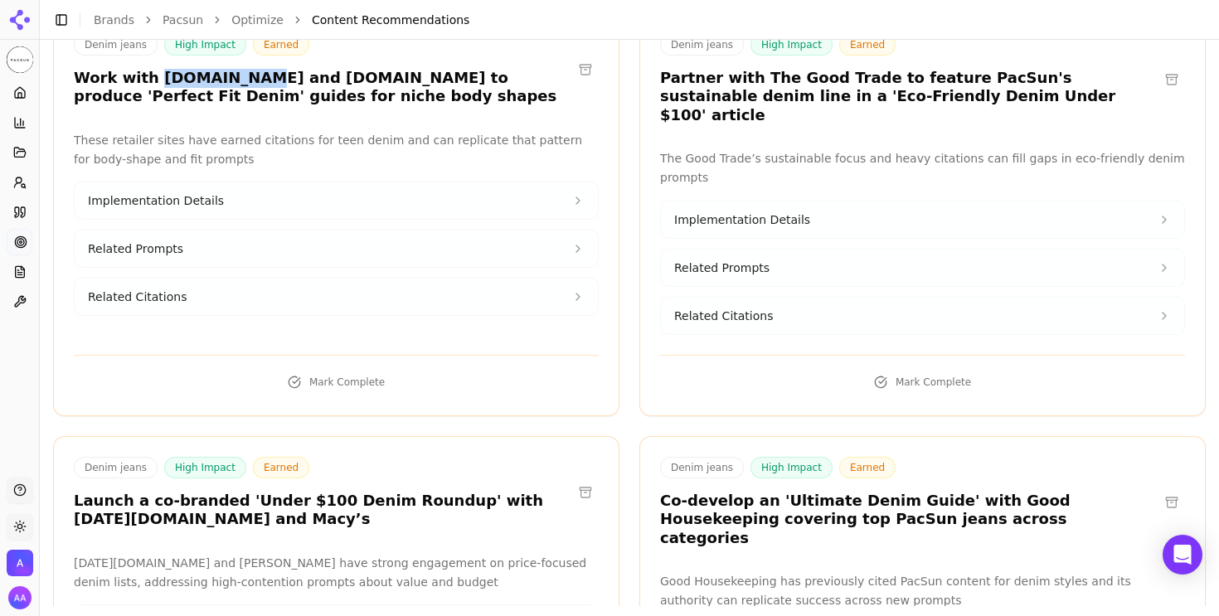
scroll to position [6072, 0]
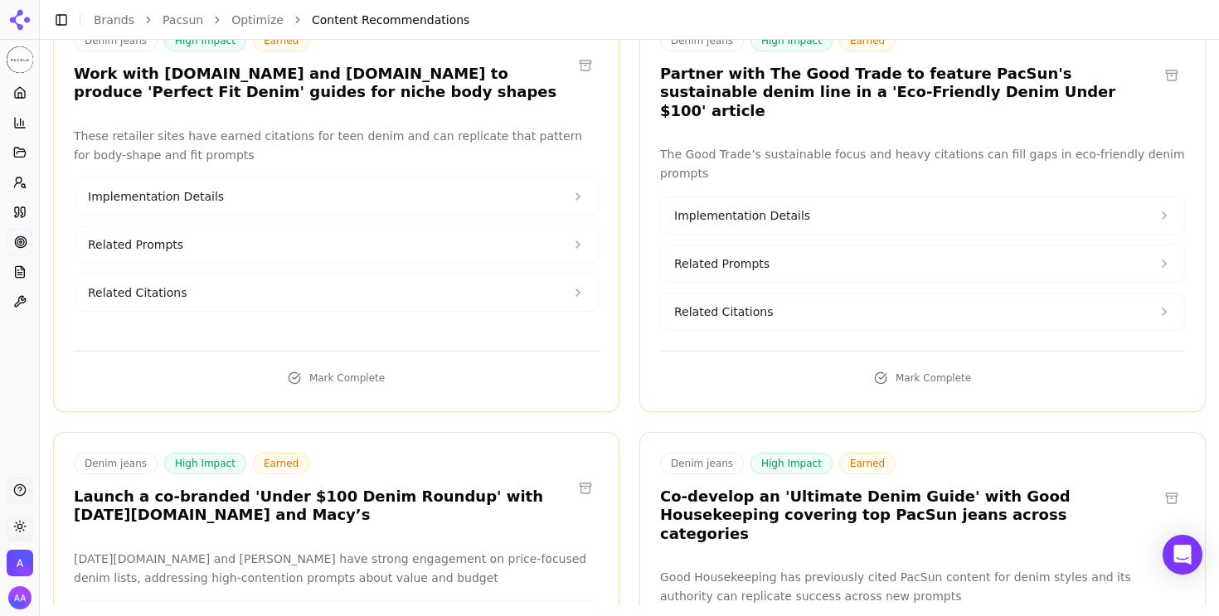
click at [492, 488] on h3 "Launch a co-branded 'Under $100 Denim Roundup' with [DATE][DOMAIN_NAME] and Mac…" at bounding box center [323, 506] width 499 height 37
click at [492, 488] on h3 "Launch a co-branded 'Under $100 Denim Roundup' with Today.com and Macy’s" at bounding box center [323, 506] width 499 height 37
copy h3 "Today"
drag, startPoint x: 965, startPoint y: 256, endPoint x: 1100, endPoint y: 256, distance: 135.2
click at [1100, 488] on h3 "Co-develop an 'Ultimate Denim Guide' with Good Housekeeping covering top PacSun…" at bounding box center [909, 516] width 499 height 56
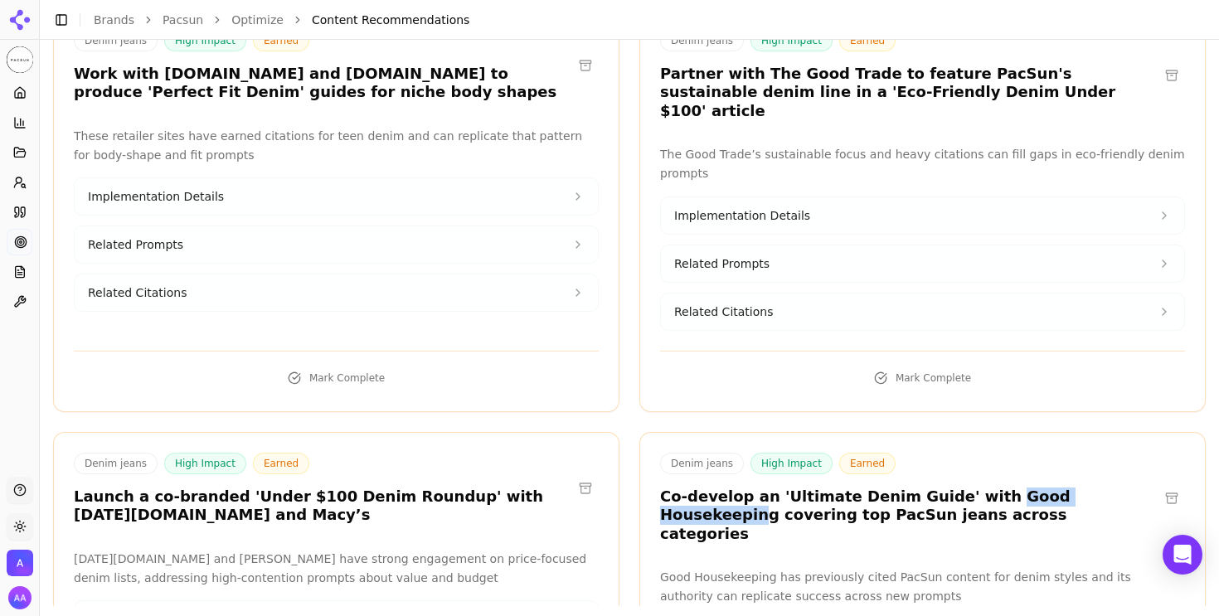
copy h3 "Good Housekeepin"
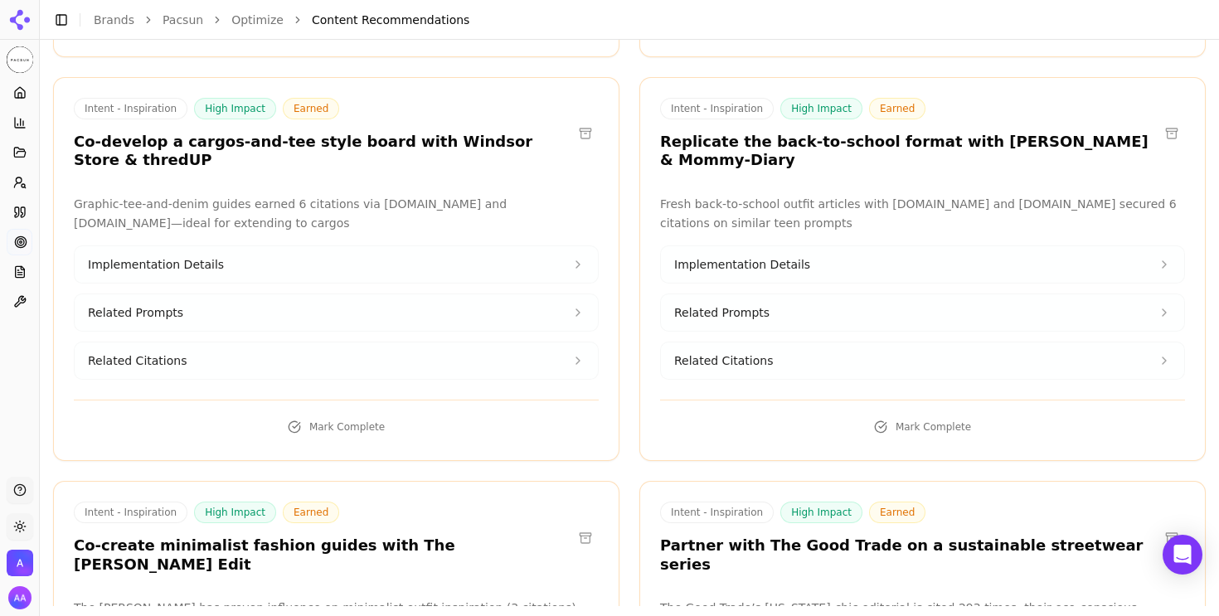
scroll to position [6856, 0]
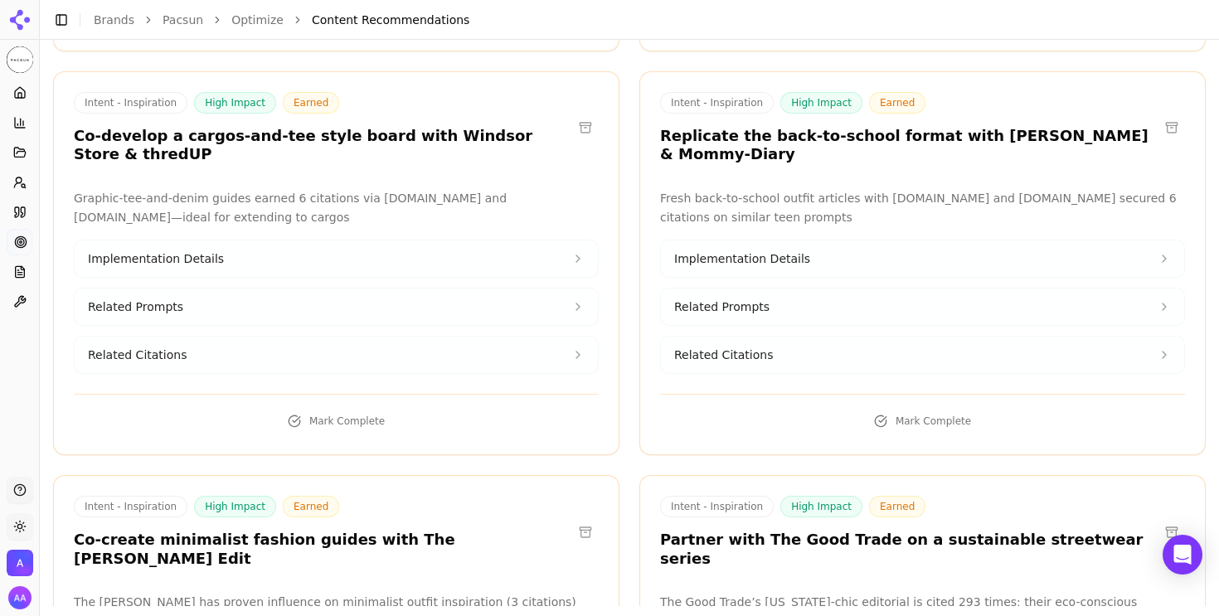
click at [460, 496] on div "Intent - Inspiration High Impact Earned Co-create minimalist fashion guides wit…" at bounding box center [336, 532] width 525 height 72
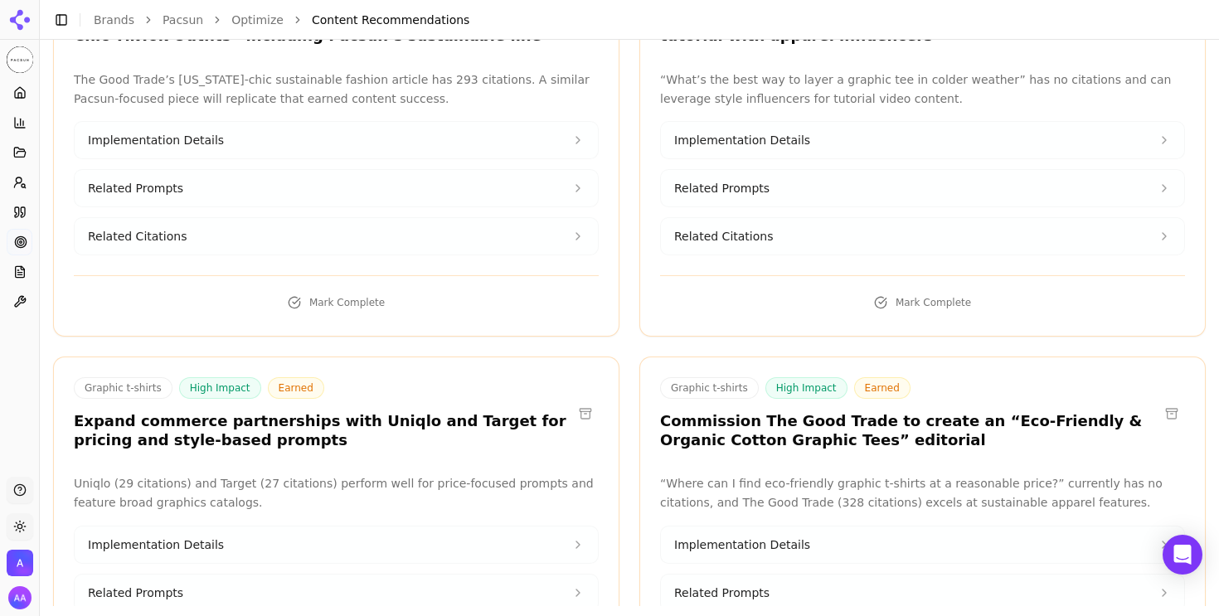
scroll to position [7785, 0]
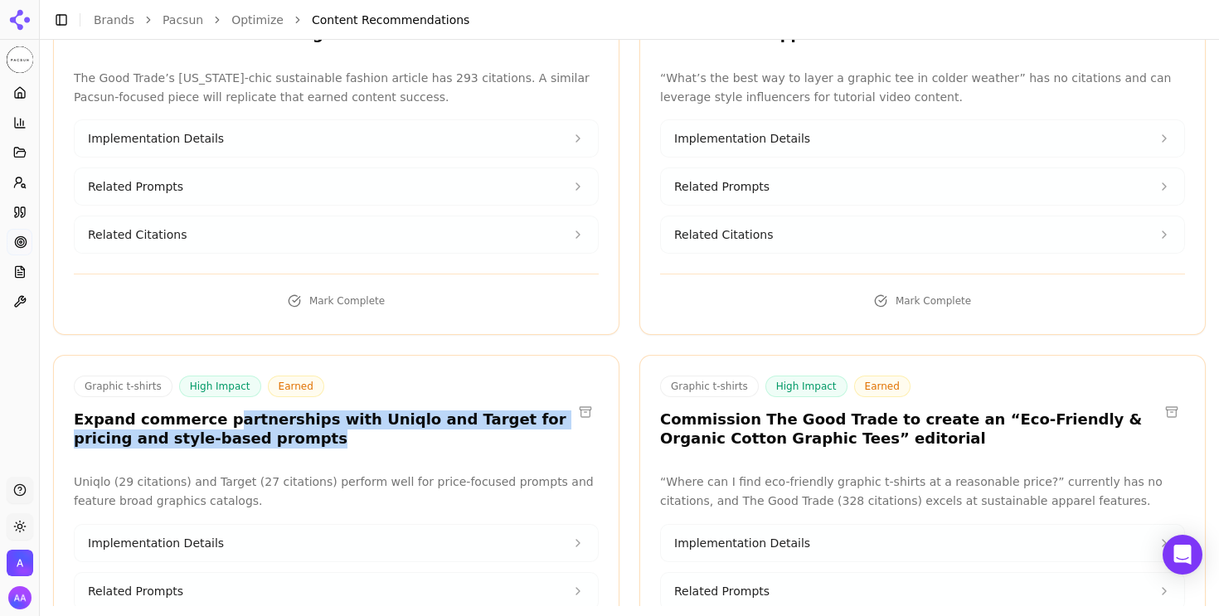
drag, startPoint x: 314, startPoint y: 153, endPoint x: 215, endPoint y: 136, distance: 101.1
click at [215, 411] on h3 "Expand commerce partnerships with Uniqlo and Target for pricing and style-based…" at bounding box center [323, 429] width 499 height 37
click at [317, 411] on h3 "Expand commerce partnerships with Uniqlo and Target for pricing and style-based…" at bounding box center [323, 429] width 499 height 37
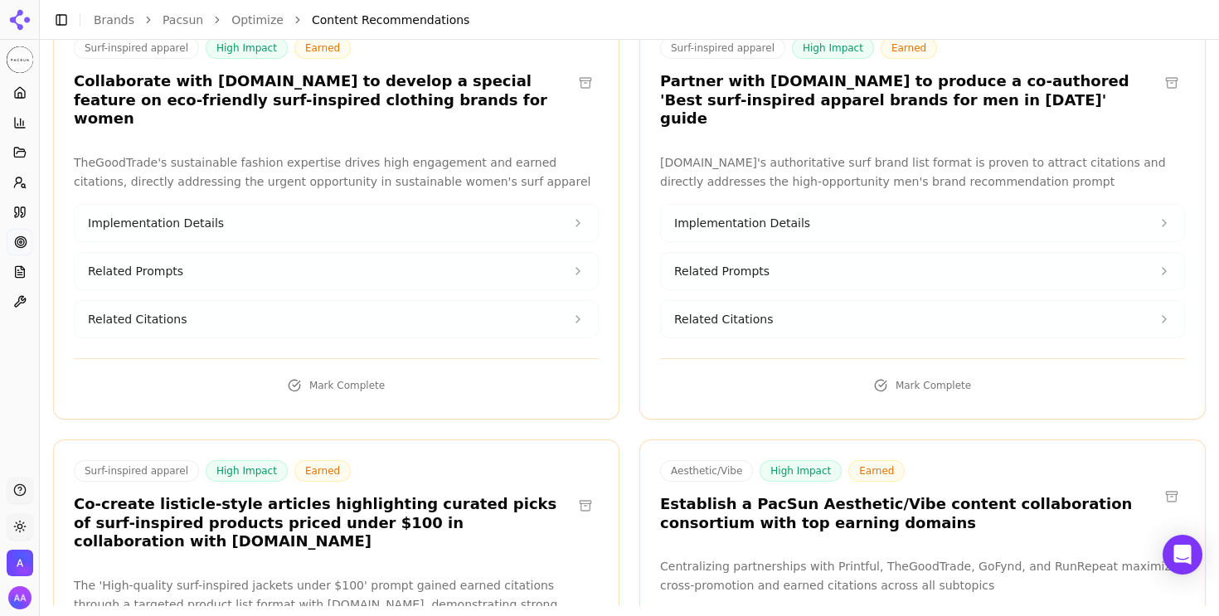
scroll to position [9740, 0]
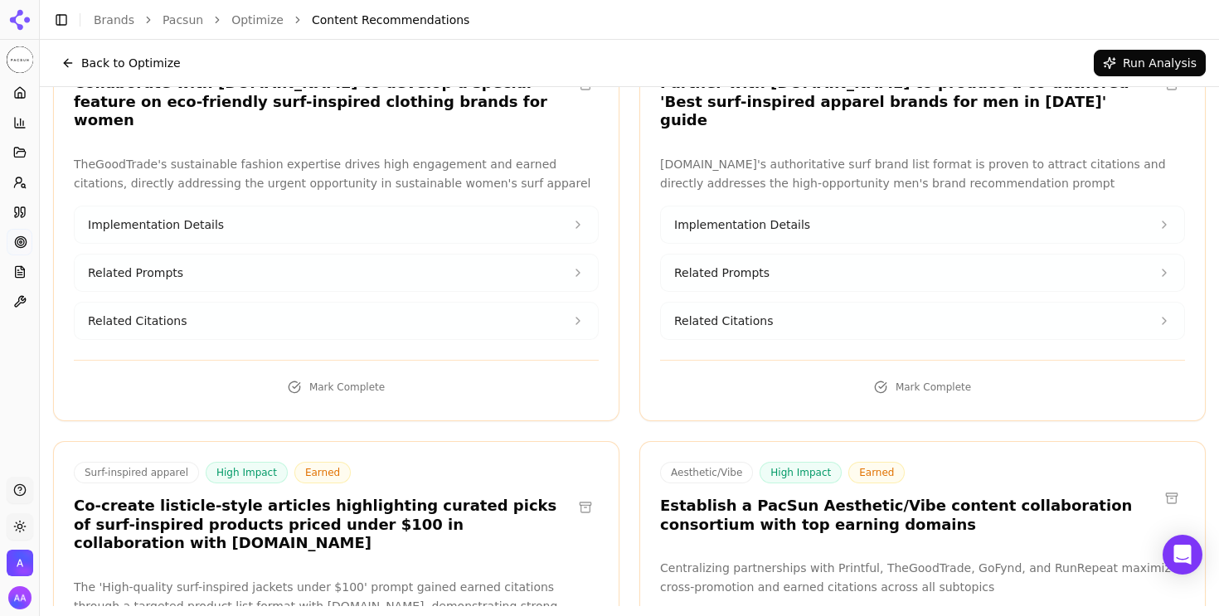
click at [766, 497] on h3 "Establish a PacSun Aesthetic/Vibe content collaboration consortium with top ear…" at bounding box center [909, 515] width 499 height 37
copy h3 "earning"
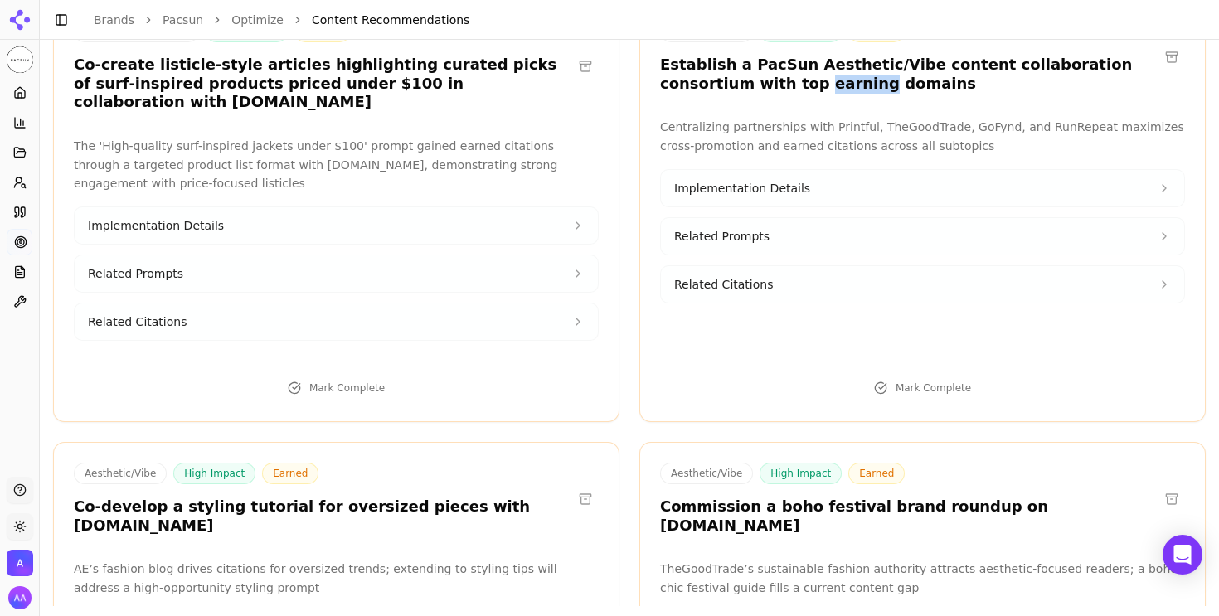
scroll to position [10180, 0]
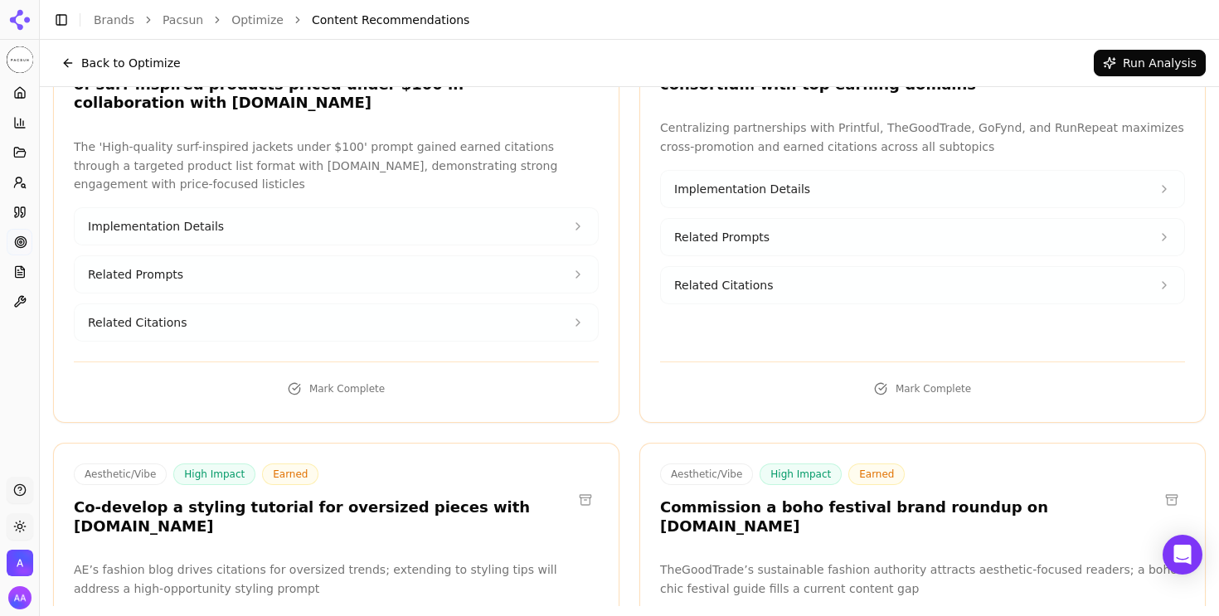
click at [456, 499] on h3 "Co-develop a styling tutorial for oversized pieces with AE.com" at bounding box center [323, 517] width 499 height 37
copy h3 "AE"
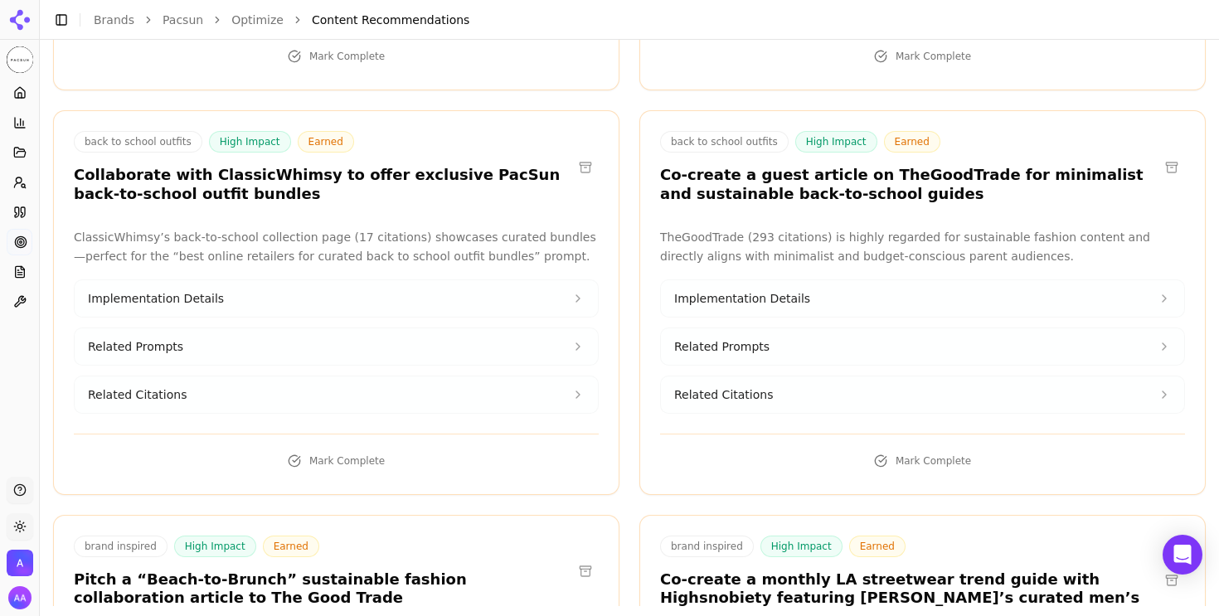
scroll to position [11745, 0]
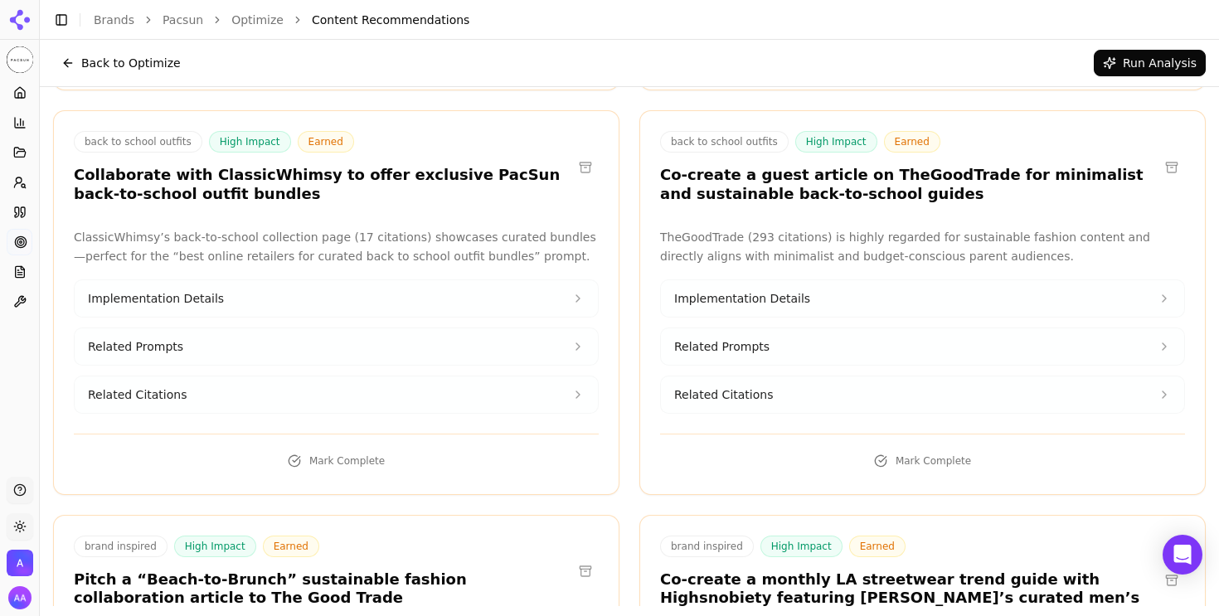
click at [1060, 571] on h3 "Co-create a monthly LA streetwear trend guide with Highsnobiety featuring [PERS…" at bounding box center [909, 599] width 499 height 56
copy h3 "Highsnobiety"
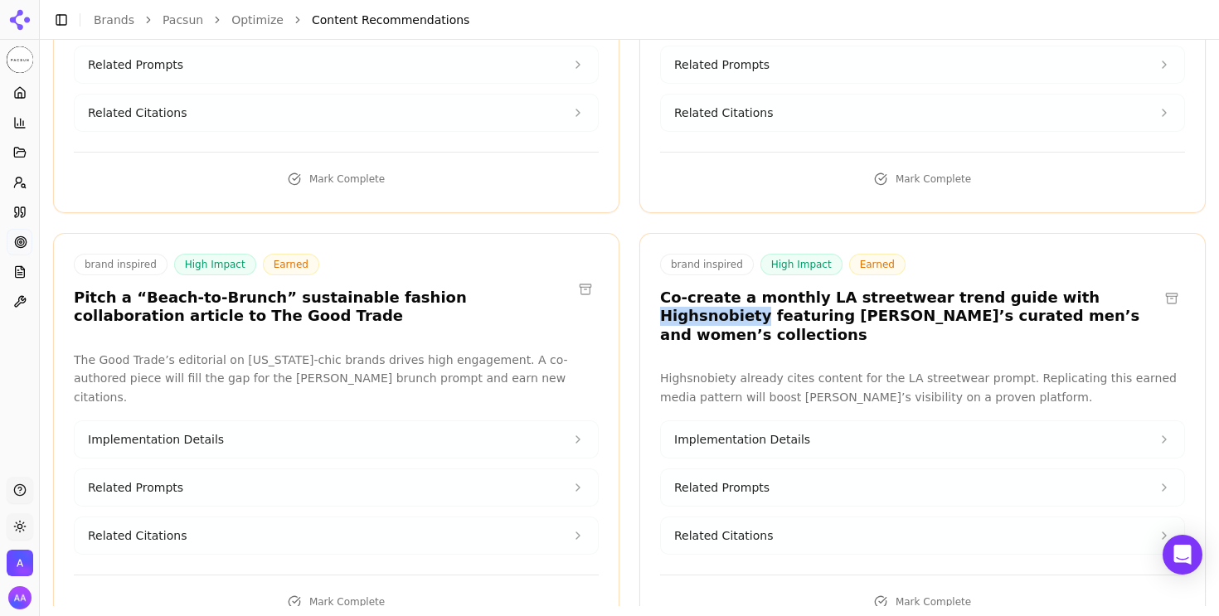
scroll to position [12032, 0]
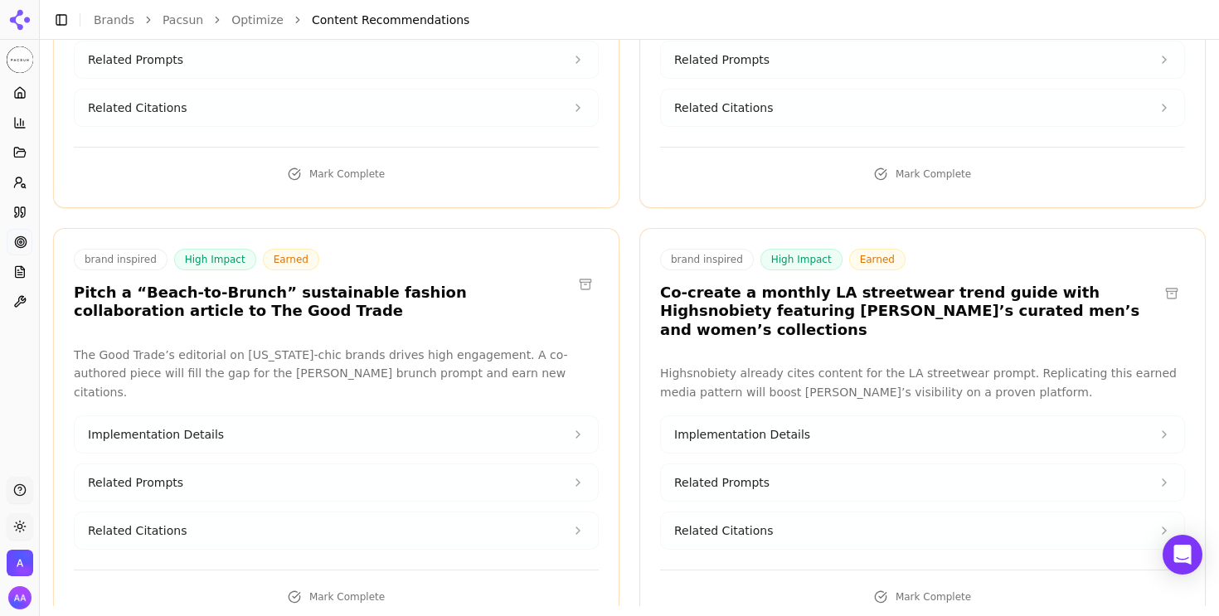
copy h3 "KingManual"
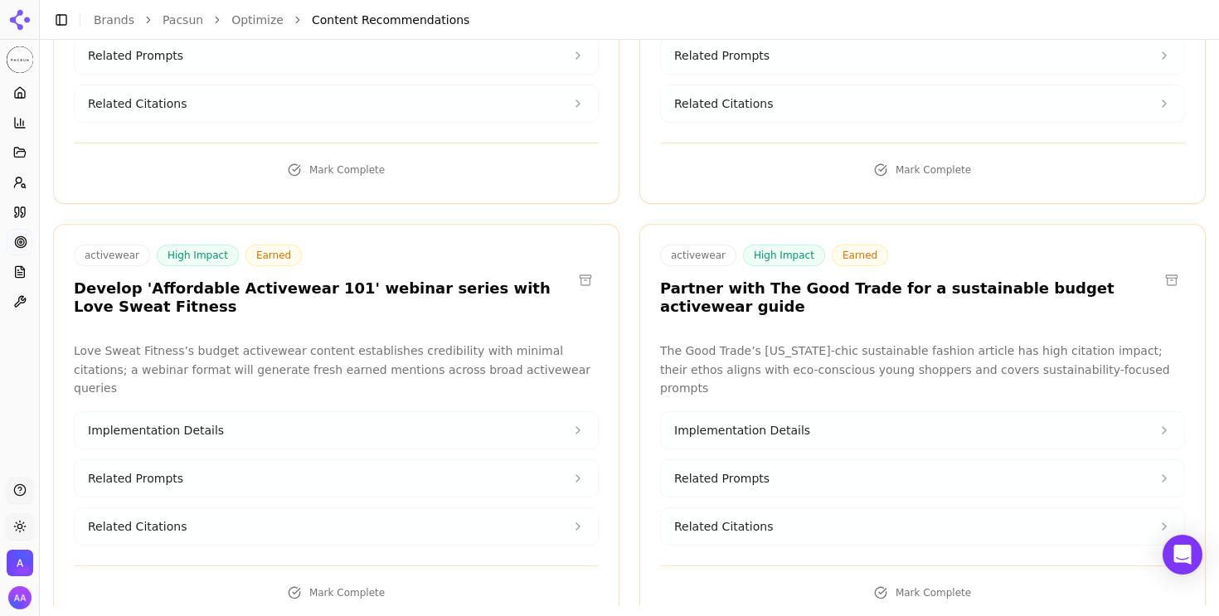
scroll to position [14202, 0]
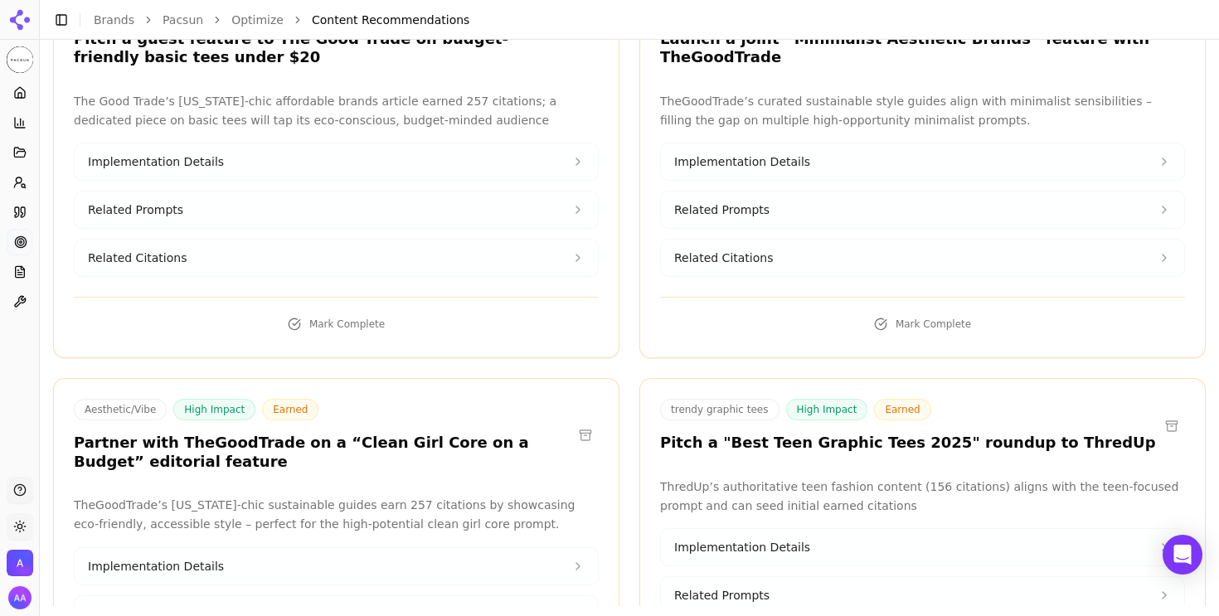
scroll to position [17820, 0]
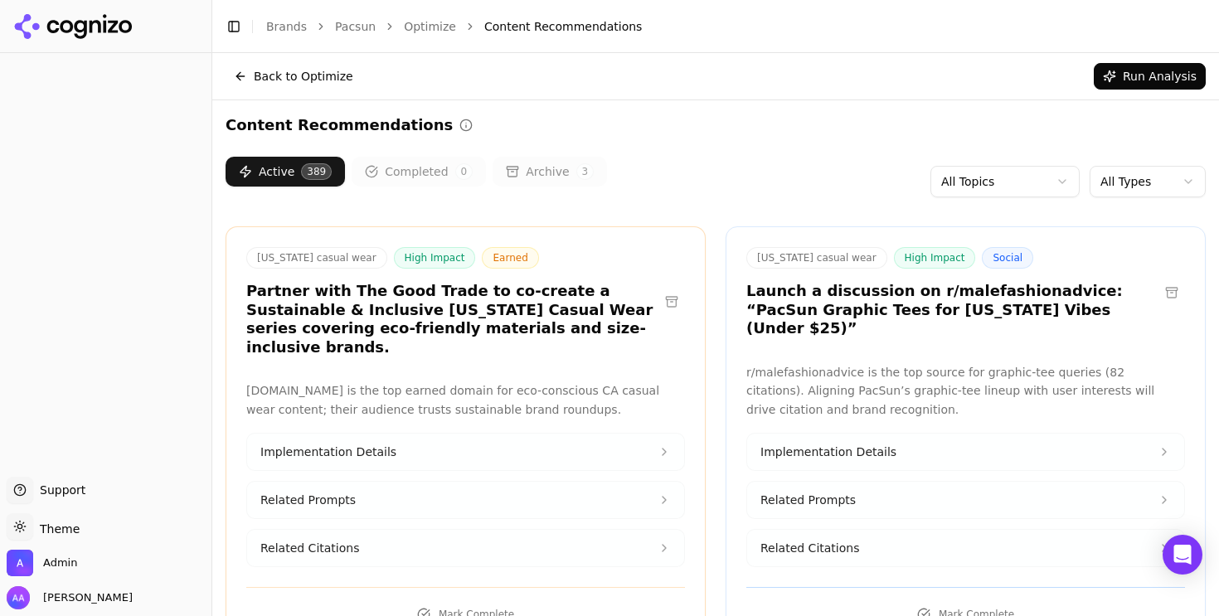
click at [1150, 167] on html "Support Support Toggle theme Theme Admin Alp Aysan Toggle Sidebar Brands Pacsun…" at bounding box center [609, 308] width 1219 height 616
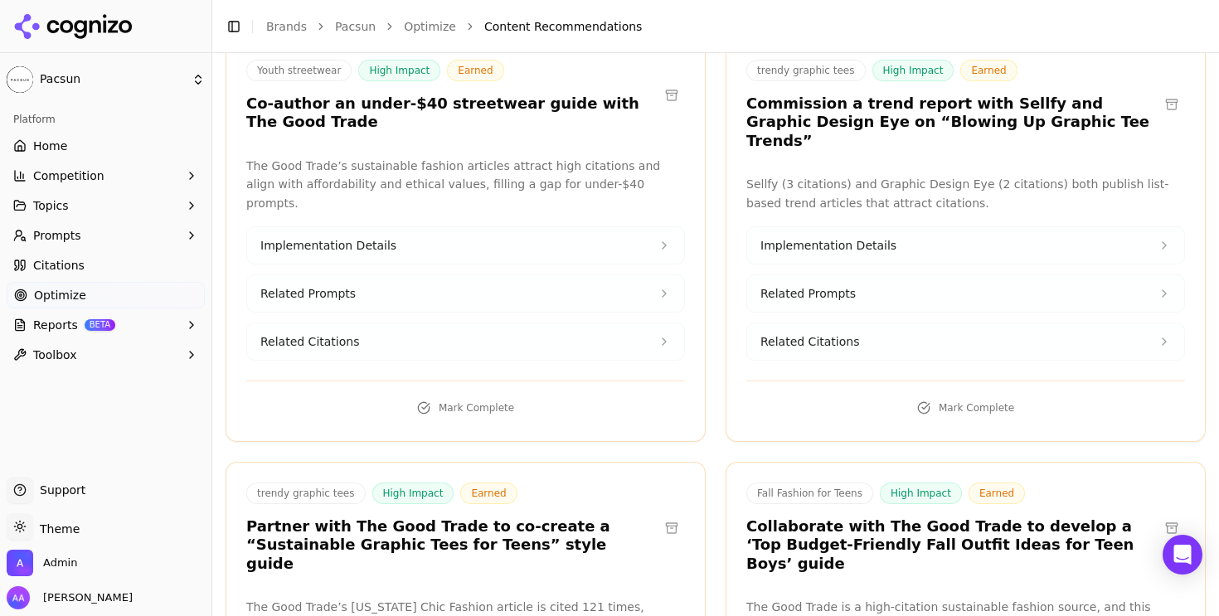
scroll to position [23817, 0]
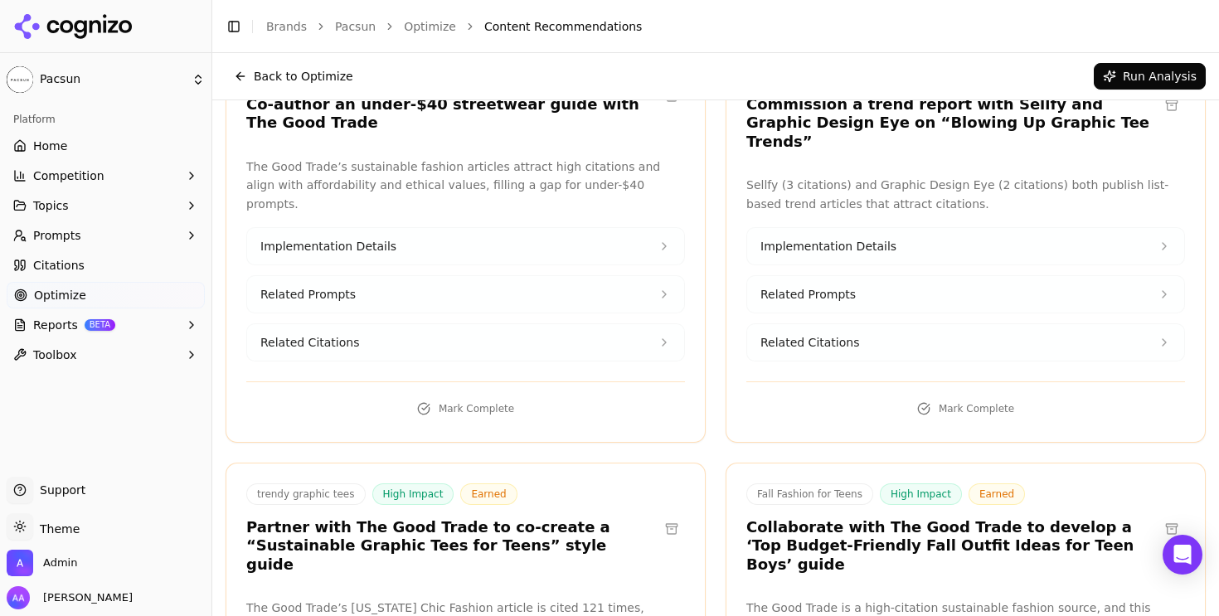
copy h3 "Cosmopolitan"
click at [92, 275] on link "Citations" at bounding box center [106, 265] width 198 height 27
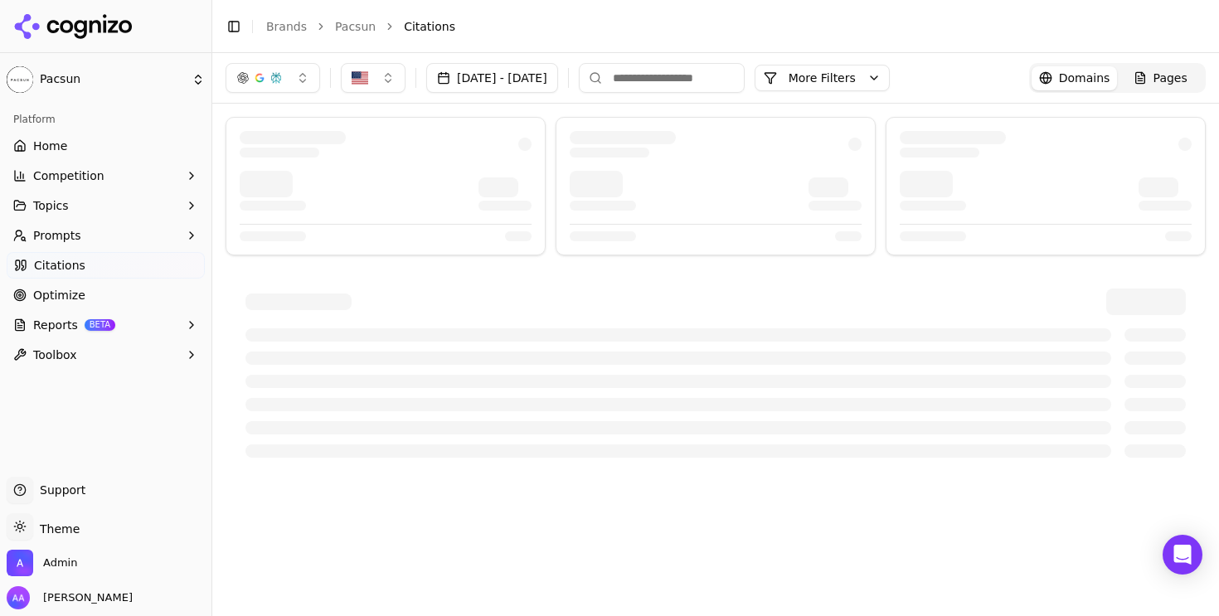
click at [128, 301] on link "Optimize" at bounding box center [106, 295] width 198 height 27
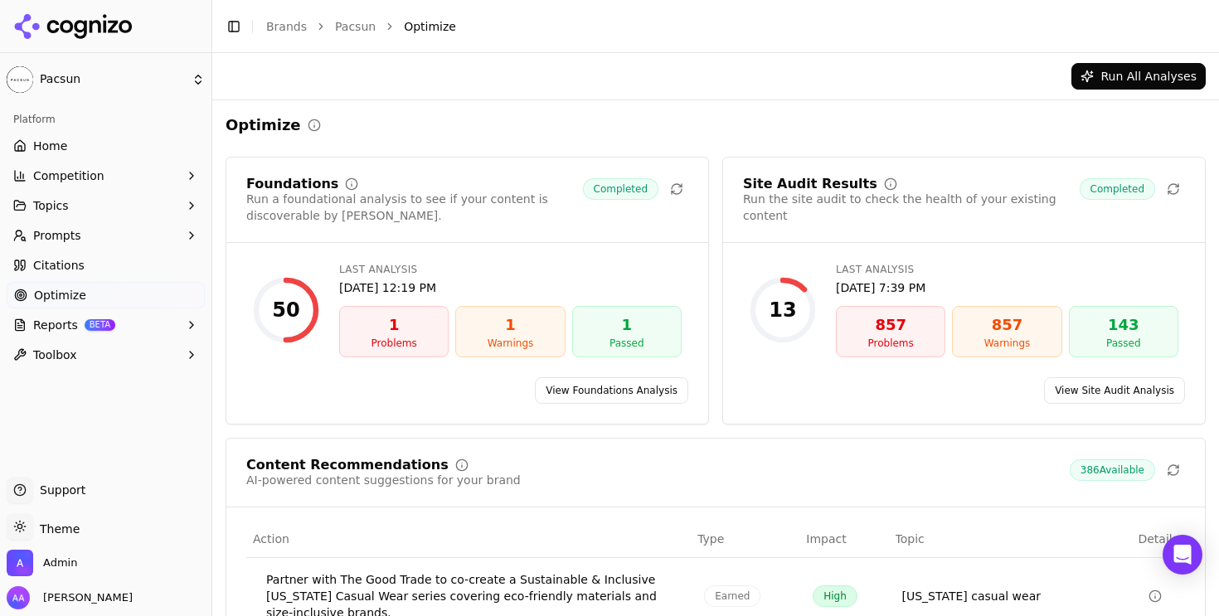
scroll to position [335, 0]
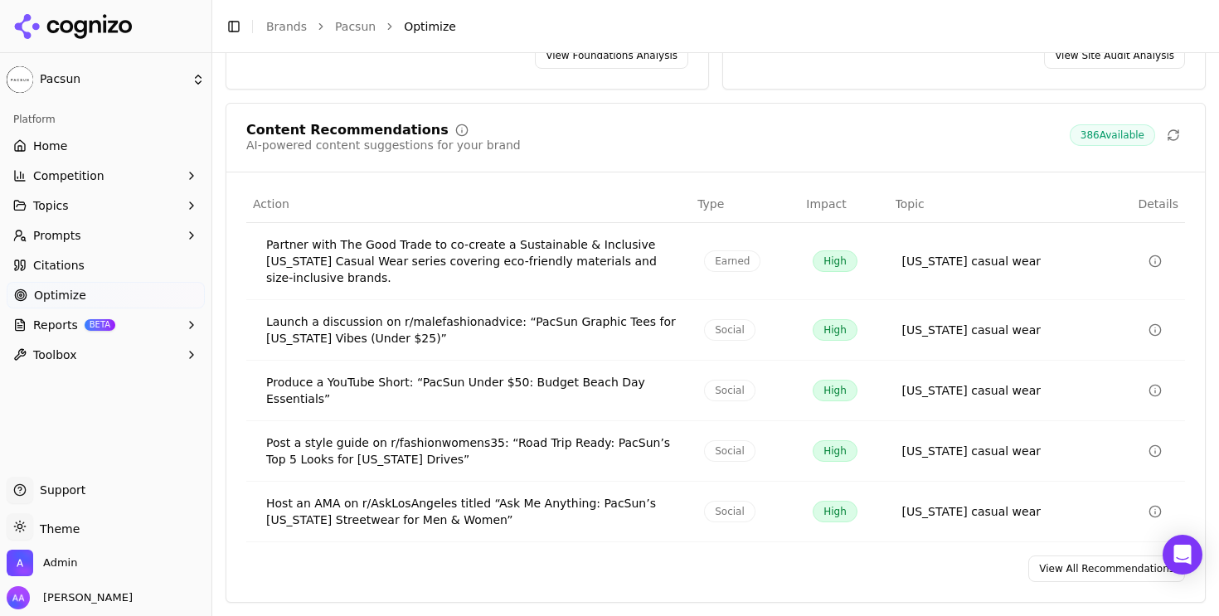
click at [1085, 578] on link "View All Recommendations" at bounding box center [1107, 569] width 157 height 27
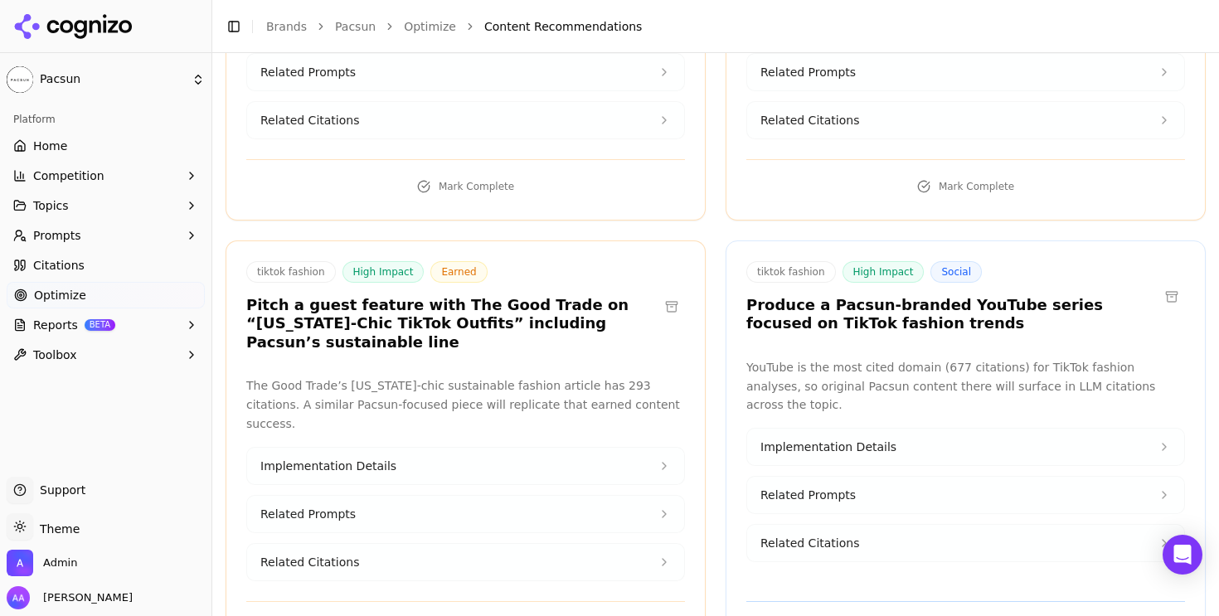
scroll to position [7737, 0]
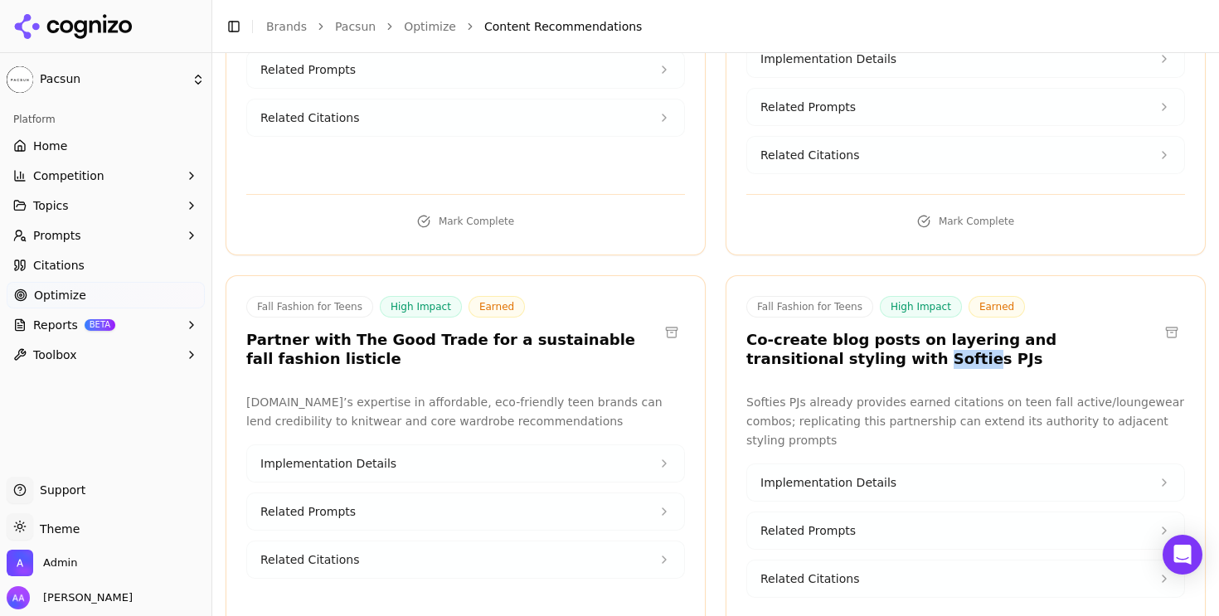
drag, startPoint x: 781, startPoint y: 153, endPoint x: 817, endPoint y: 153, distance: 35.7
click at [817, 331] on h3 "Co-create blog posts on layering and transitional styling with Softies PJs" at bounding box center [953, 349] width 412 height 37
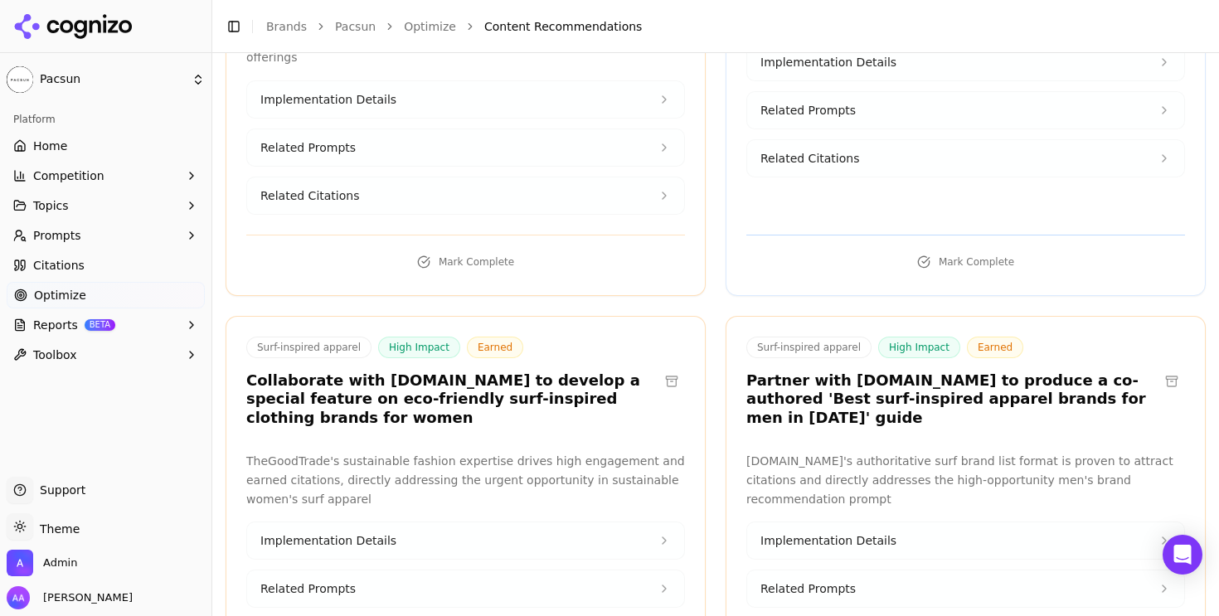
scroll to position [9040, 0]
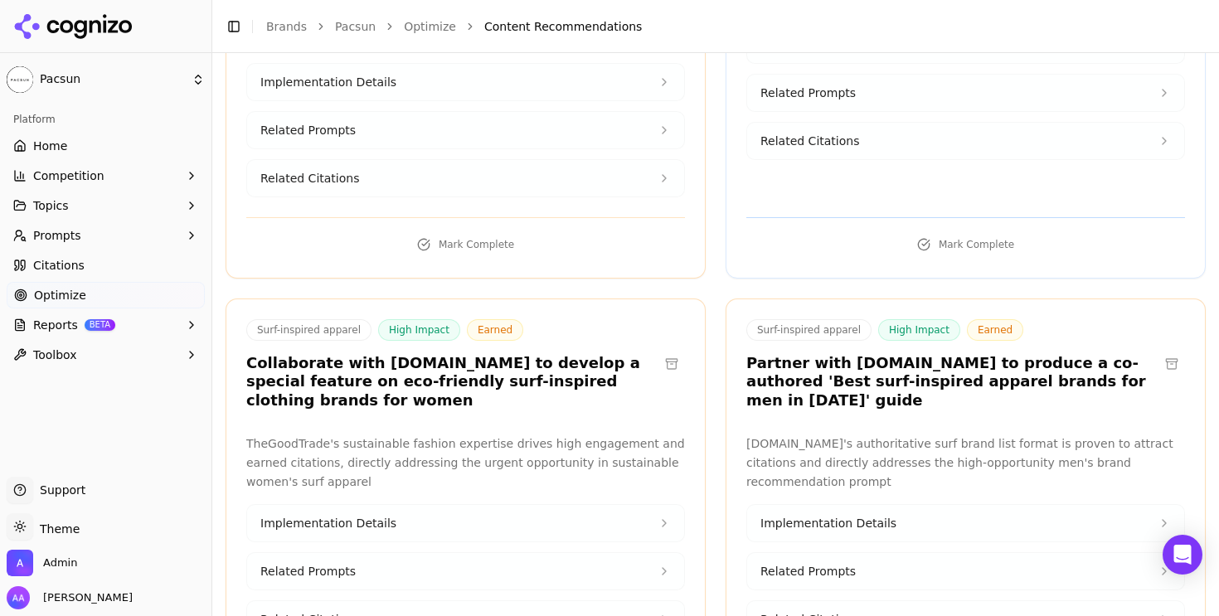
click at [410, 354] on h3 "Collaborate with [DOMAIN_NAME] to develop a special feature on eco-friendly sur…" at bounding box center [452, 382] width 412 height 56
copy h3 "thegoodtrade"
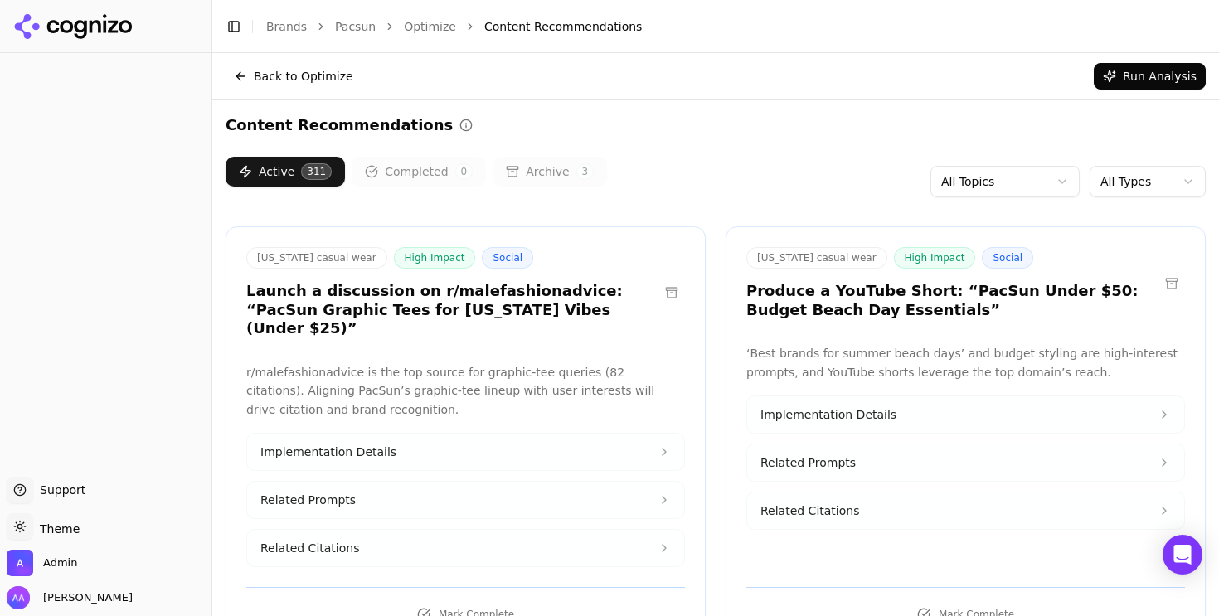
click at [1127, 179] on html "Support Support Toggle theme Theme Admin [PERSON_NAME] Toggle Sidebar Brands Pa…" at bounding box center [609, 308] width 1219 height 616
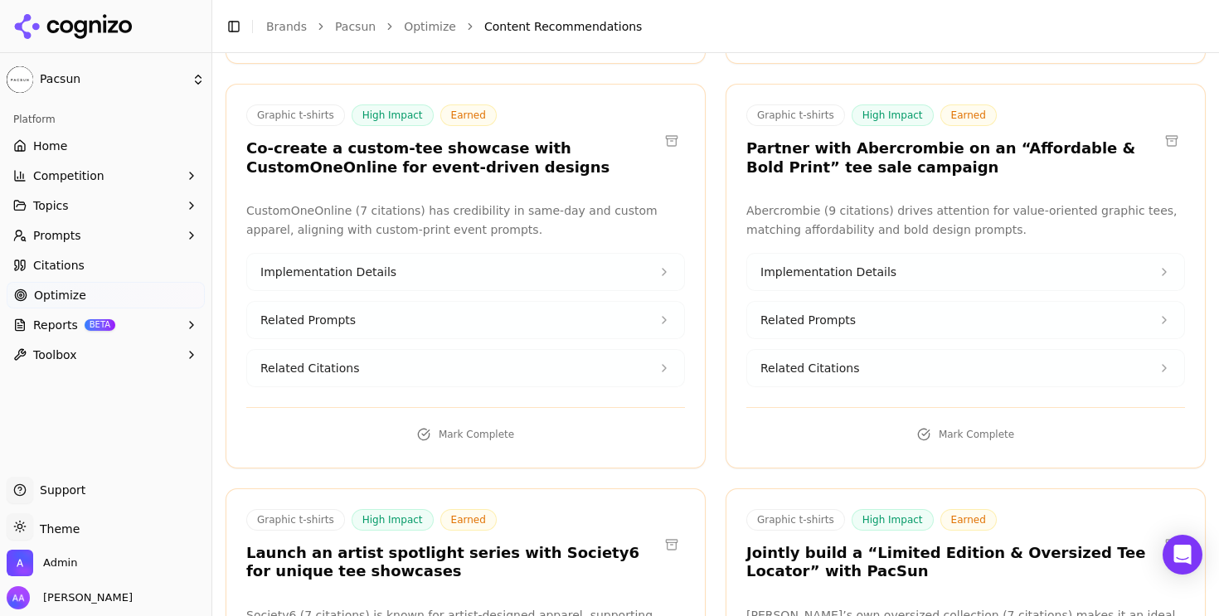
scroll to position [21226, 0]
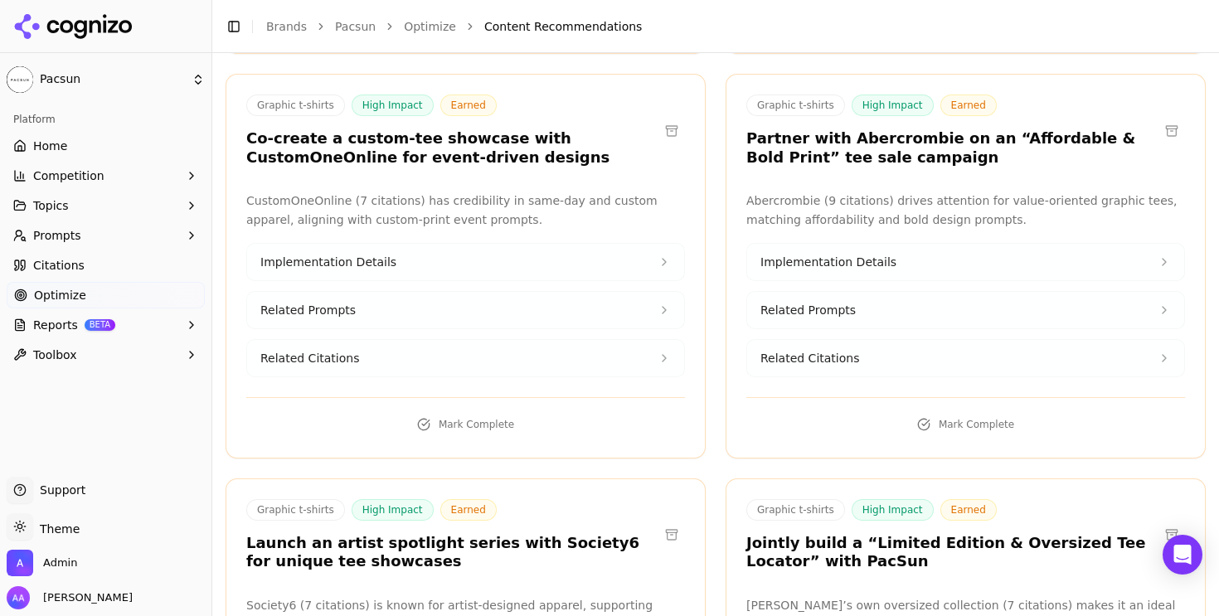
drag, startPoint x: 428, startPoint y: 217, endPoint x: 365, endPoint y: 216, distance: 63.1
copy h3 "Hot Topic"
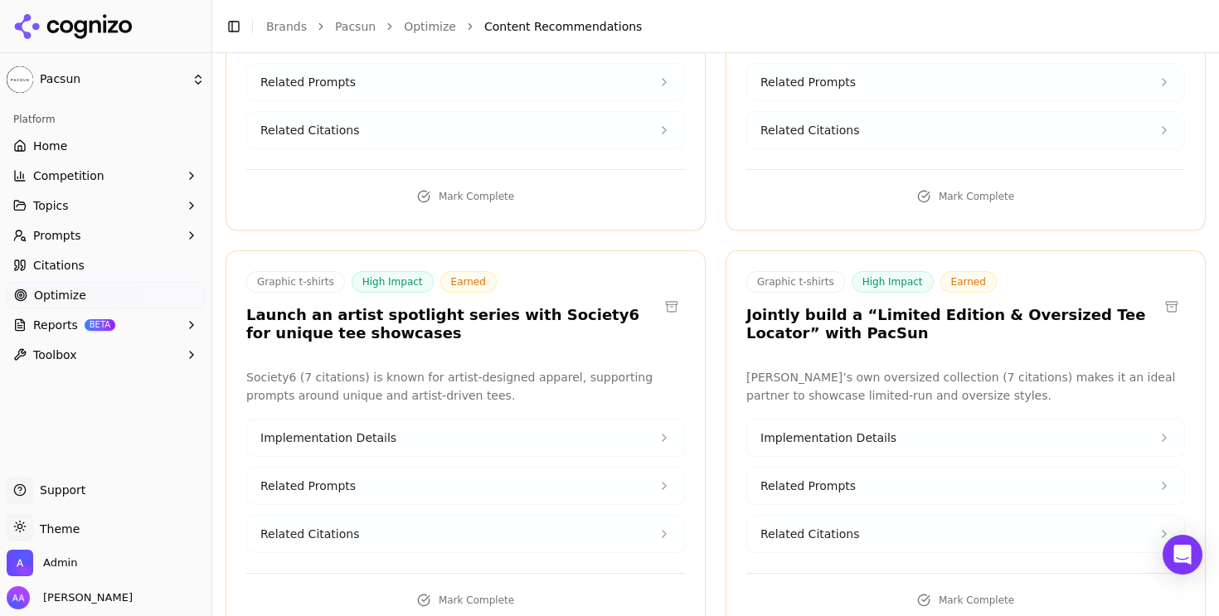
copy h3 "Hot Topic"
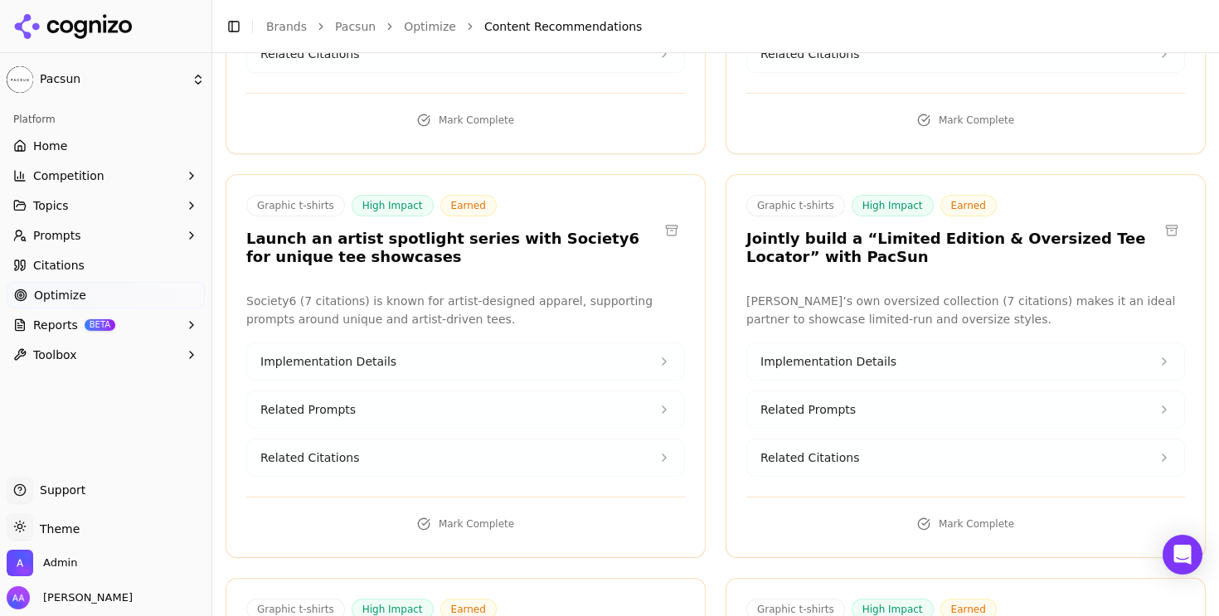
scroll to position [21531, 0]
copy h3 "Lemon8"
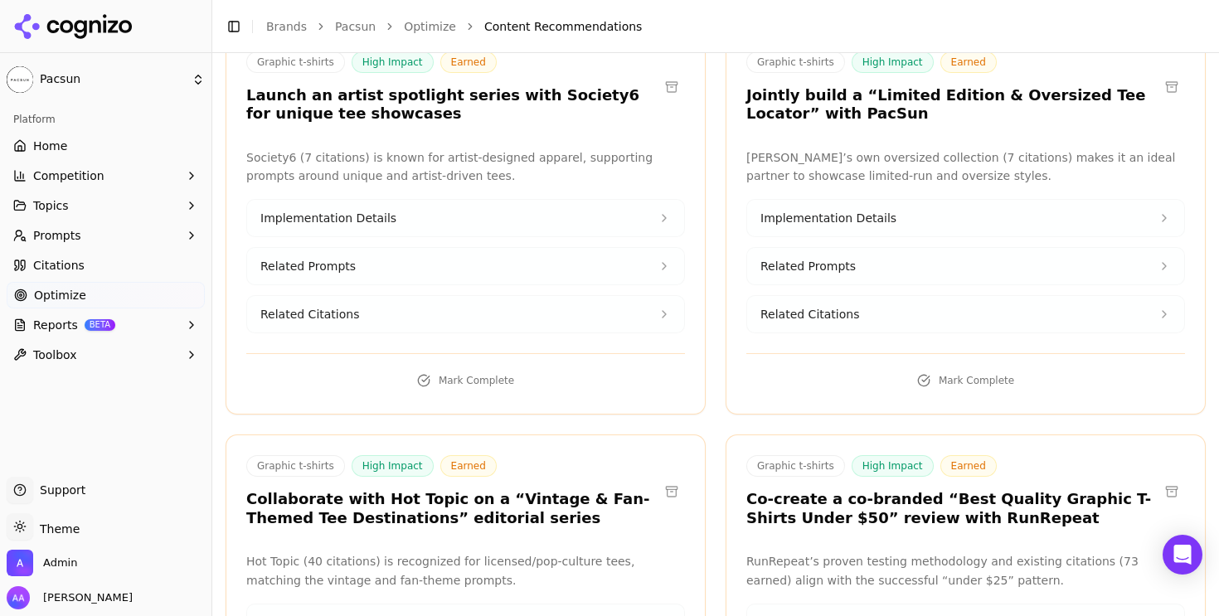
scroll to position [21683, 0]
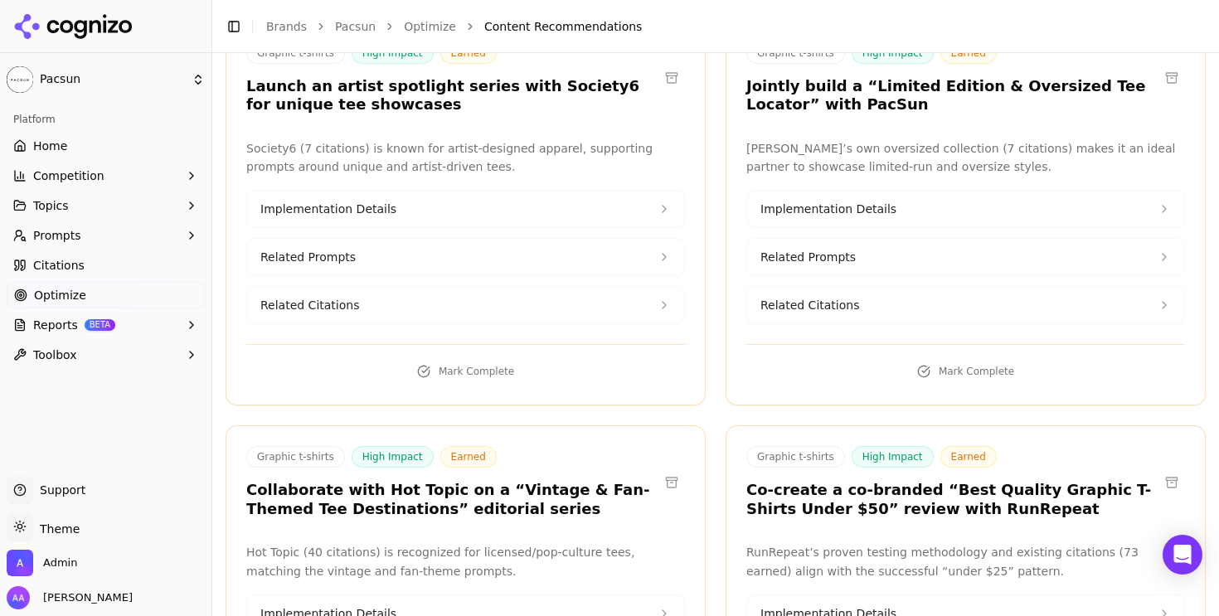
copy h3 "Lemon8"
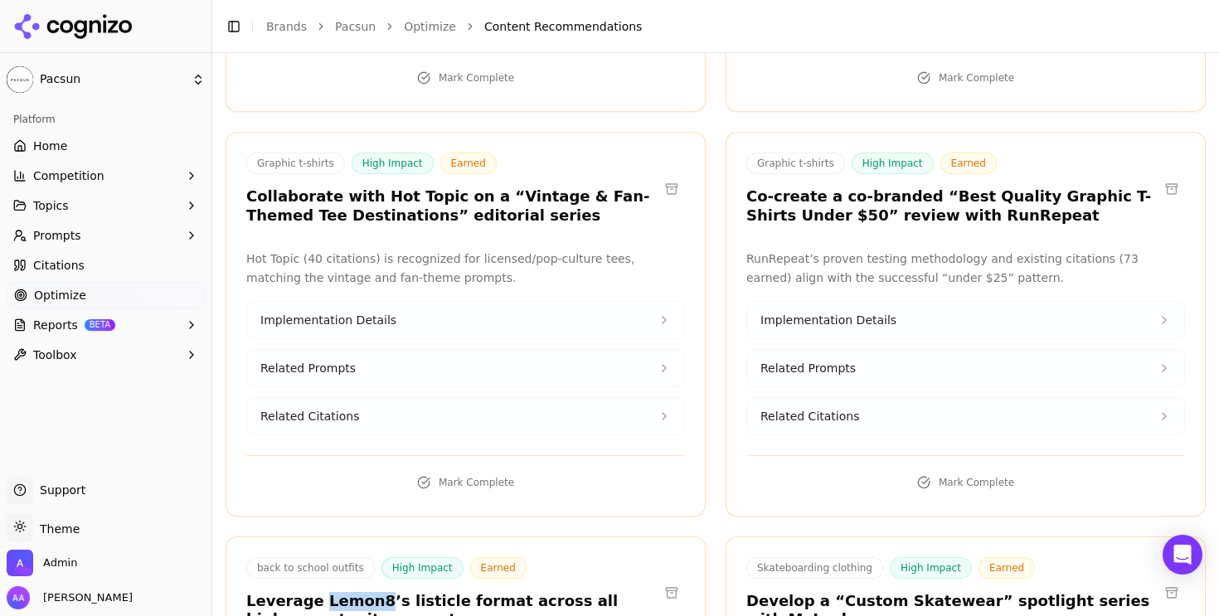
scroll to position [22176, 0]
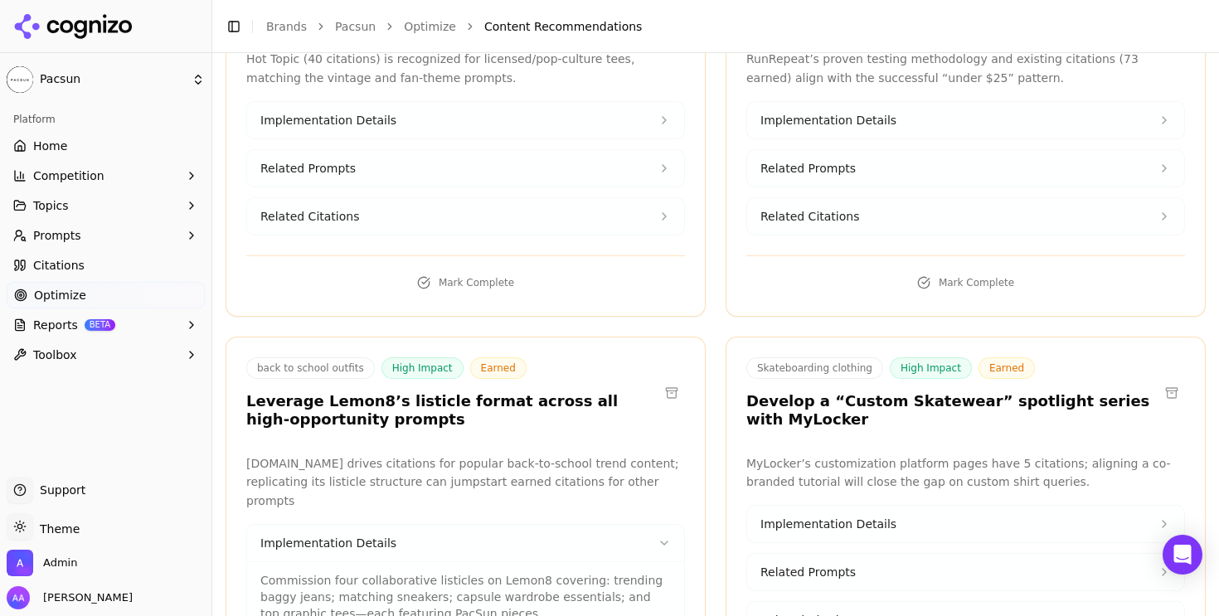
copy h3 "OutdoorGearLab"
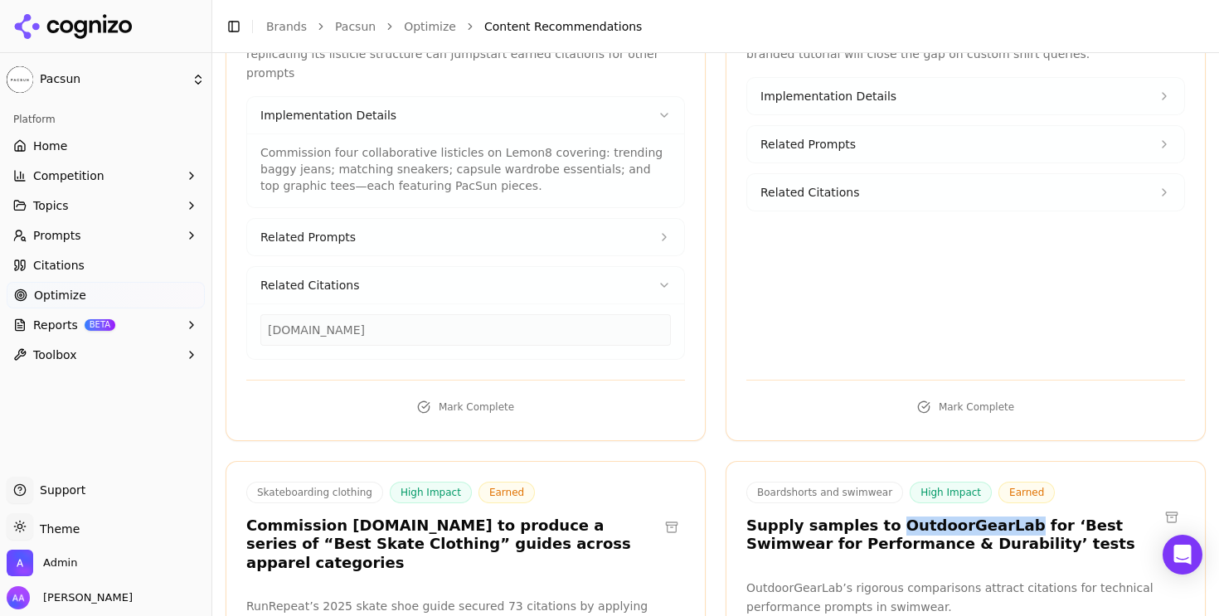
scroll to position [22603, 0]
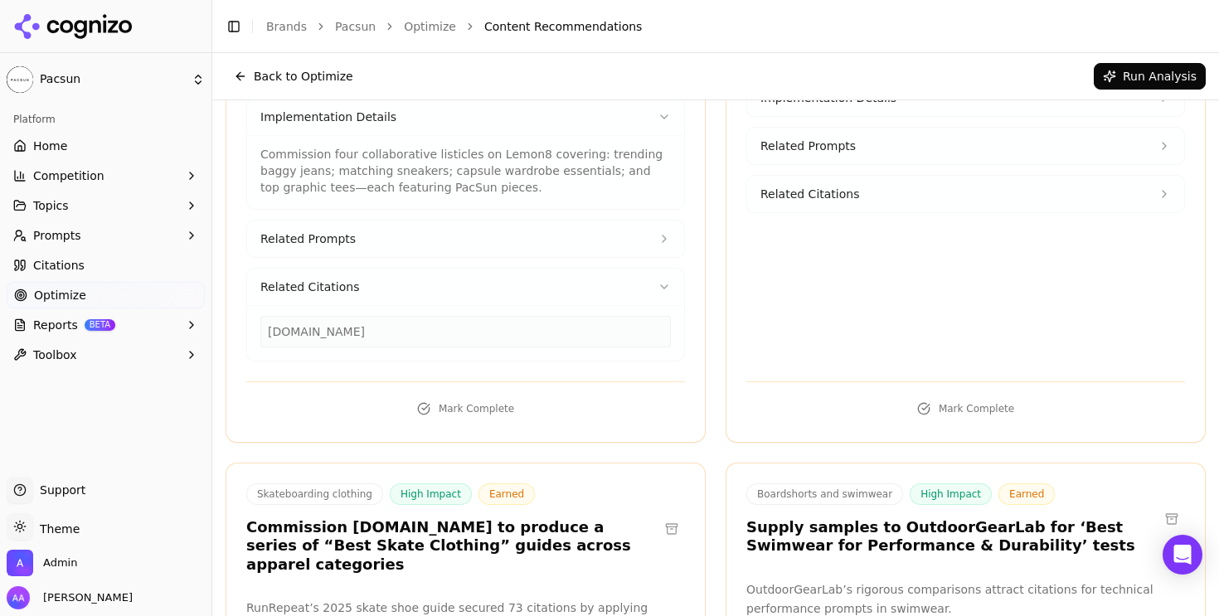
copy h3 "Inertia"
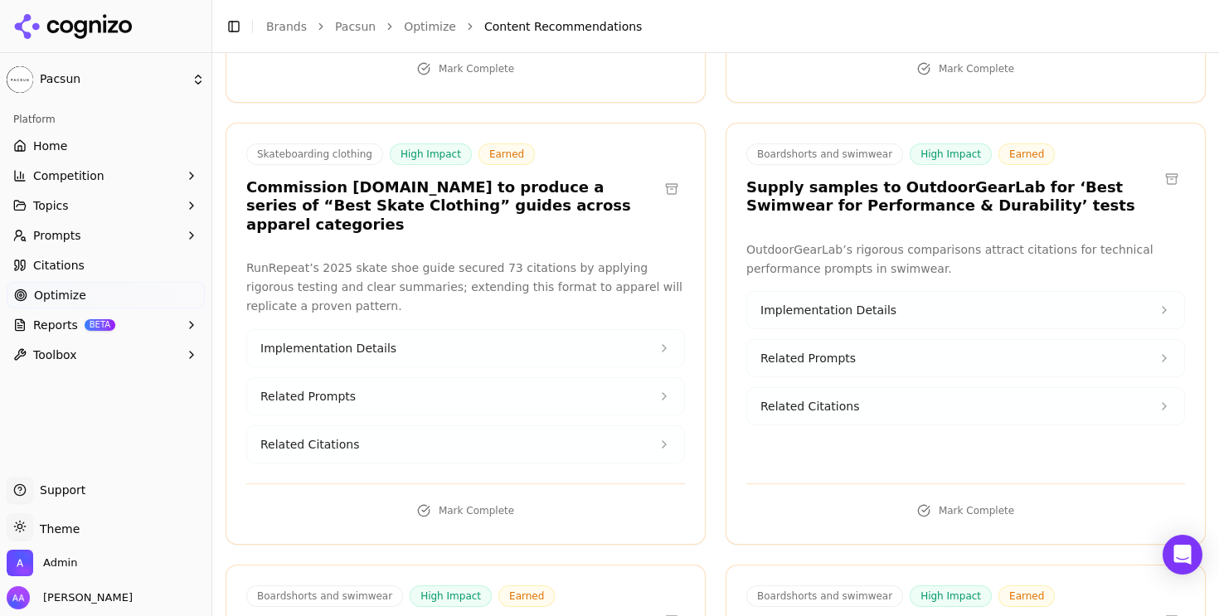
drag, startPoint x: 350, startPoint y: 302, endPoint x: 243, endPoint y: 303, distance: 107.0
copy h3 "Under Armour"
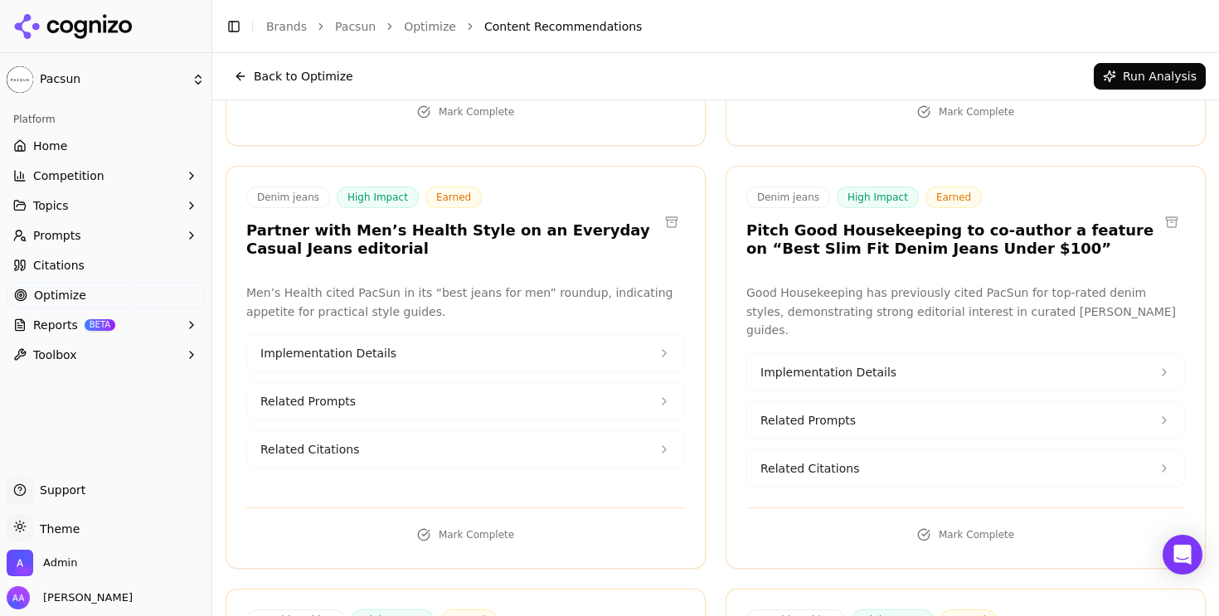
scroll to position [20708, 0]
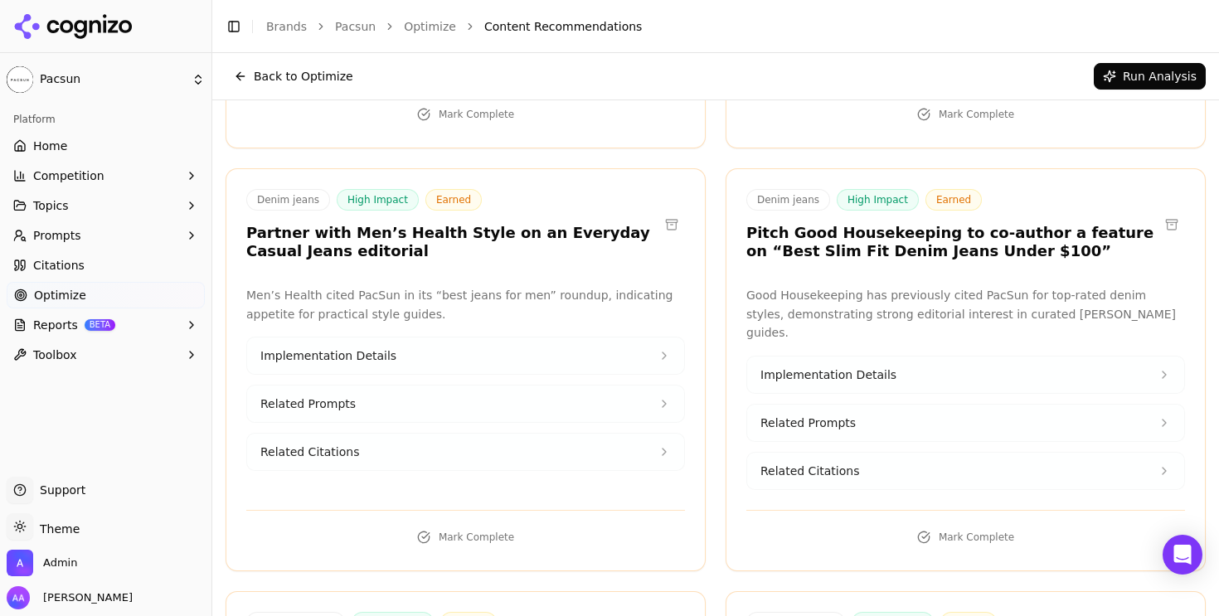
copy h3 "Society6"
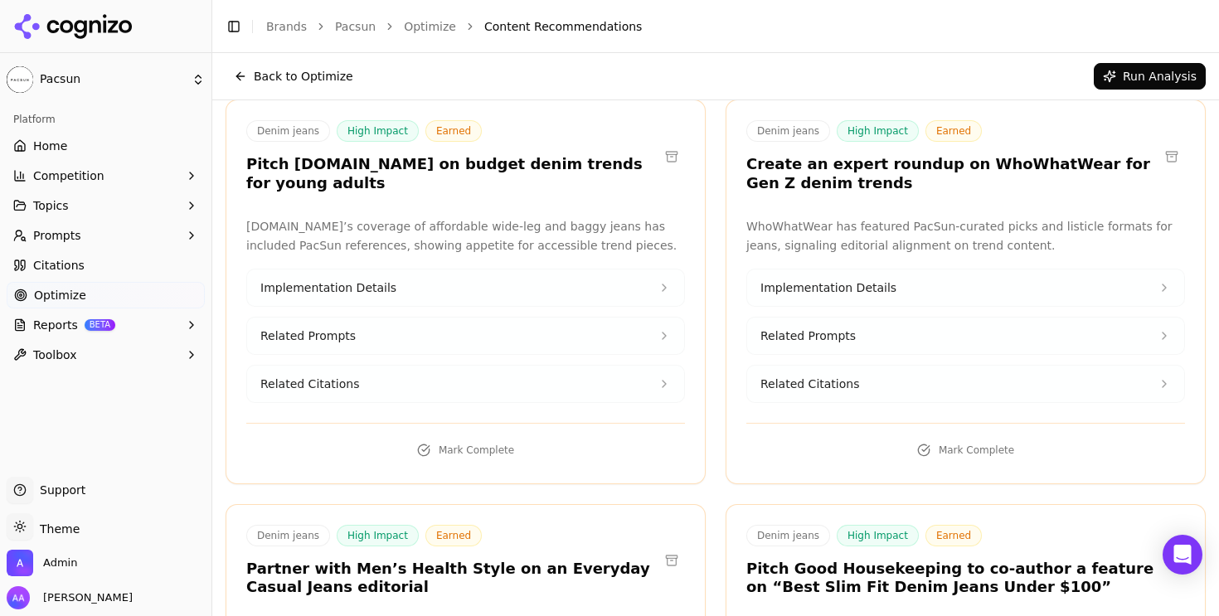
scroll to position [20370, 0]
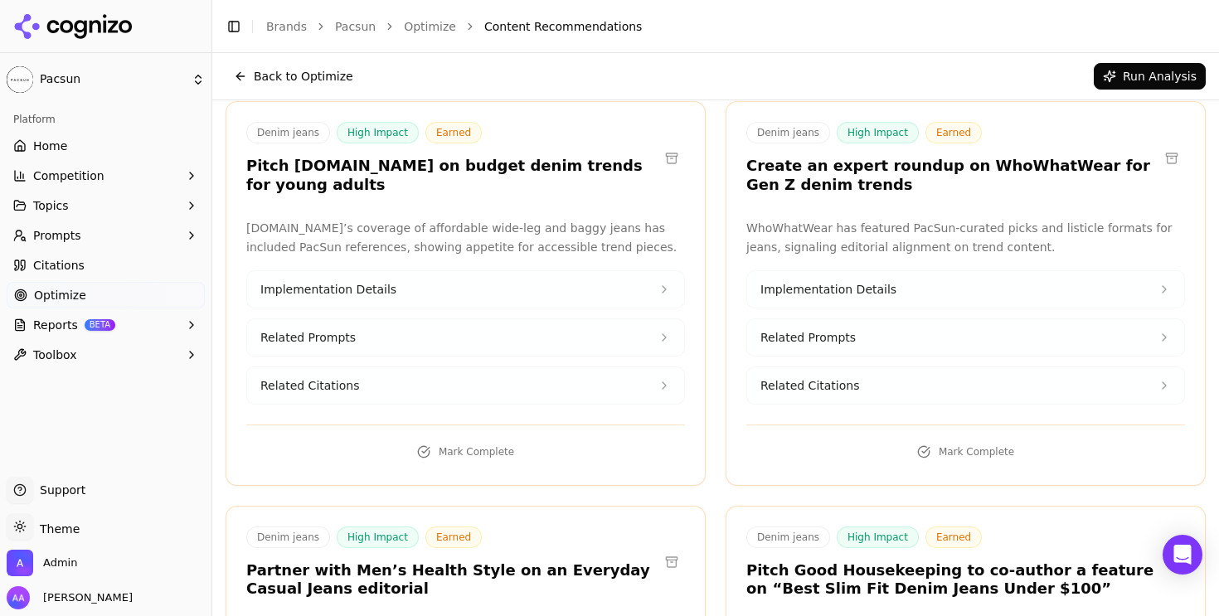
copy h3 "Abercrombie"
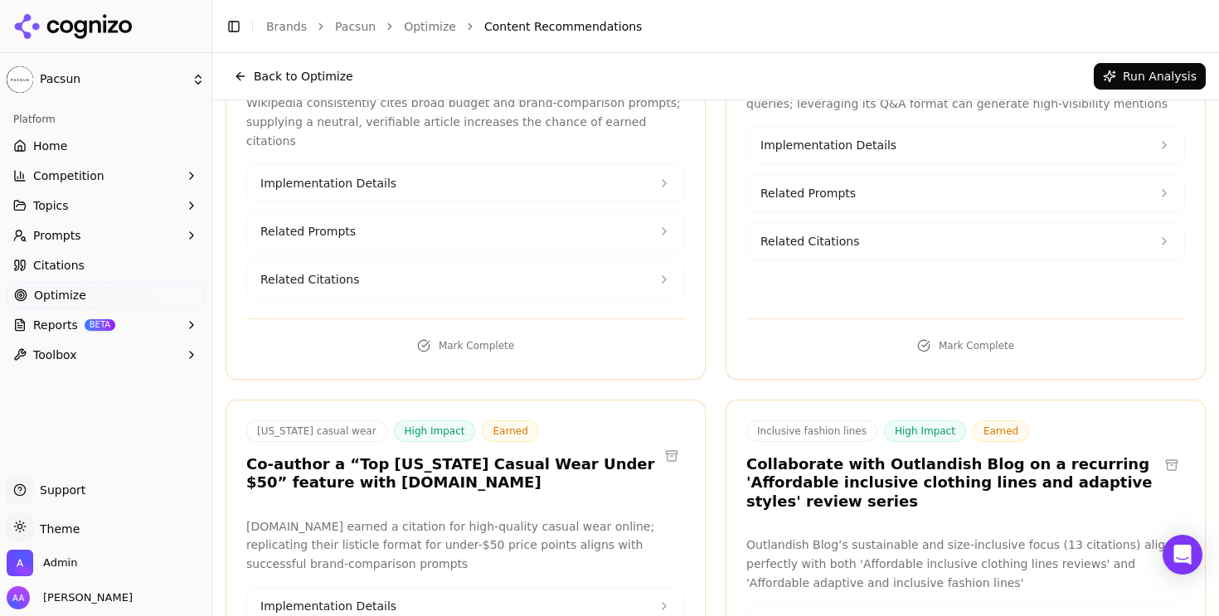
scroll to position [19629, 0]
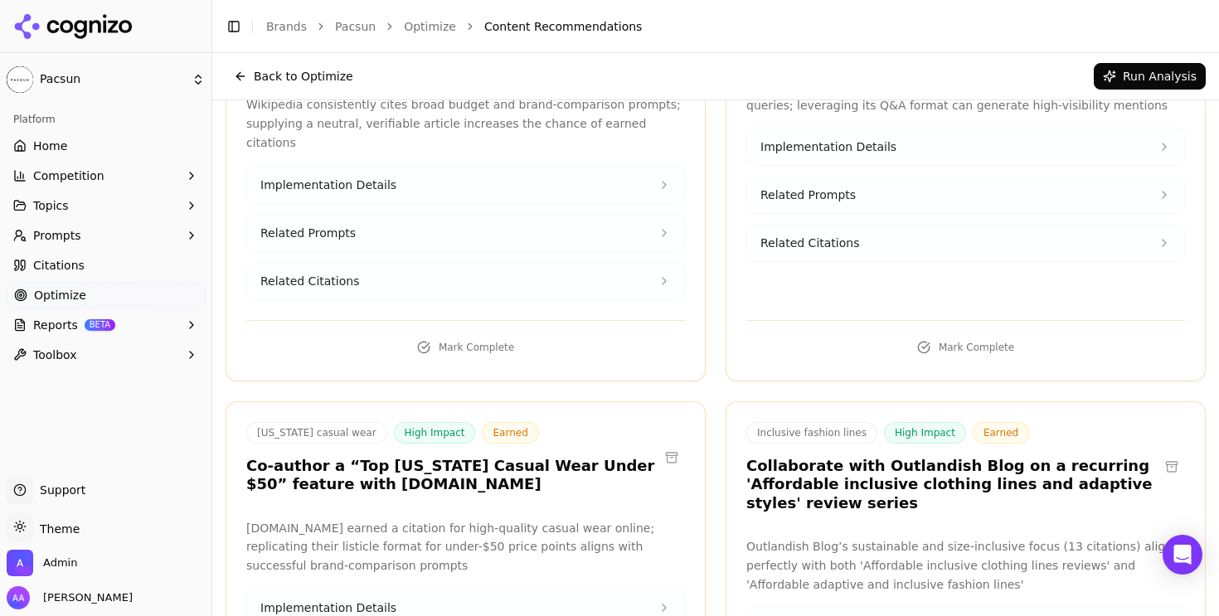
copy h3 "People"
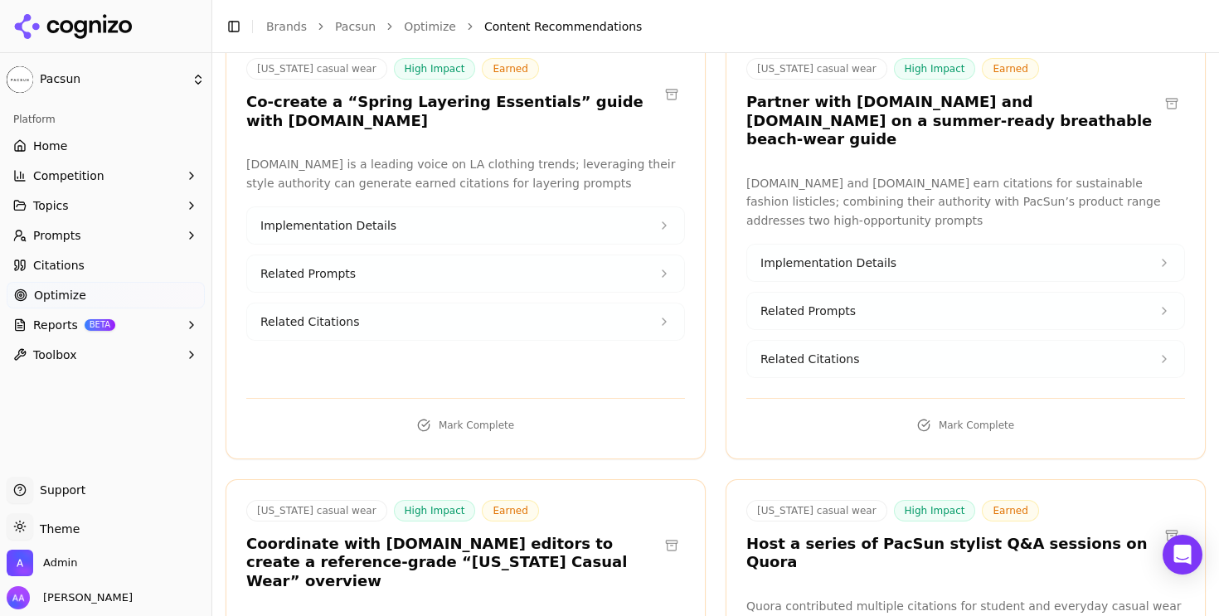
scroll to position [19106, 0]
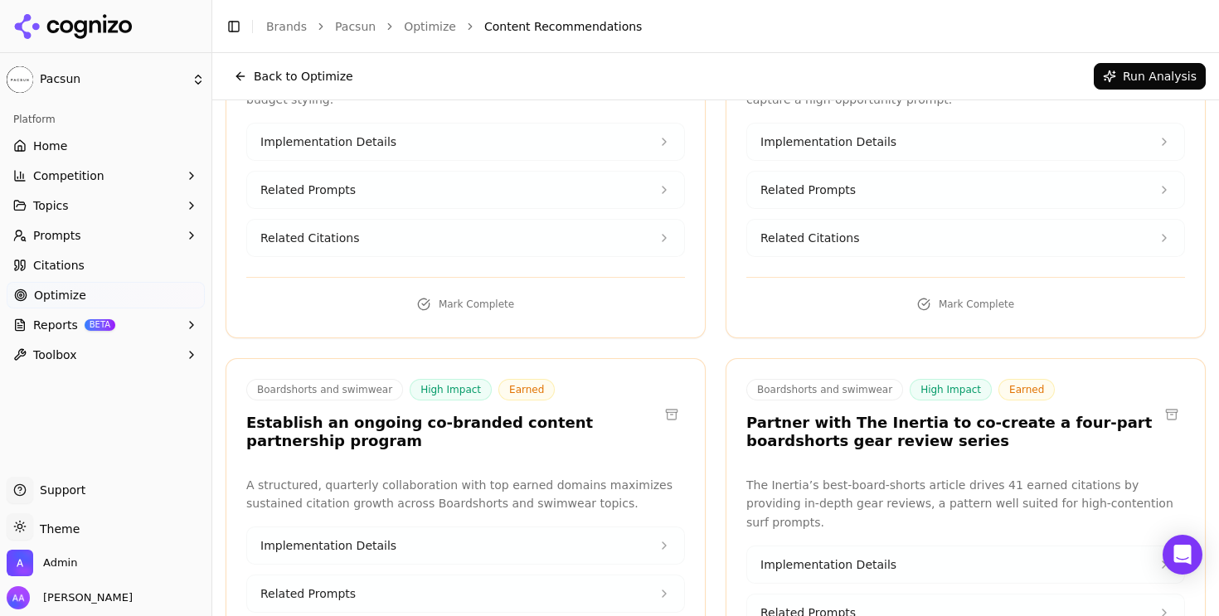
scroll to position [17867, 0]
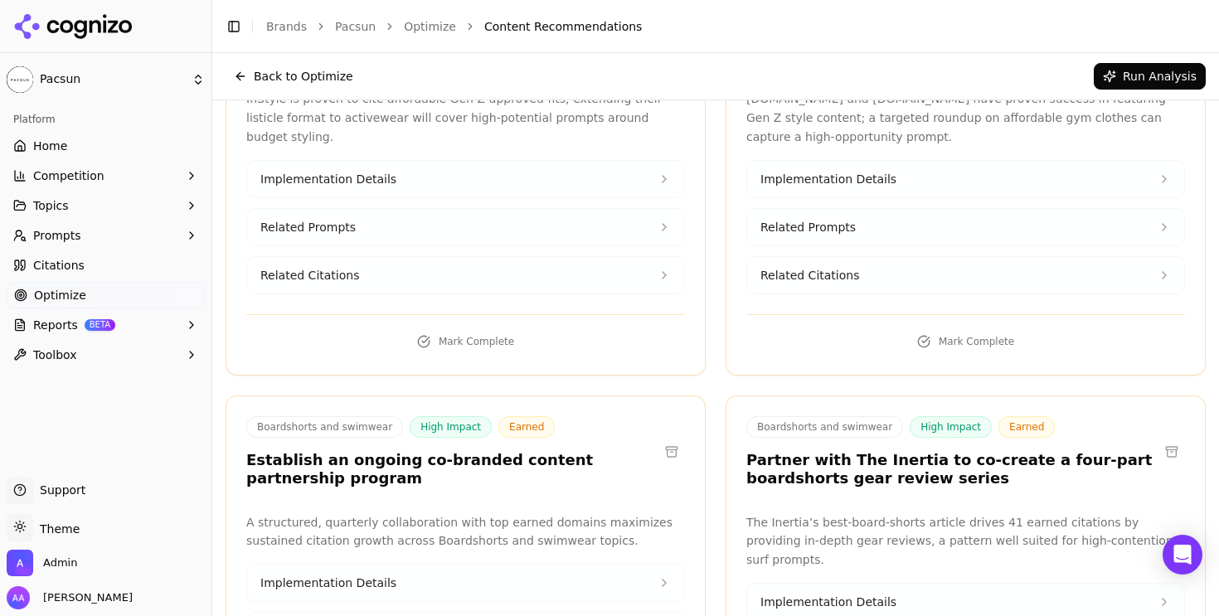
drag, startPoint x: 812, startPoint y: 262, endPoint x: 742, endPoint y: 262, distance: 70.5
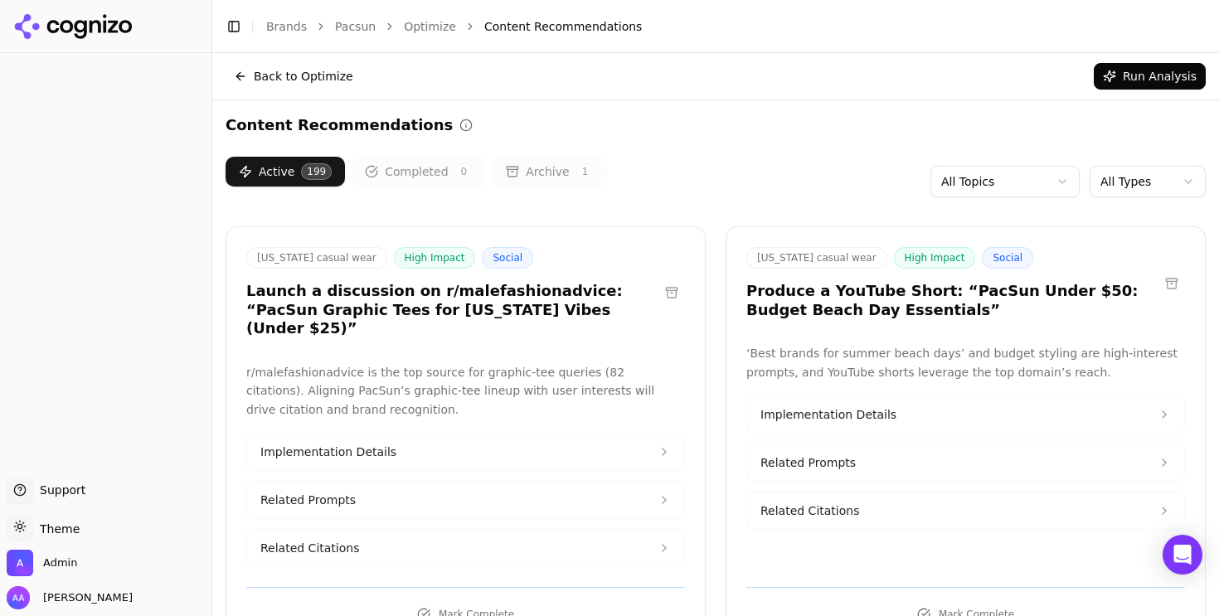
click at [1129, 171] on html "Support Support Toggle theme Theme Admin [PERSON_NAME] Toggle Sidebar Brands Pa…" at bounding box center [609, 308] width 1219 height 616
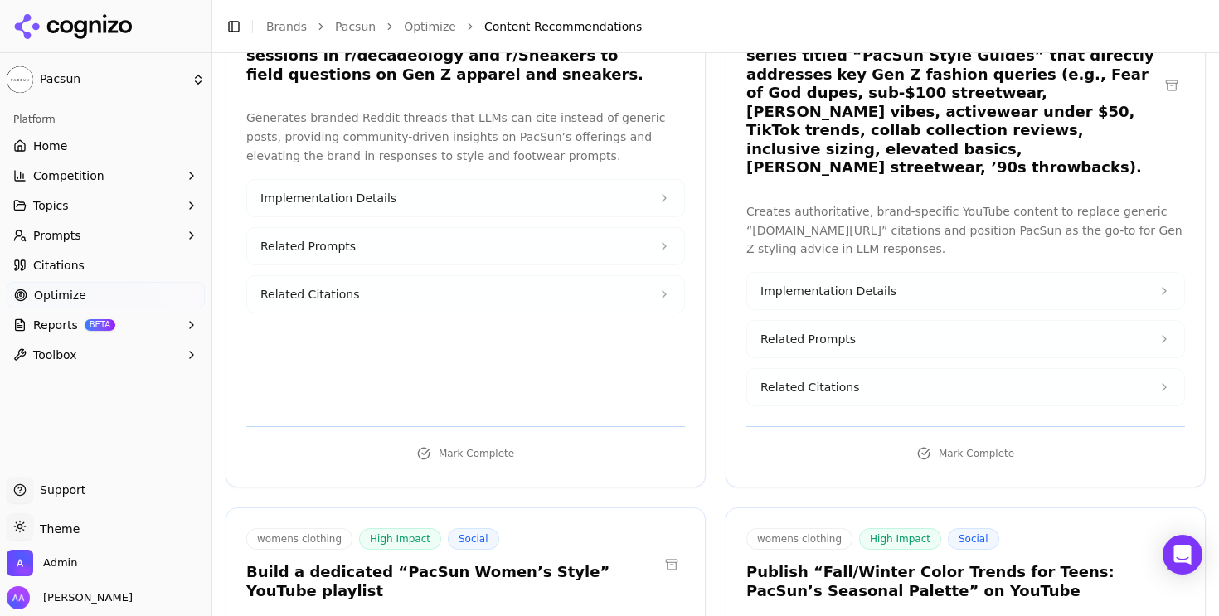
scroll to position [8173, 0]
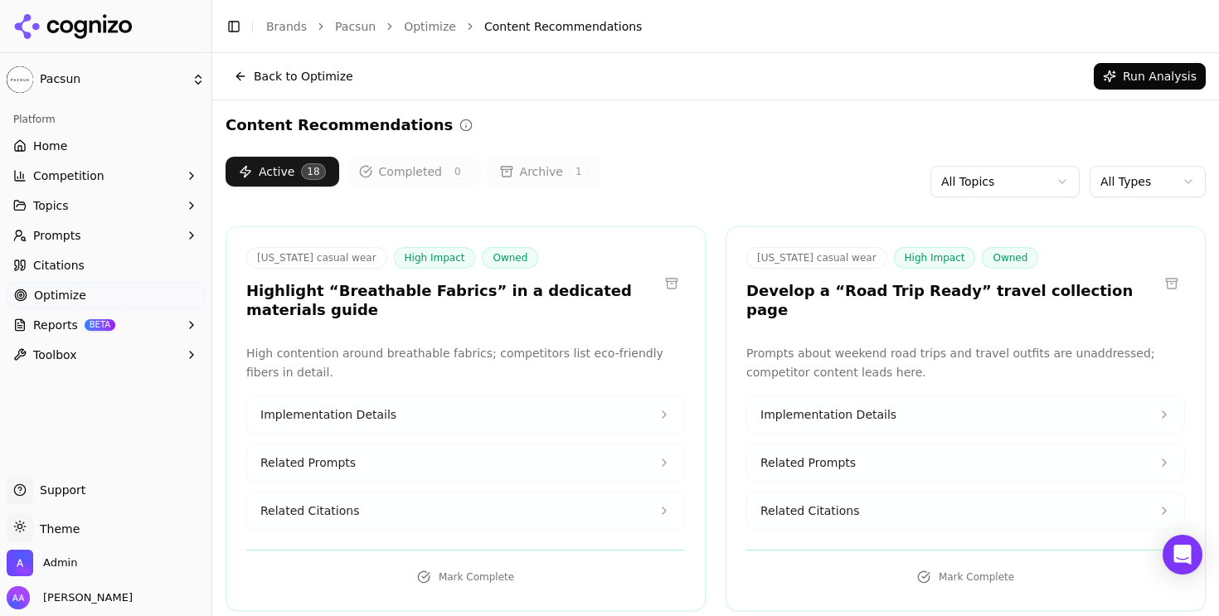
click at [1113, 186] on html "Pacsun Platform Home Competition Topics Prompts Citations Optimize Reports BETA…" at bounding box center [609, 308] width 1219 height 616
click at [1140, 80] on button "Run Analysis" at bounding box center [1150, 76] width 112 height 27
click at [555, 173] on button "Archive 1" at bounding box center [544, 172] width 114 height 30
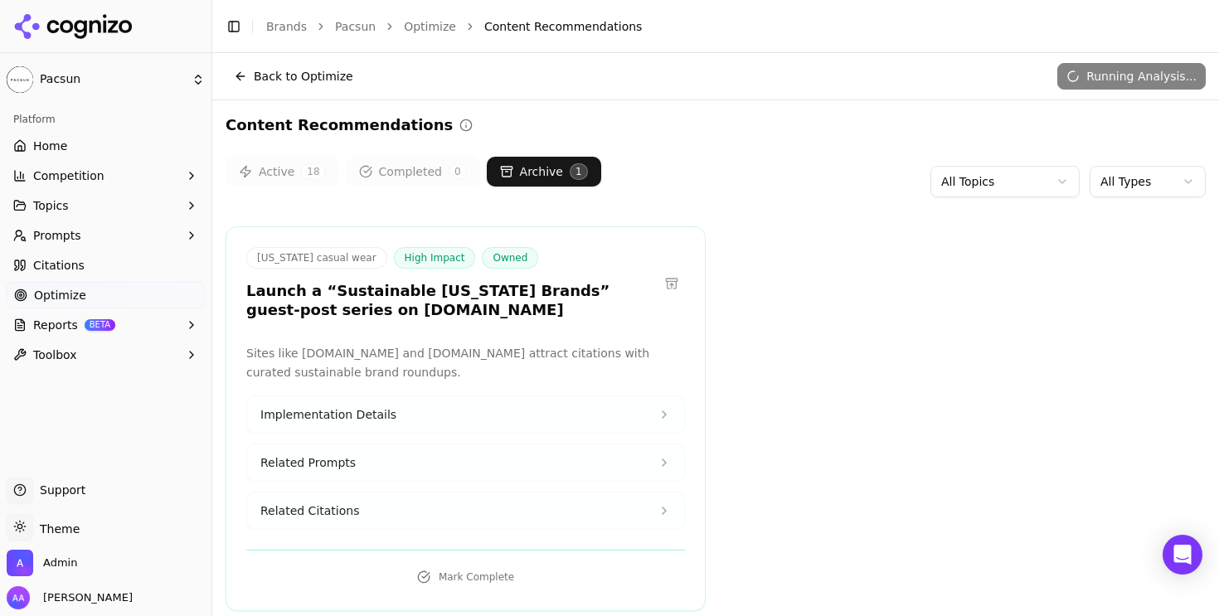
click at [286, 176] on button "Active 18" at bounding box center [283, 172] width 114 height 30
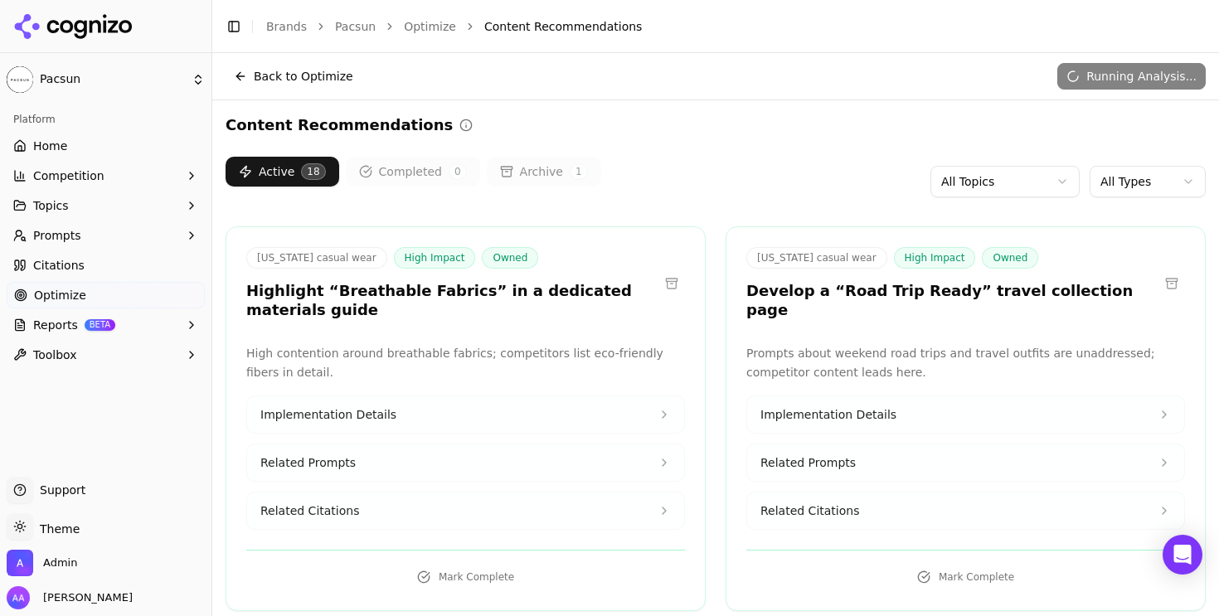
click at [692, 169] on div "Active 18 Completed 0 Archive 1 All Topics All Types" at bounding box center [716, 182] width 981 height 50
